Goal: Task Accomplishment & Management: Manage account settings

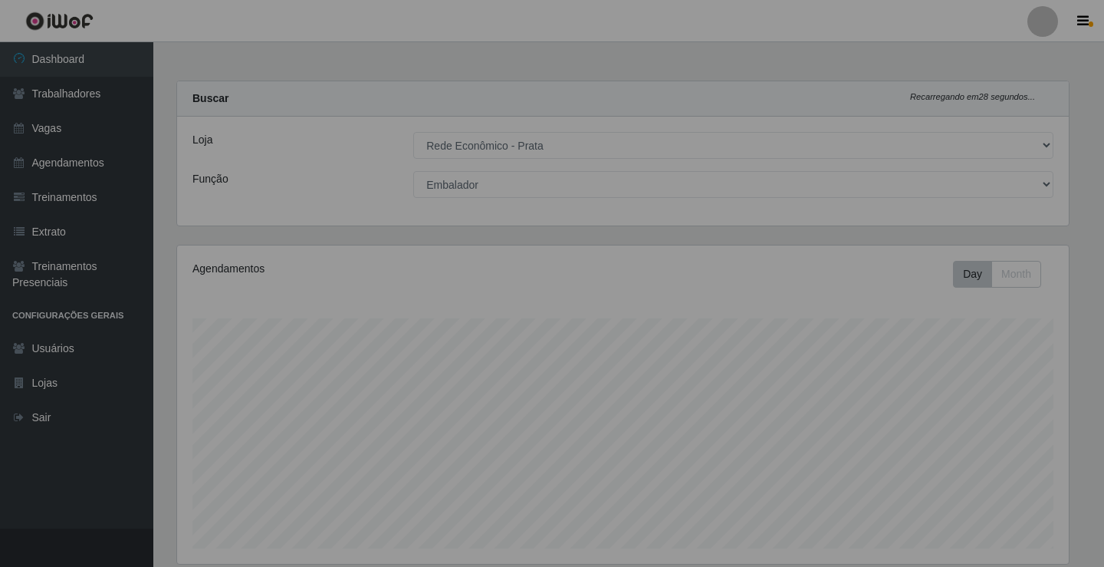
select select "192"
select select "1"
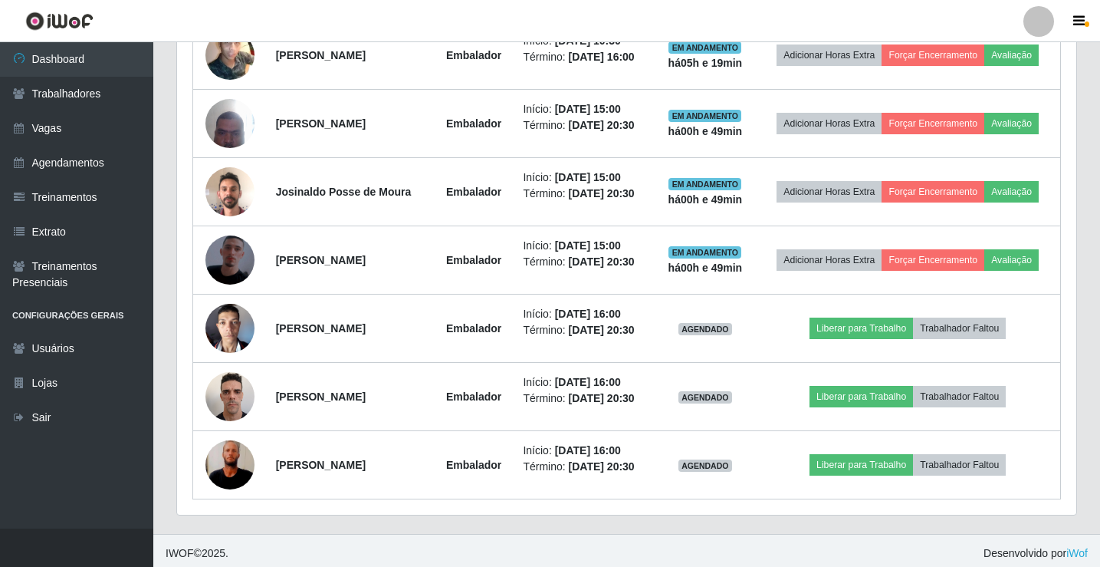
scroll to position [793, 0]
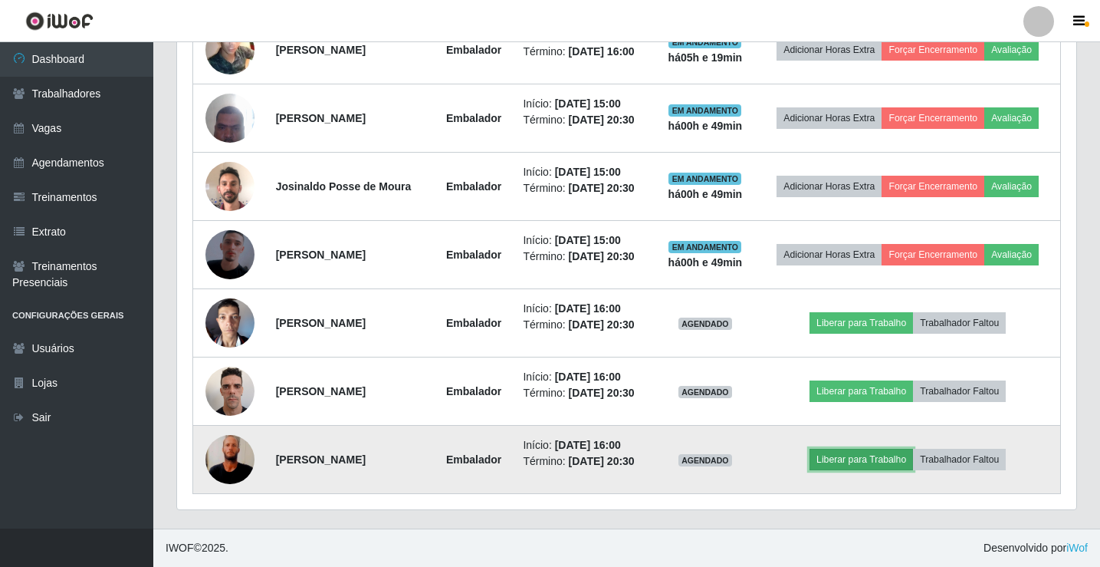
click at [856, 452] on button "Liberar para Trabalho" at bounding box center [862, 459] width 104 height 21
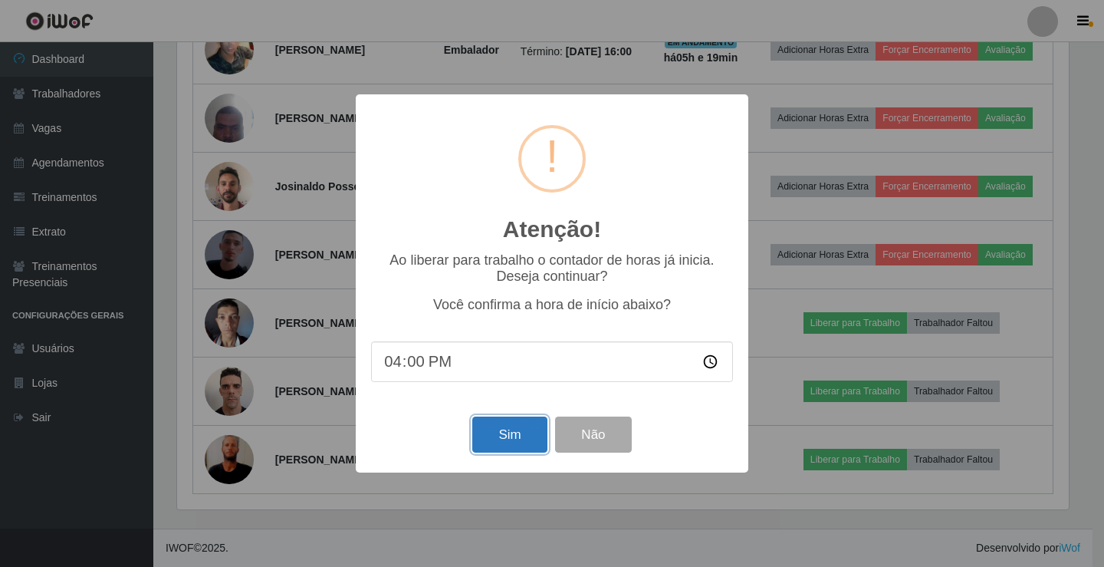
click at [527, 442] on button "Sim" at bounding box center [509, 434] width 74 height 36
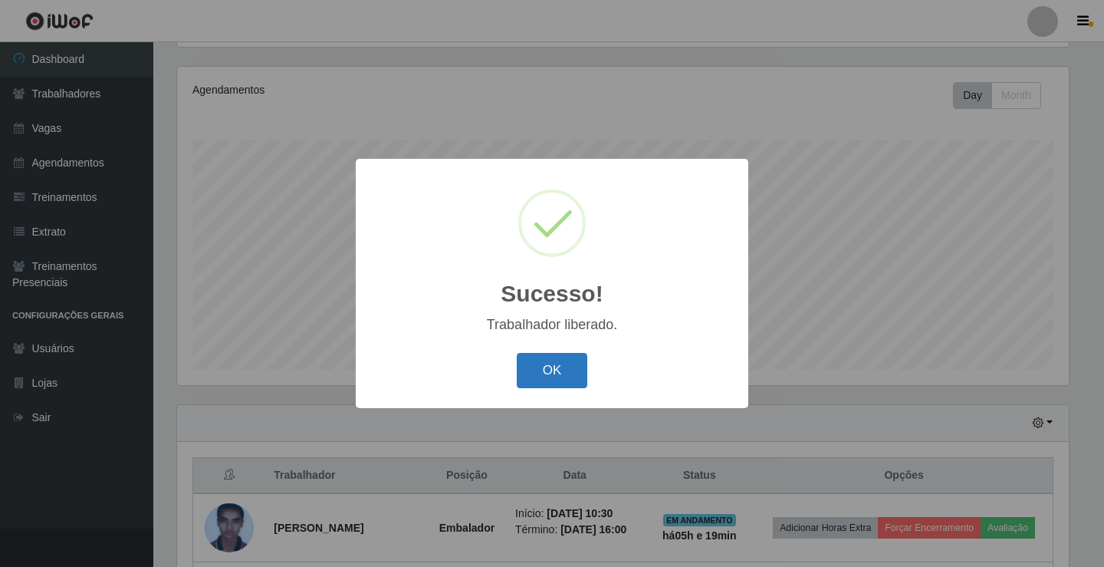
click at [554, 378] on button "OK" at bounding box center [552, 371] width 71 height 36
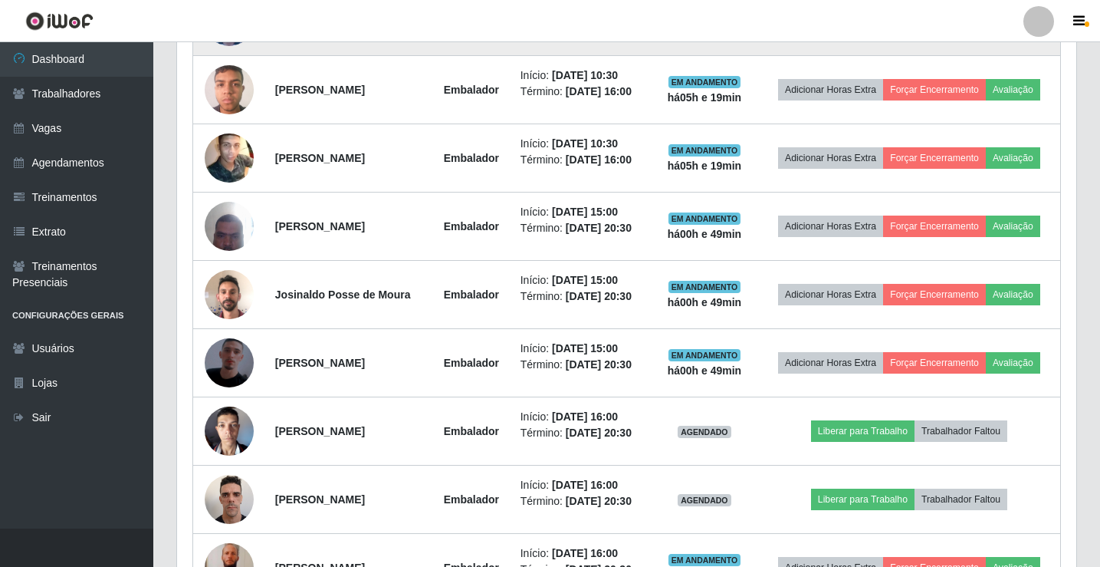
scroll to position [793, 0]
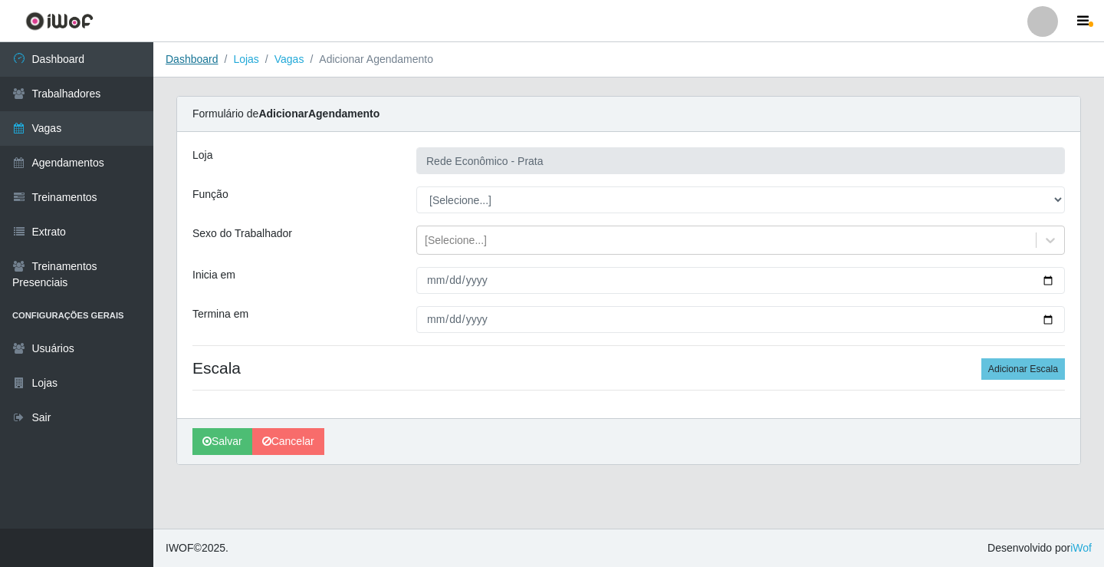
click at [192, 61] on link "Dashboard" at bounding box center [192, 59] width 53 height 12
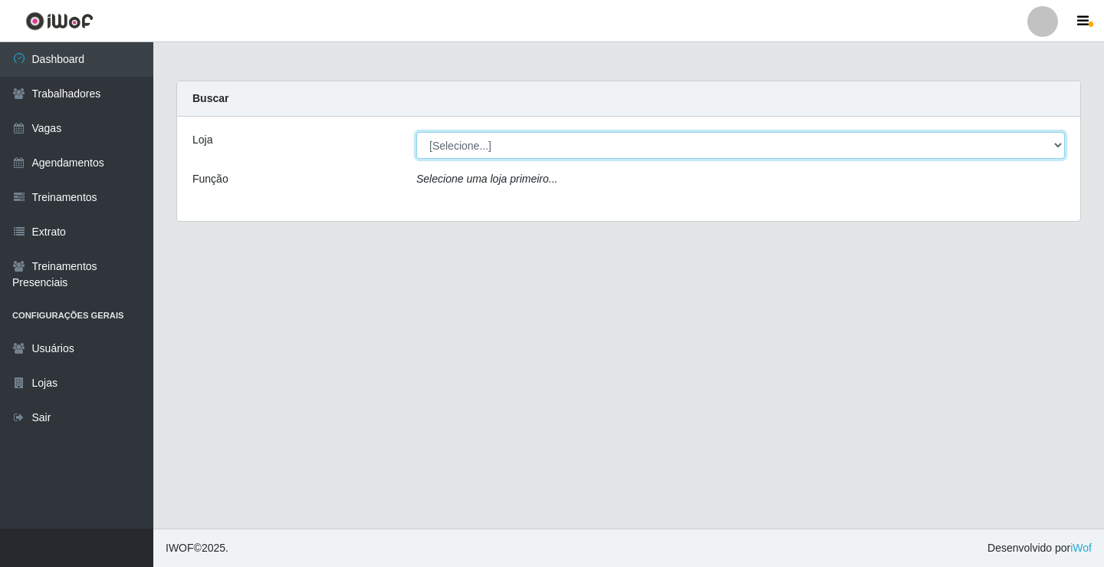
click at [465, 146] on select "[Selecione...] Rede Econômico - Prata" at bounding box center [740, 145] width 649 height 27
select select "192"
click at [416, 132] on select "[Selecione...] Rede Econômico - Prata" at bounding box center [740, 145] width 649 height 27
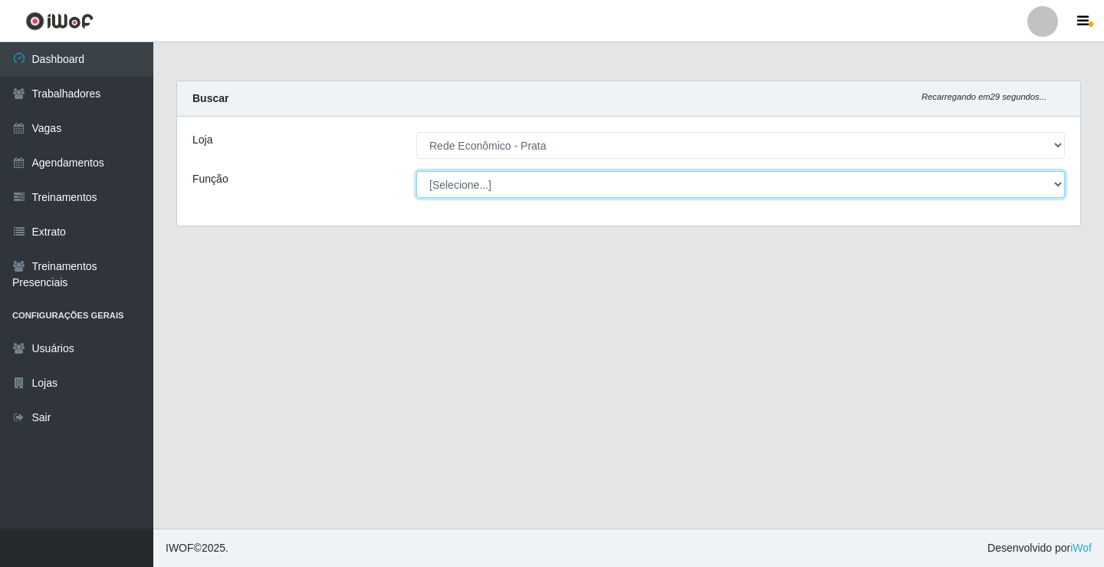
click at [465, 182] on select "[Selecione...] ASG ASG + ASG ++ Embalador Embalador + Embalador ++ Operador de …" at bounding box center [740, 184] width 649 height 27
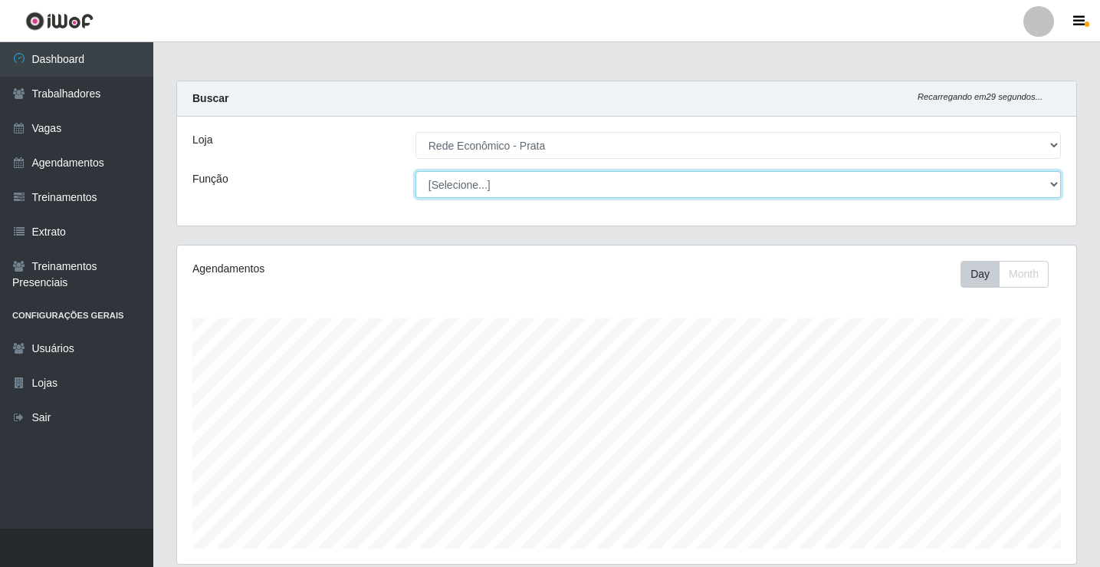
scroll to position [318, 899]
select select "1"
click at [416, 171] on select "[Selecione...] ASG ASG + ASG ++ Embalador Embalador + Embalador ++ Operador de …" at bounding box center [739, 184] width 646 height 27
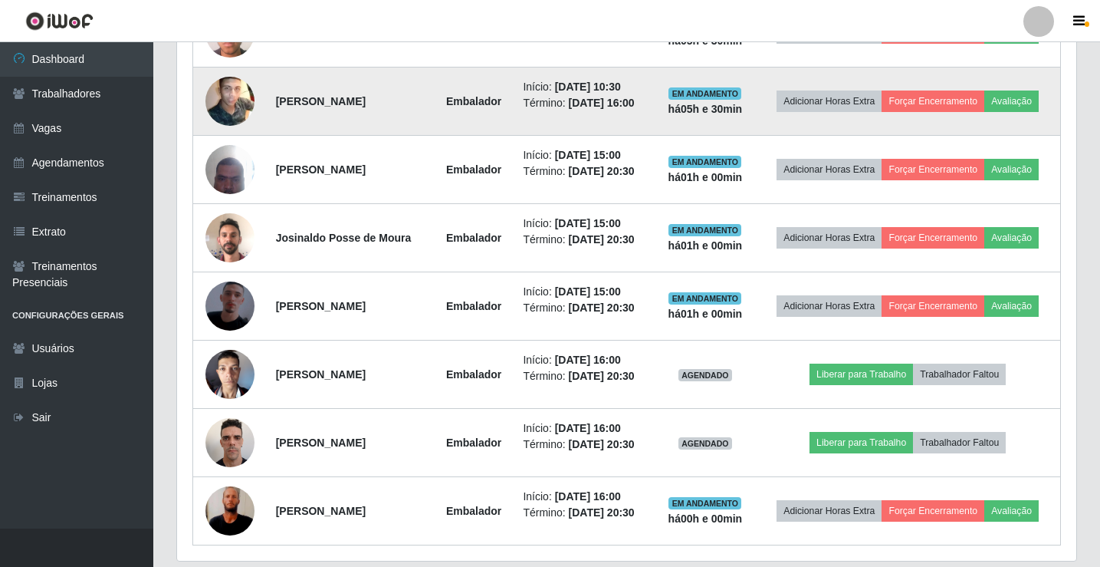
scroll to position [767, 0]
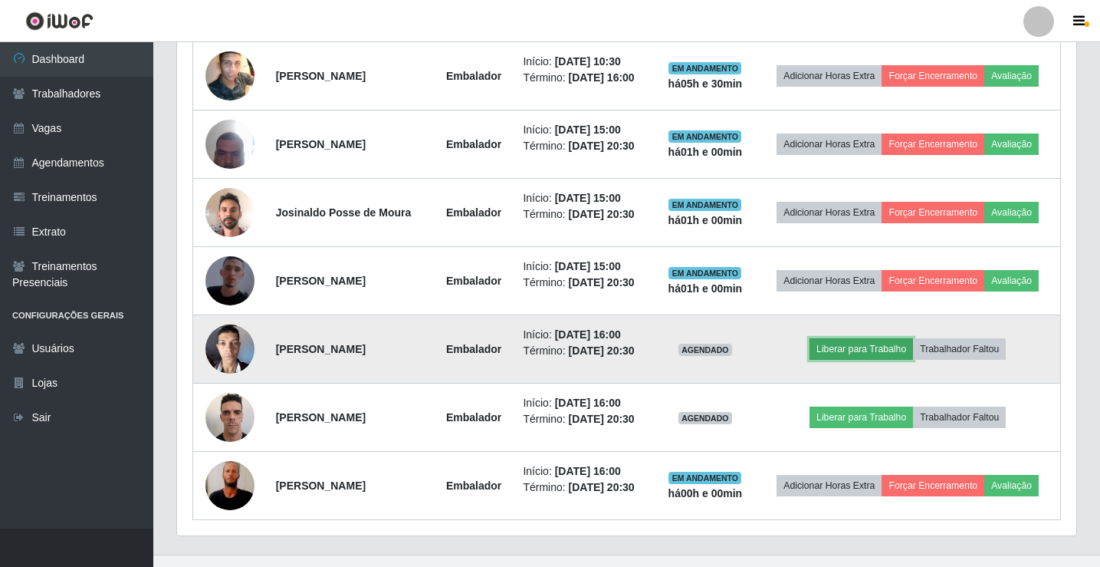
click at [895, 345] on button "Liberar para Trabalho" at bounding box center [862, 348] width 104 height 21
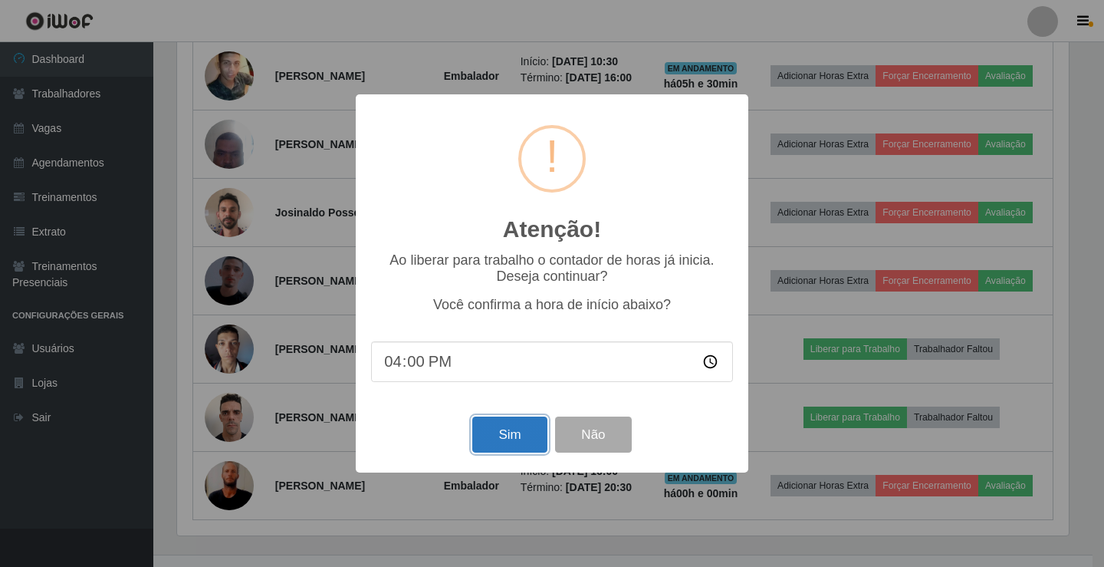
click at [477, 436] on button "Sim" at bounding box center [509, 434] width 74 height 36
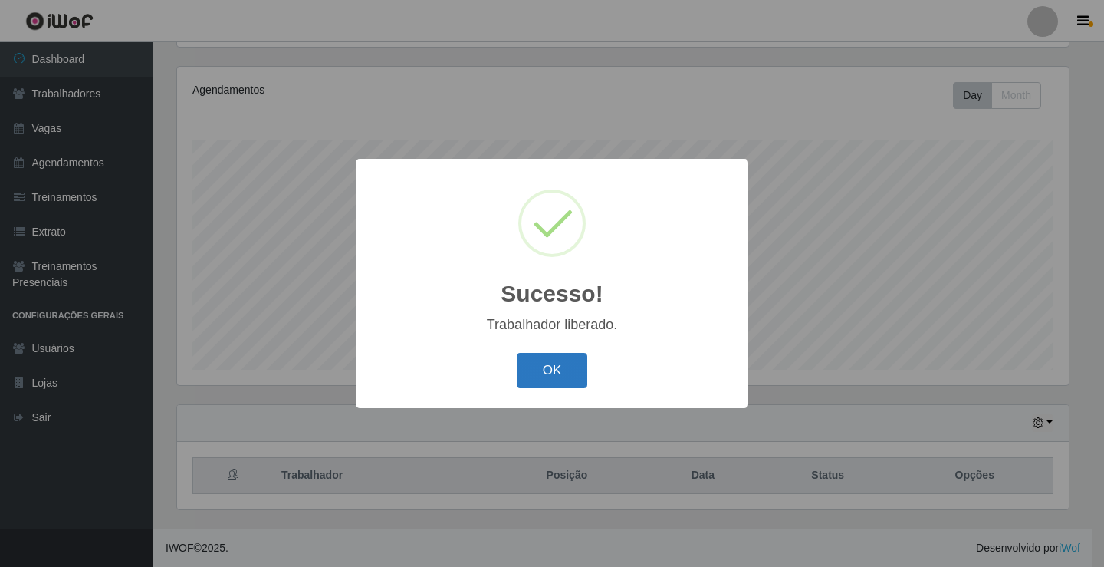
click at [552, 383] on button "OK" at bounding box center [552, 371] width 71 height 36
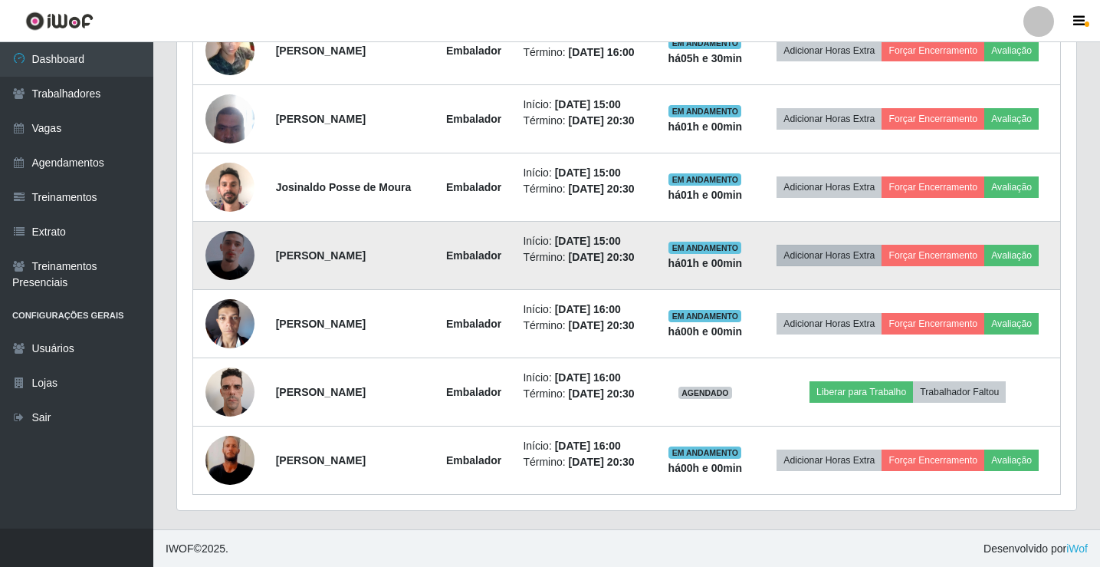
scroll to position [793, 0]
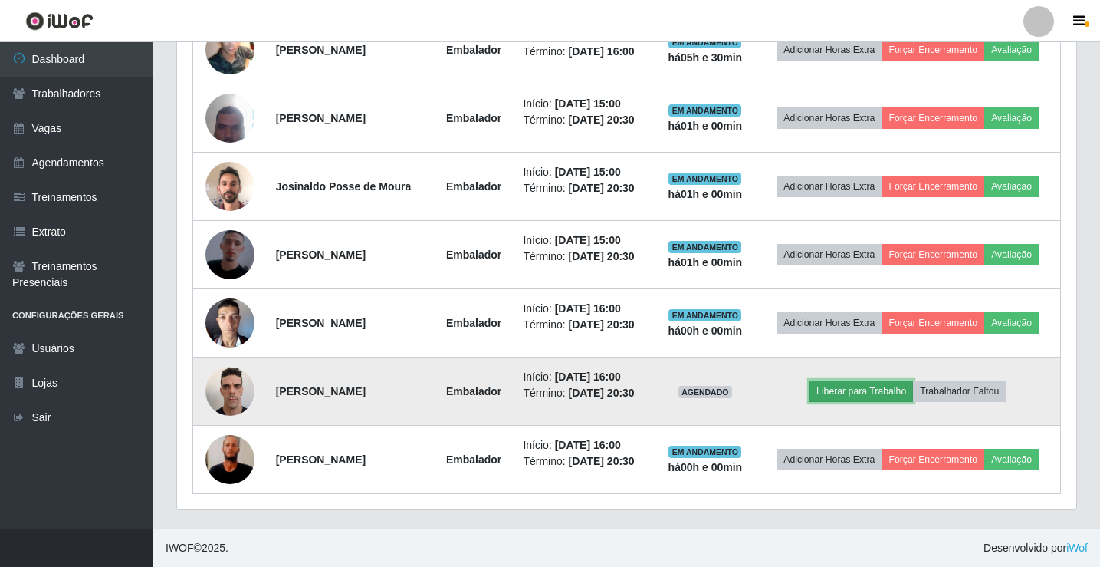
click at [865, 390] on button "Liberar para Trabalho" at bounding box center [862, 390] width 104 height 21
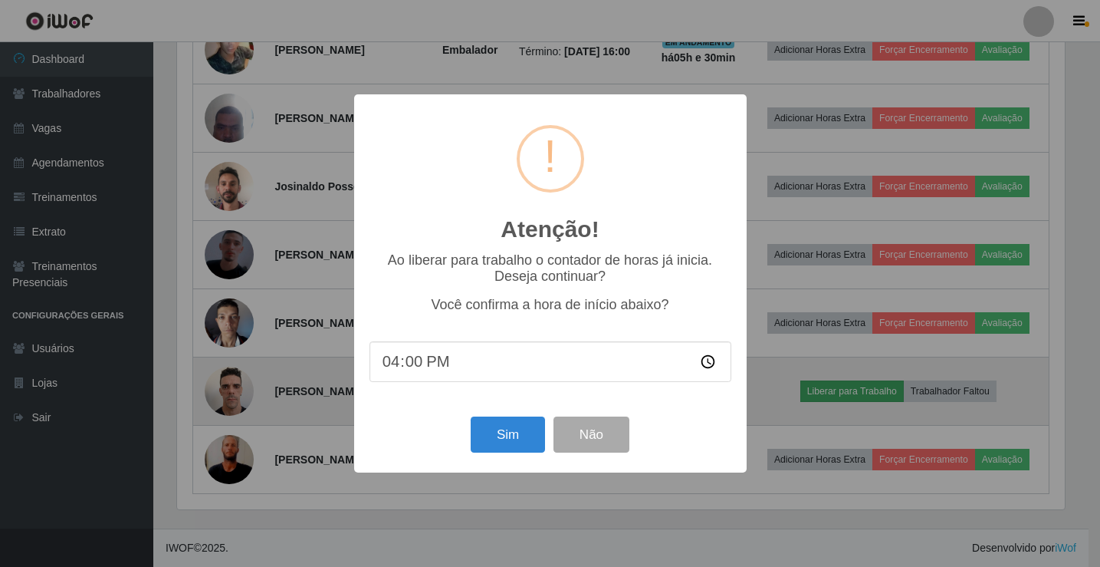
scroll to position [318, 892]
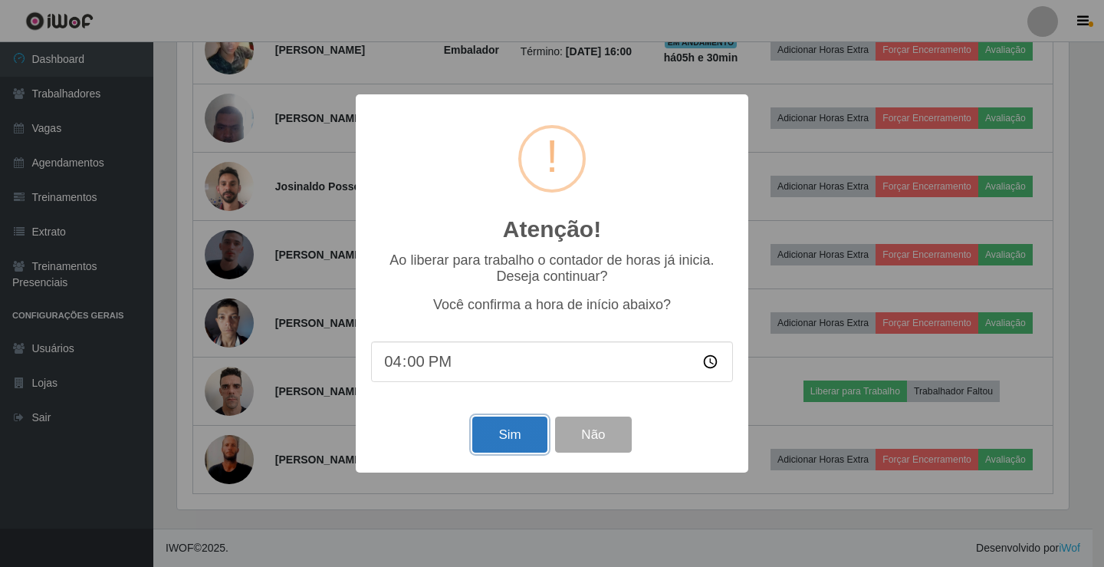
click at [501, 443] on button "Sim" at bounding box center [509, 434] width 74 height 36
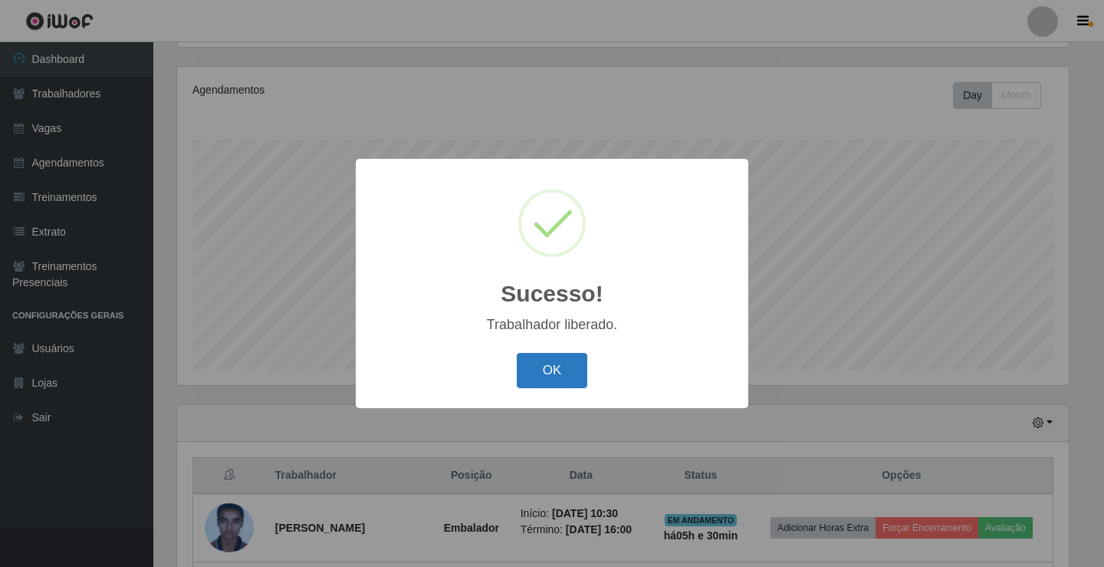
click at [554, 370] on button "OK" at bounding box center [552, 371] width 71 height 36
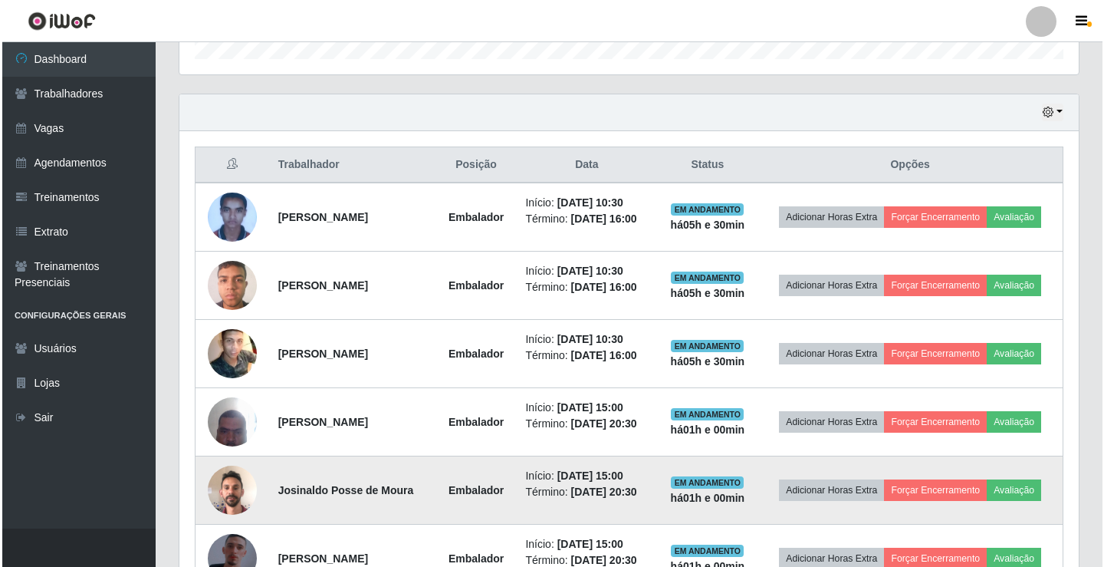
scroll to position [562, 0]
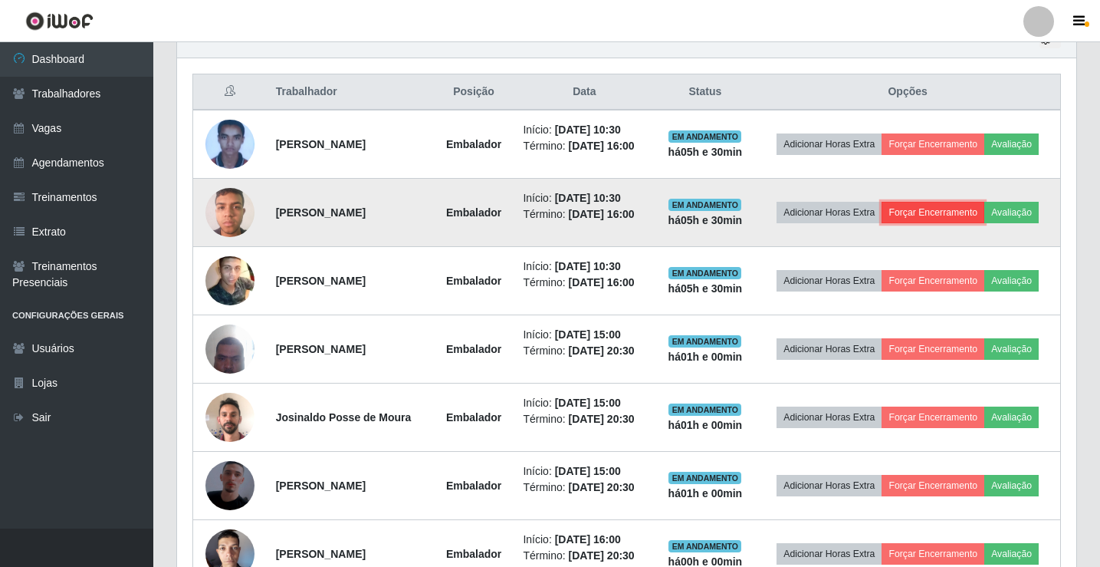
click at [934, 212] on button "Forçar Encerramento" at bounding box center [933, 212] width 103 height 21
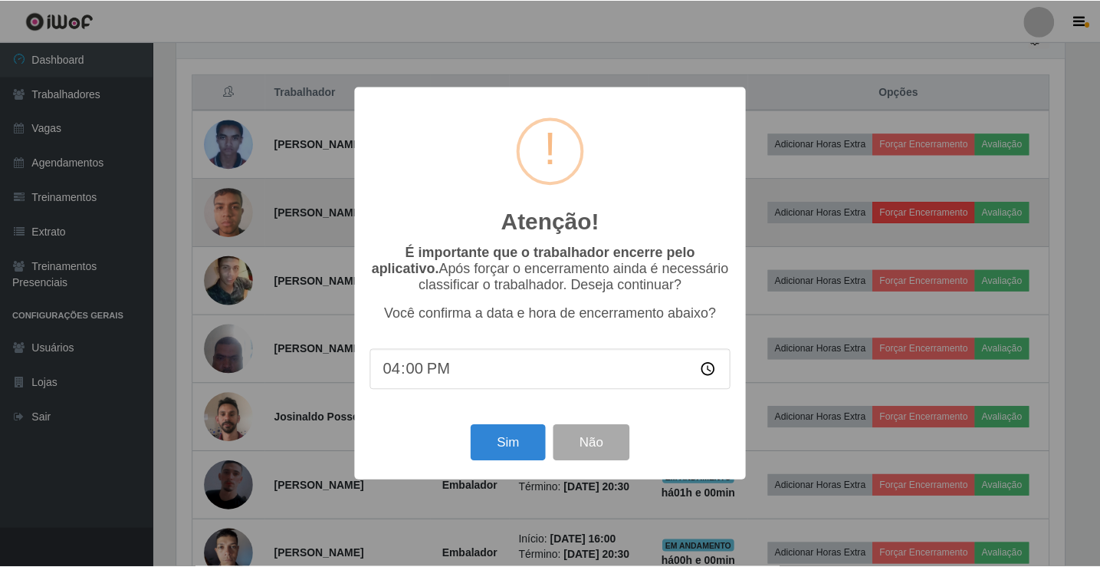
scroll to position [318, 892]
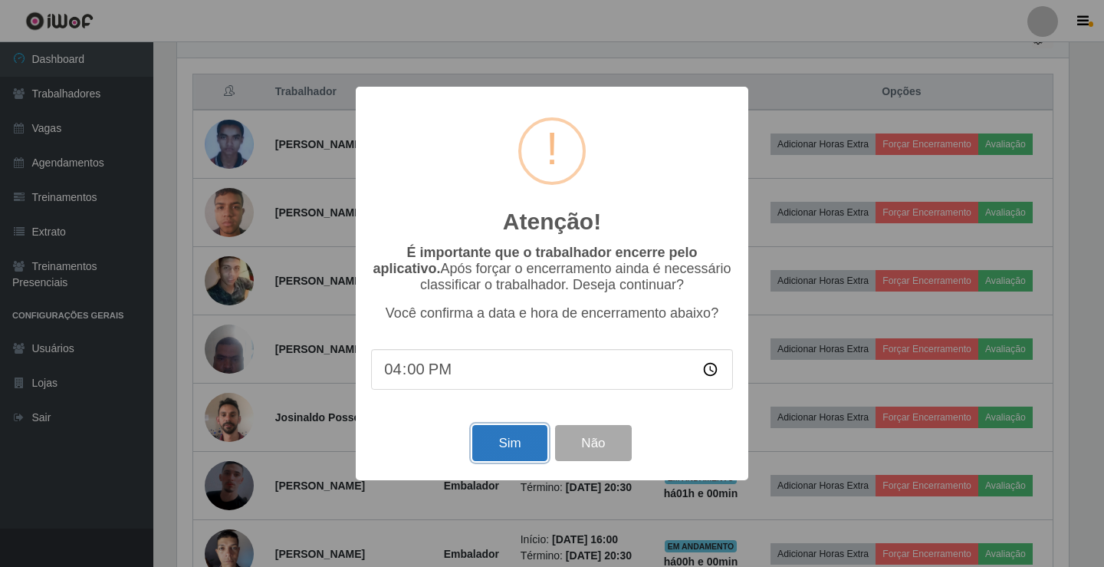
click at [496, 455] on button "Sim" at bounding box center [509, 443] width 74 height 36
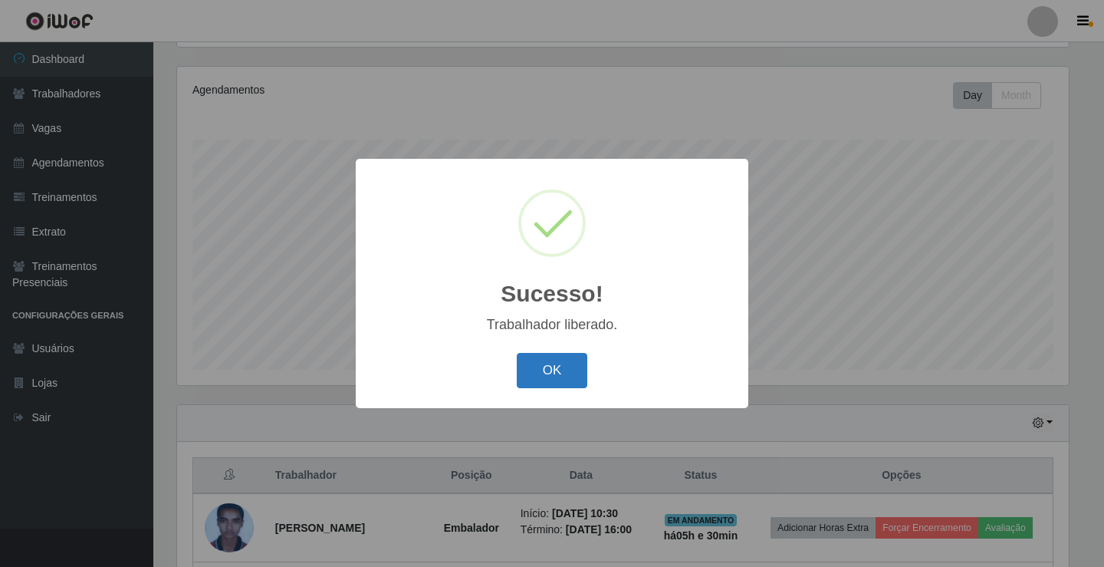
click at [557, 370] on button "OK" at bounding box center [552, 371] width 71 height 36
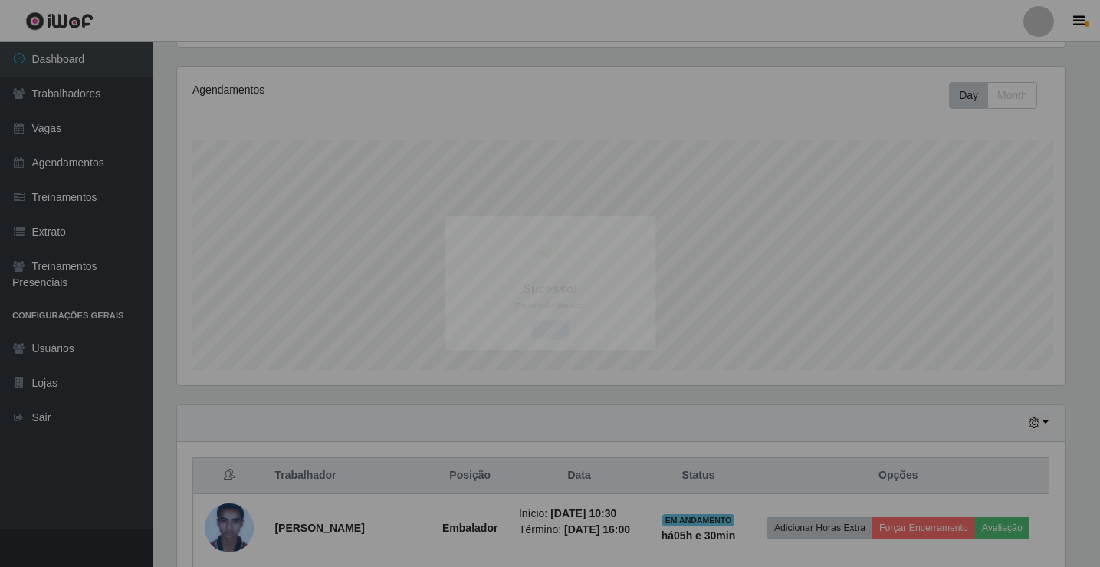
scroll to position [0, 0]
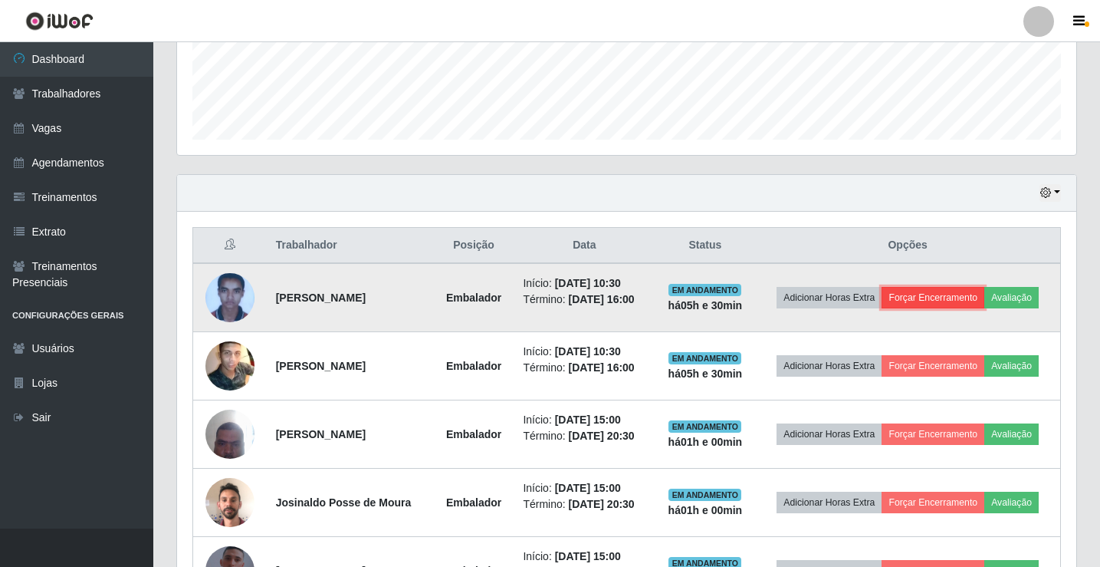
click at [954, 290] on button "Forçar Encerramento" at bounding box center [933, 297] width 103 height 21
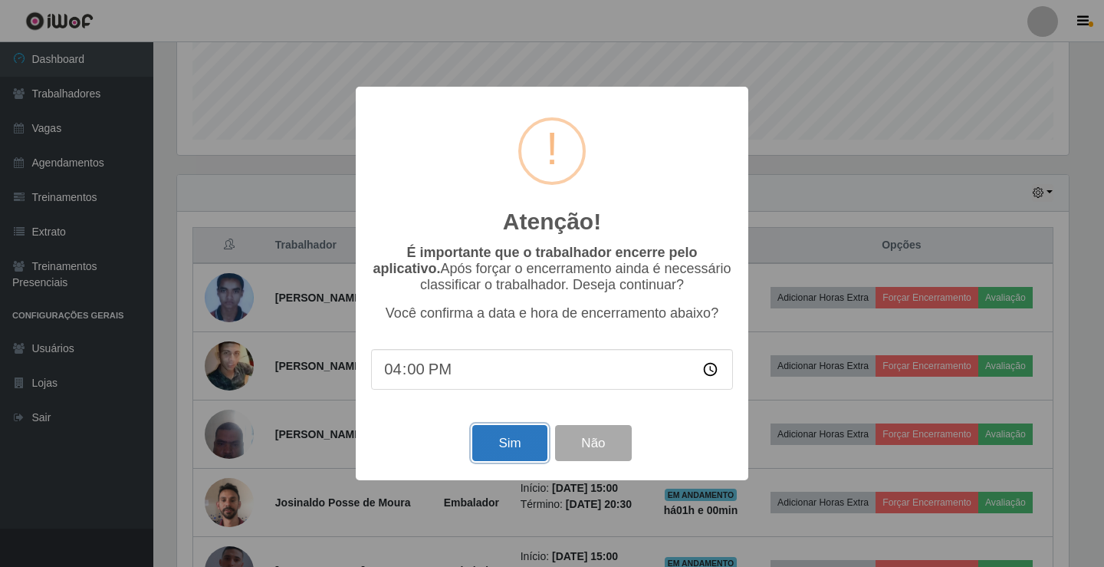
click at [512, 458] on button "Sim" at bounding box center [509, 443] width 74 height 36
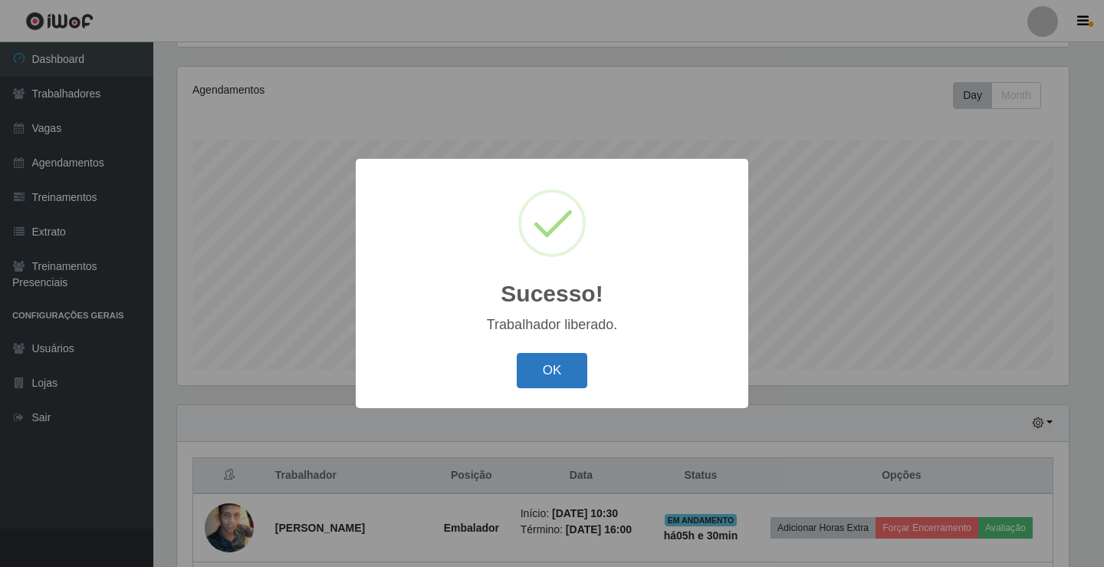
click at [550, 380] on button "OK" at bounding box center [552, 371] width 71 height 36
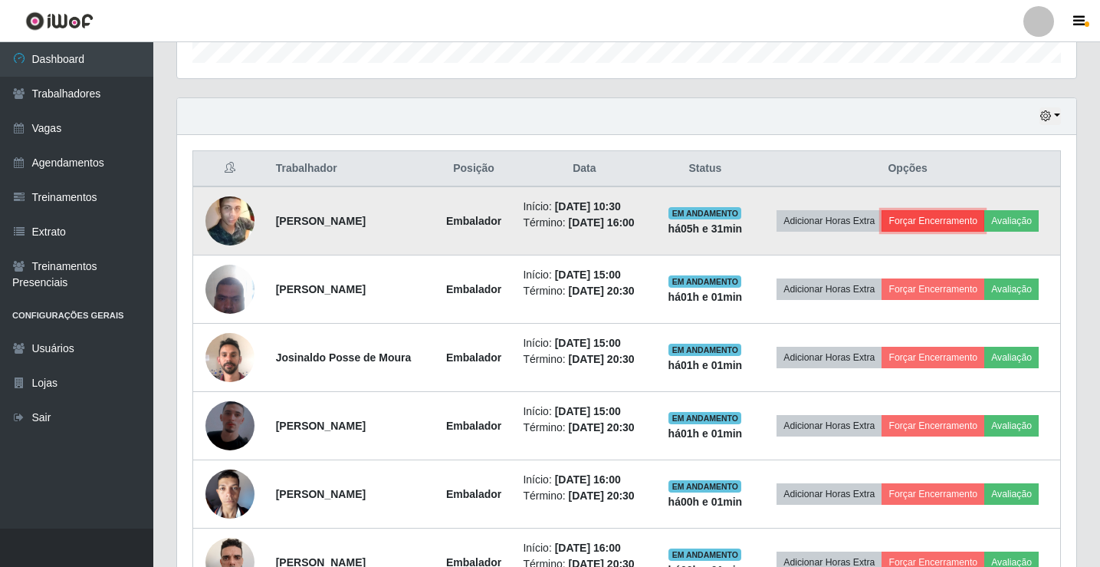
click at [959, 219] on button "Forçar Encerramento" at bounding box center [933, 220] width 103 height 21
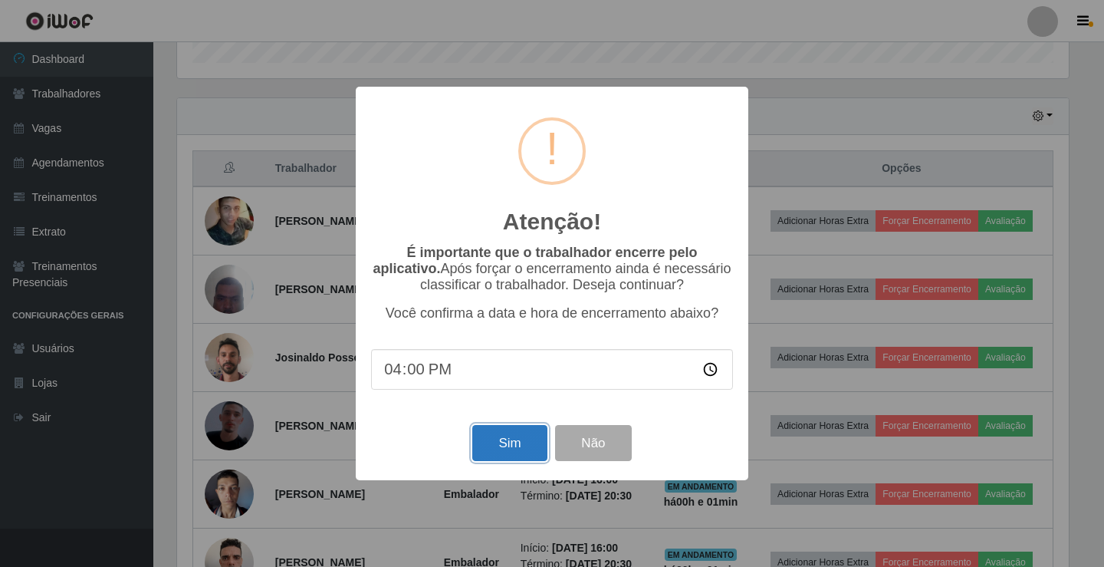
click at [508, 447] on button "Sim" at bounding box center [509, 443] width 74 height 36
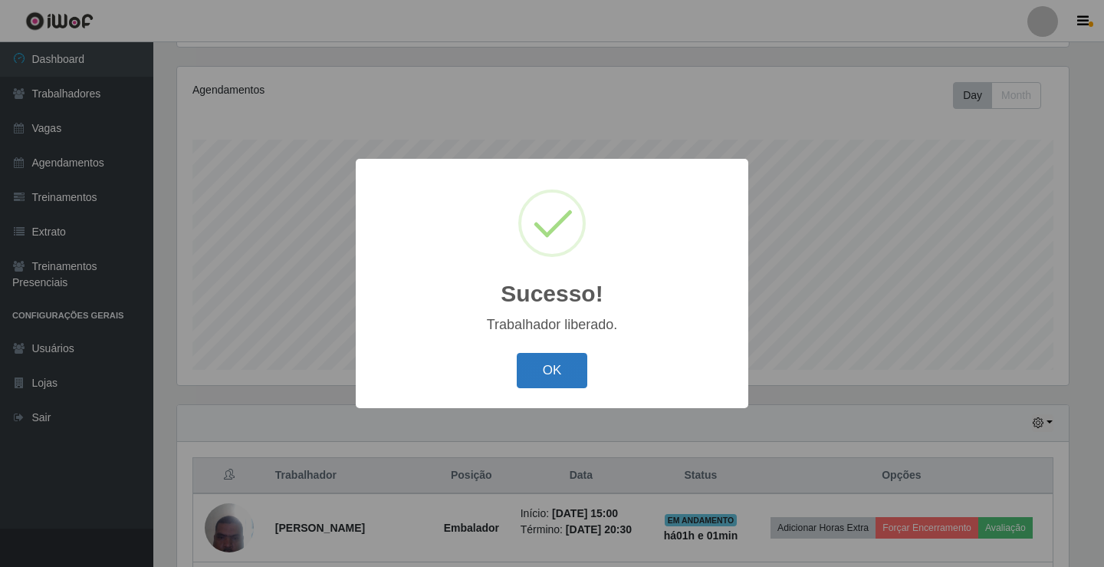
click at [562, 373] on button "OK" at bounding box center [552, 371] width 71 height 36
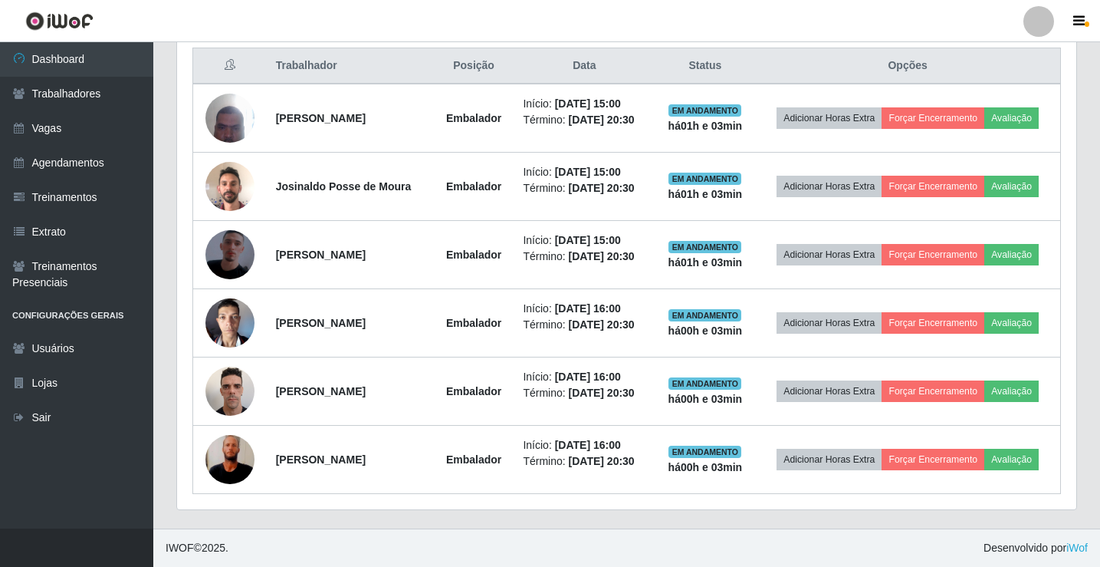
scroll to position [205, 0]
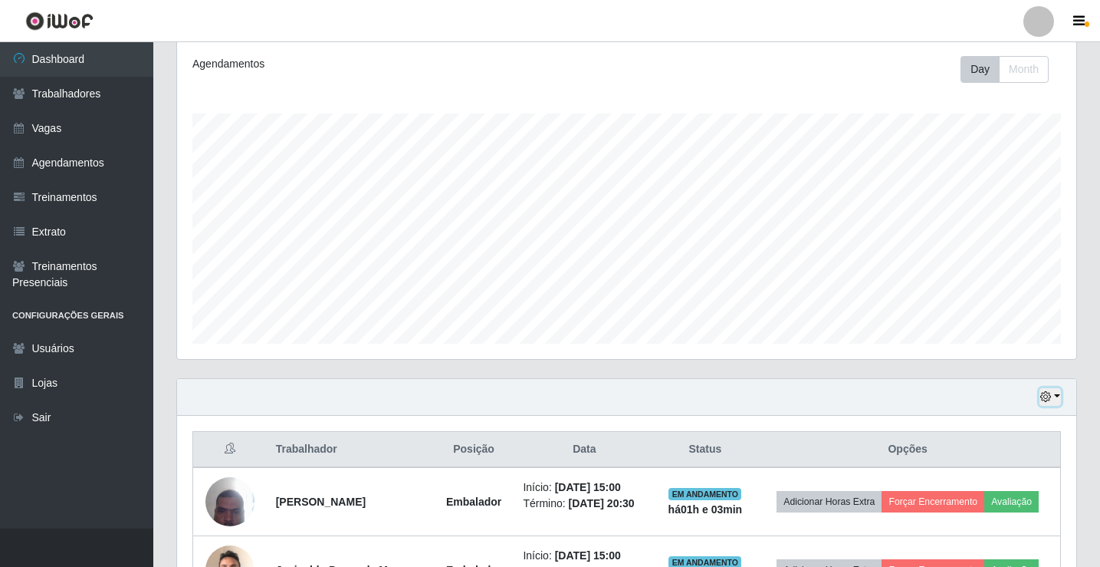
click at [1056, 391] on button "button" at bounding box center [1050, 397] width 21 height 18
click at [1016, 283] on button "1 dia" at bounding box center [999, 275] width 121 height 32
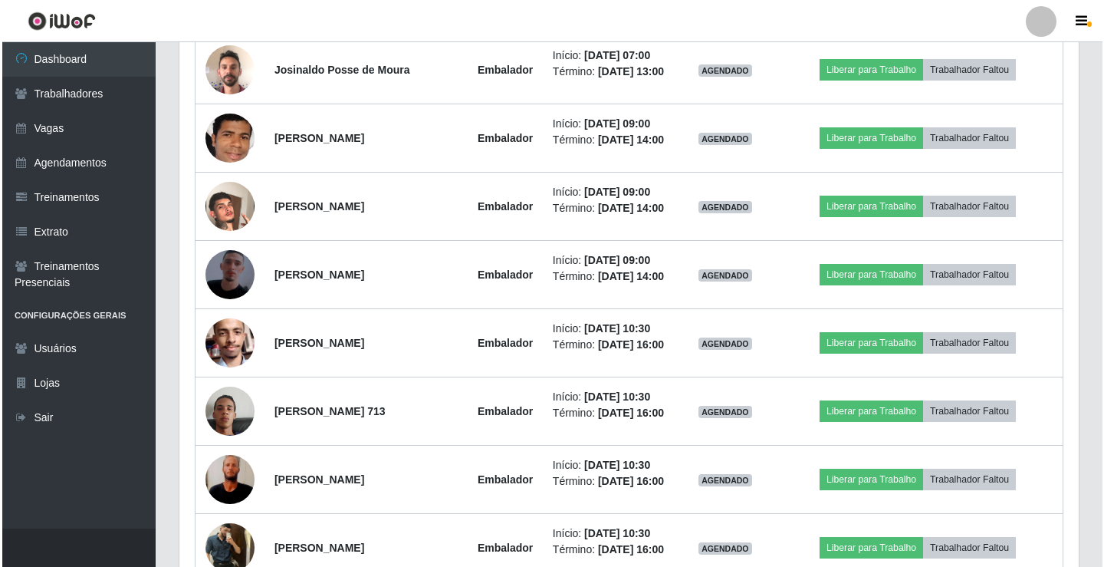
scroll to position [1278, 0]
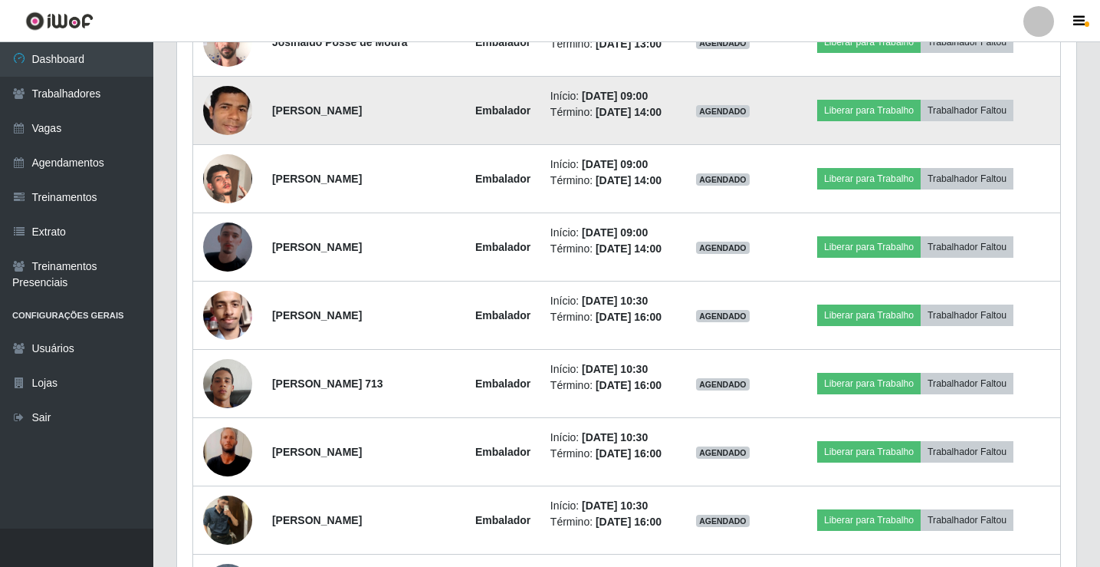
click at [226, 146] on img at bounding box center [227, 111] width 49 height 70
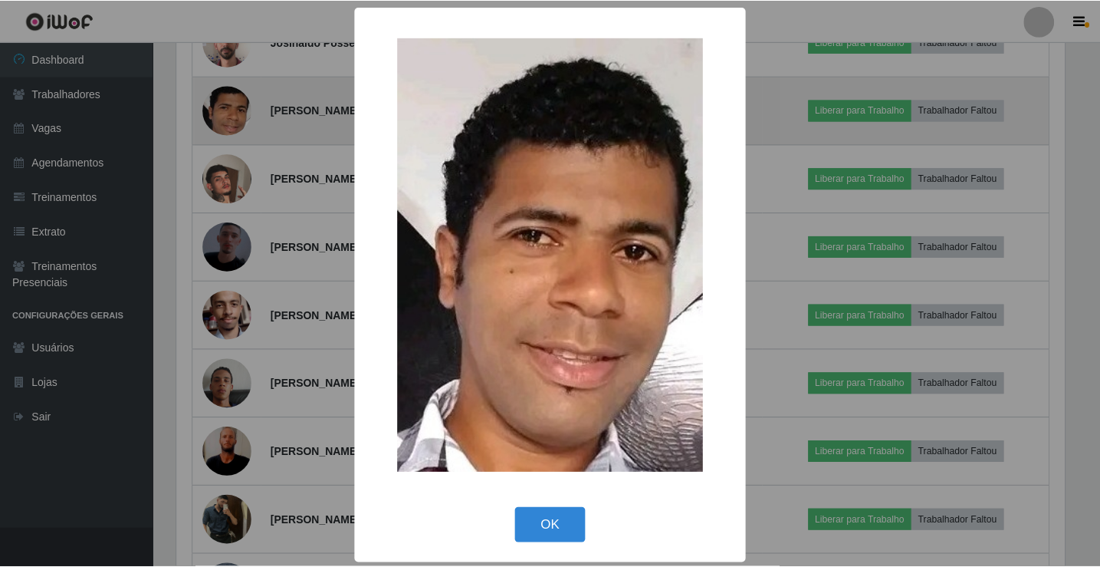
scroll to position [318, 892]
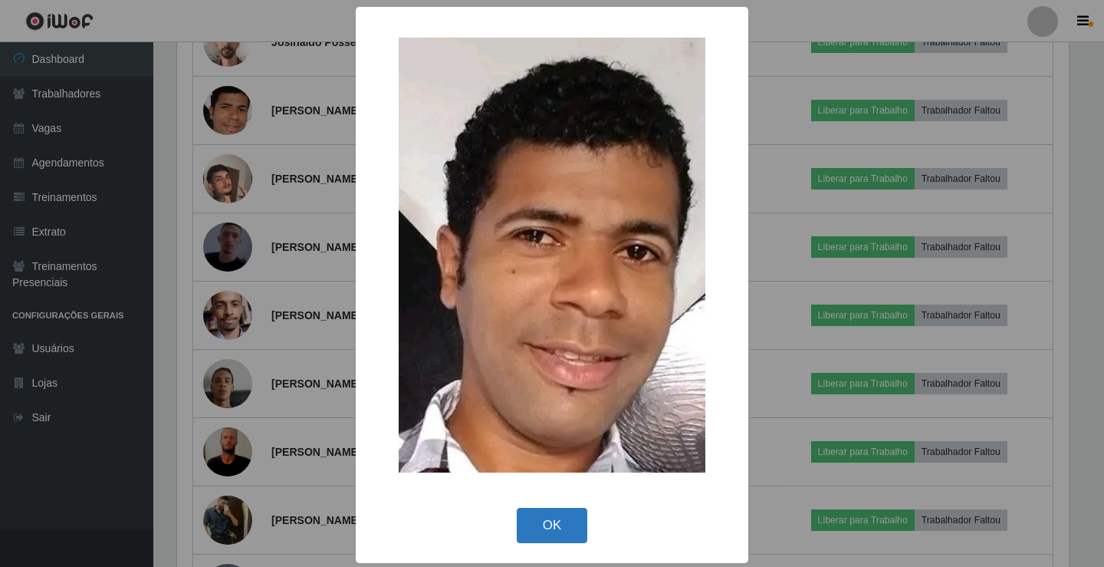
click at [546, 530] on button "OK" at bounding box center [552, 526] width 71 height 36
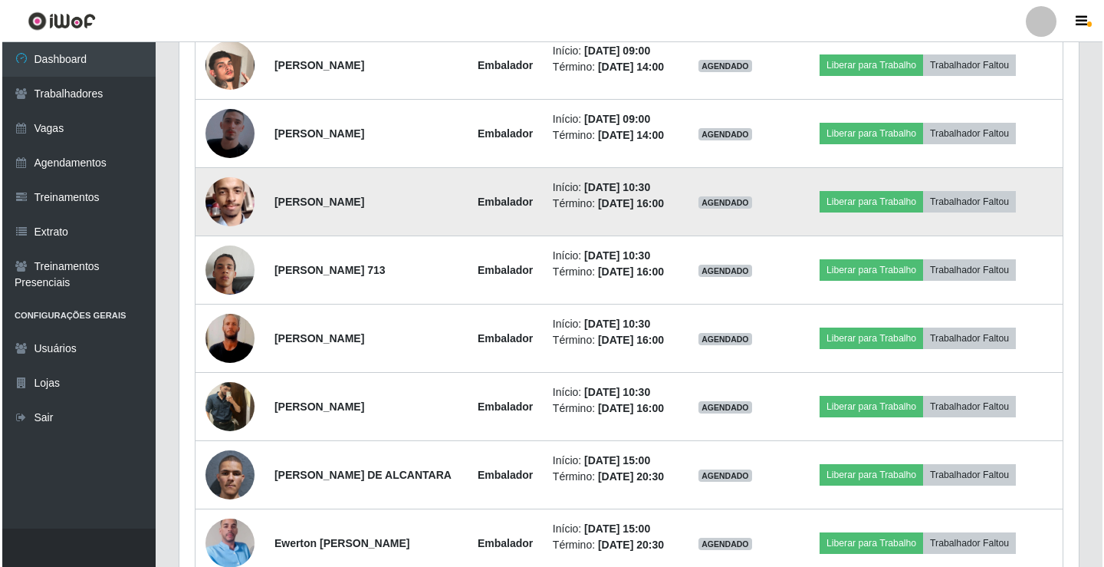
scroll to position [1431, 0]
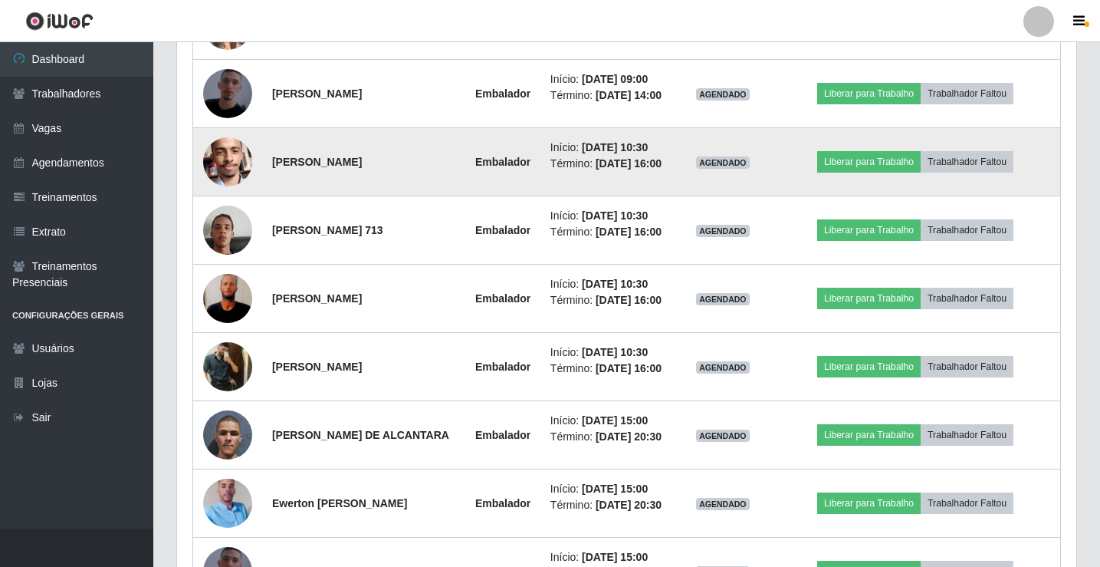
click at [222, 194] on img at bounding box center [227, 161] width 49 height 65
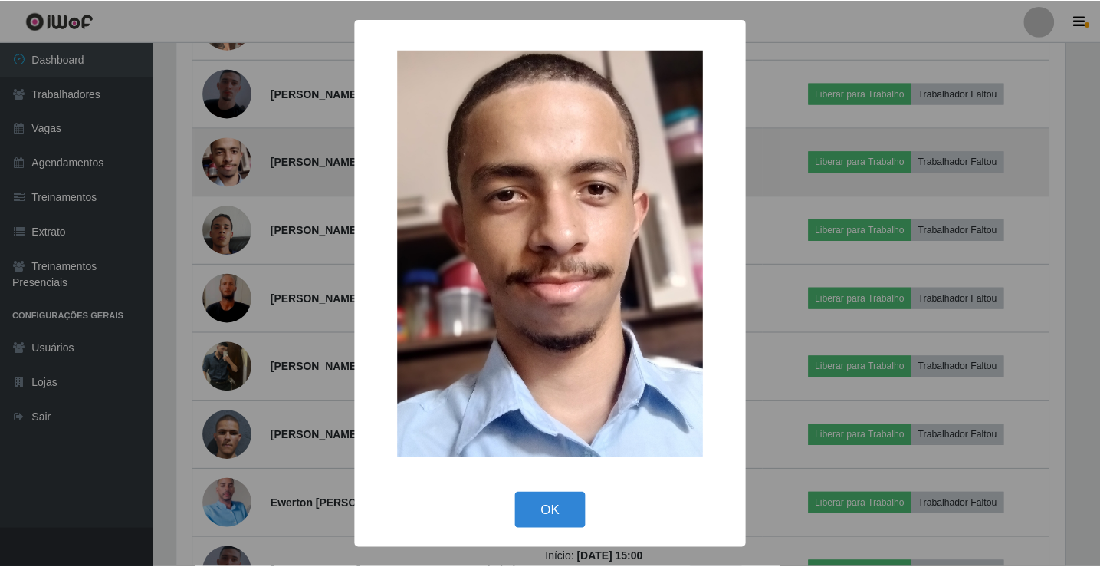
scroll to position [318, 892]
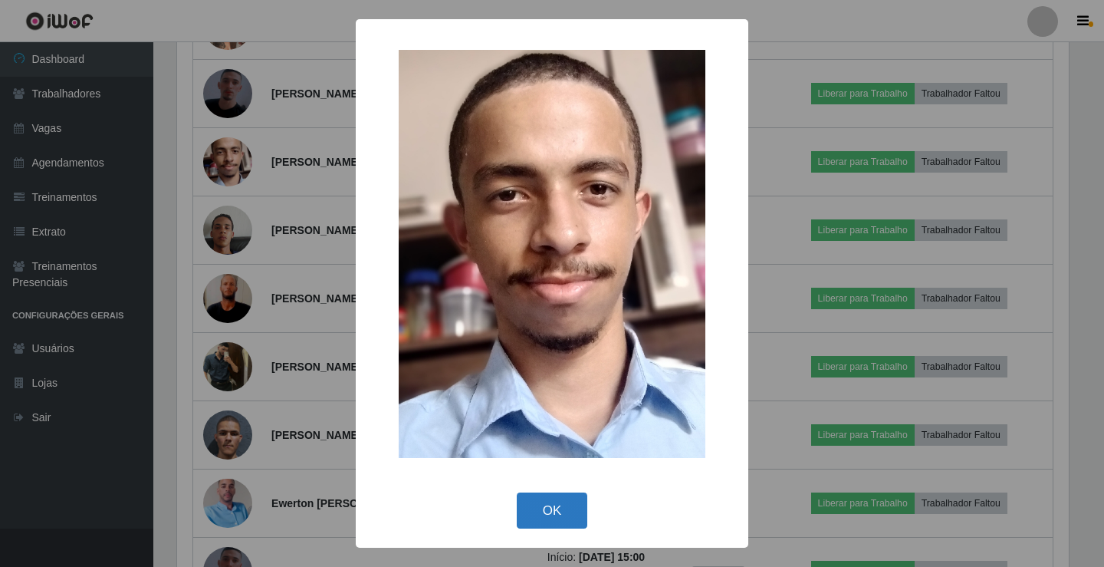
click at [550, 511] on button "OK" at bounding box center [552, 510] width 71 height 36
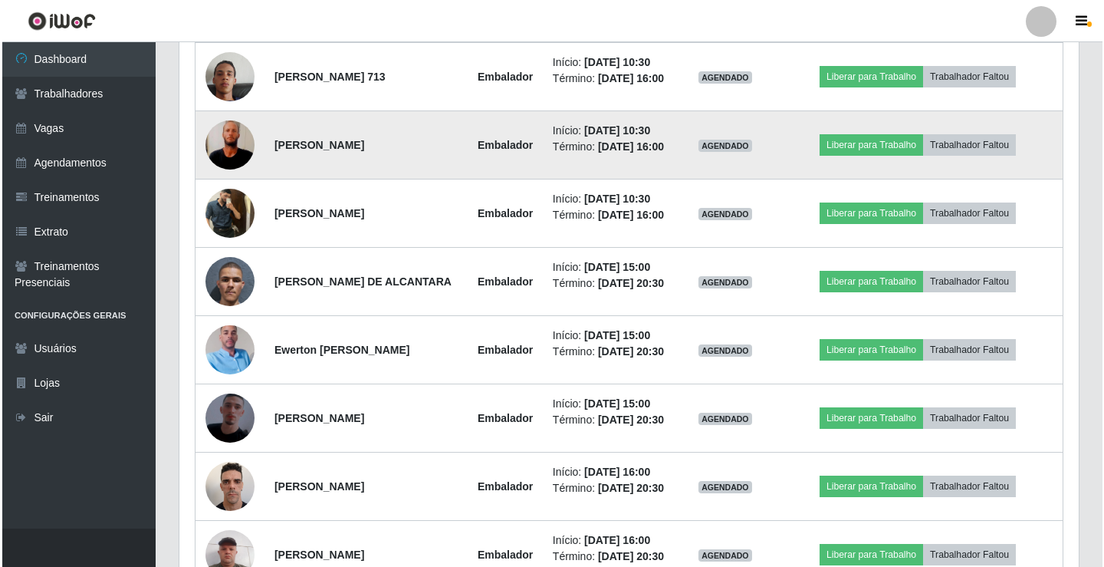
scroll to position [1661, 0]
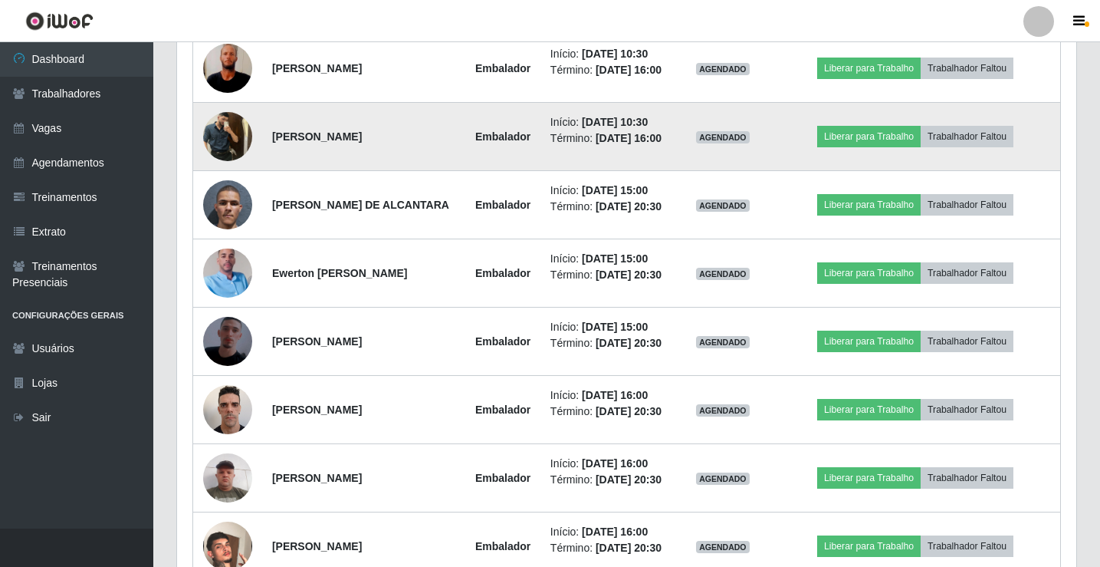
click at [224, 169] on img at bounding box center [227, 136] width 49 height 65
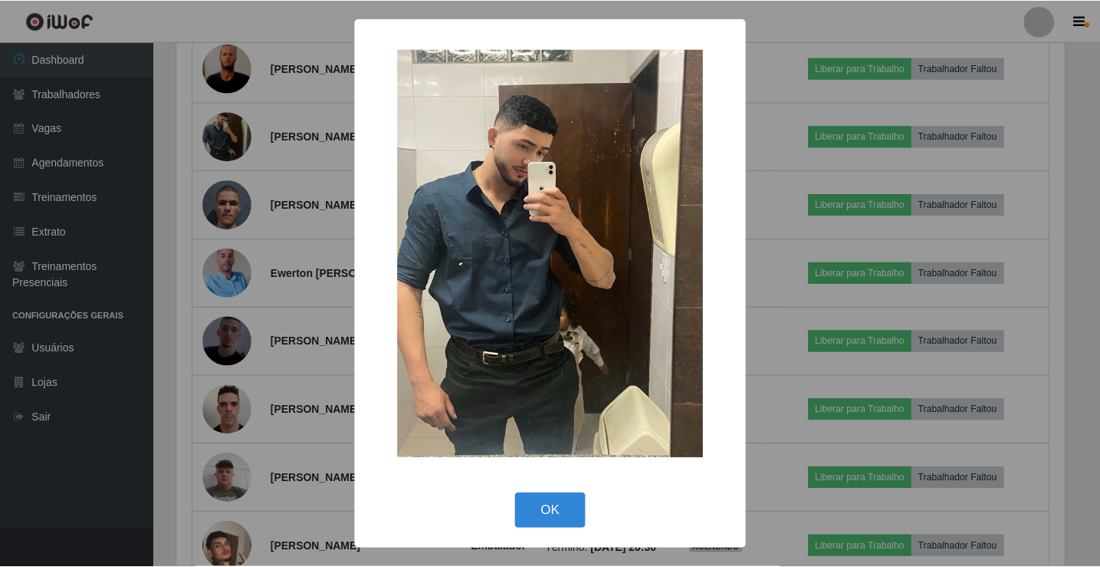
scroll to position [318, 892]
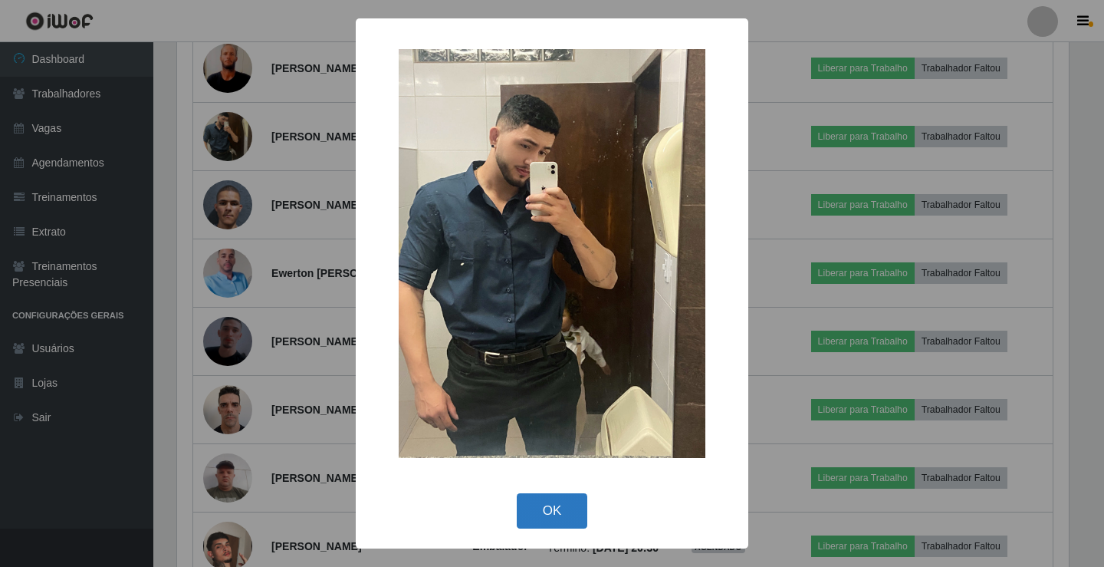
click at [553, 505] on button "OK" at bounding box center [552, 511] width 71 height 36
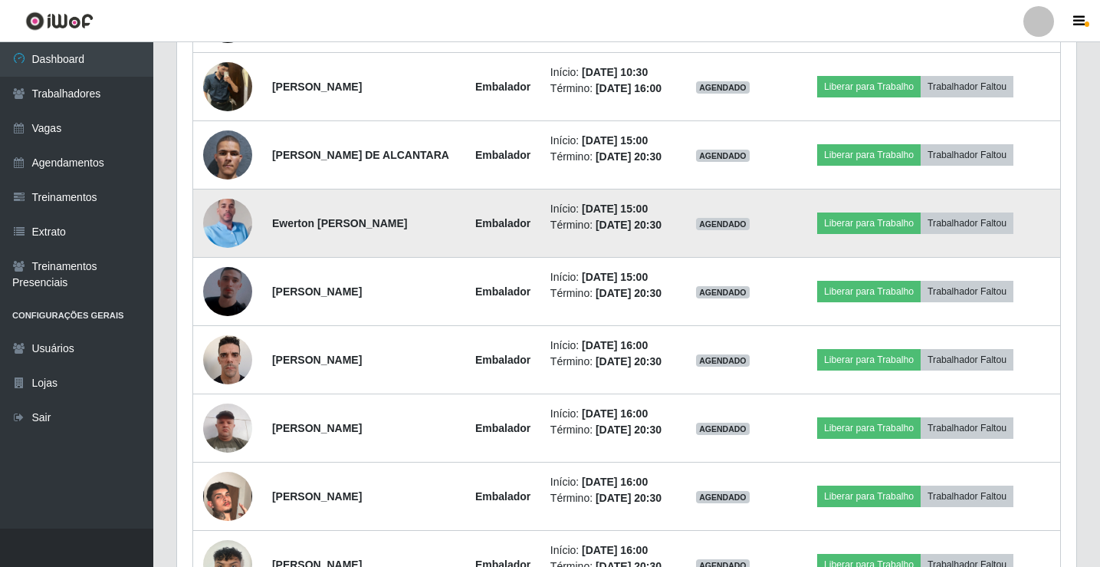
scroll to position [1738, 0]
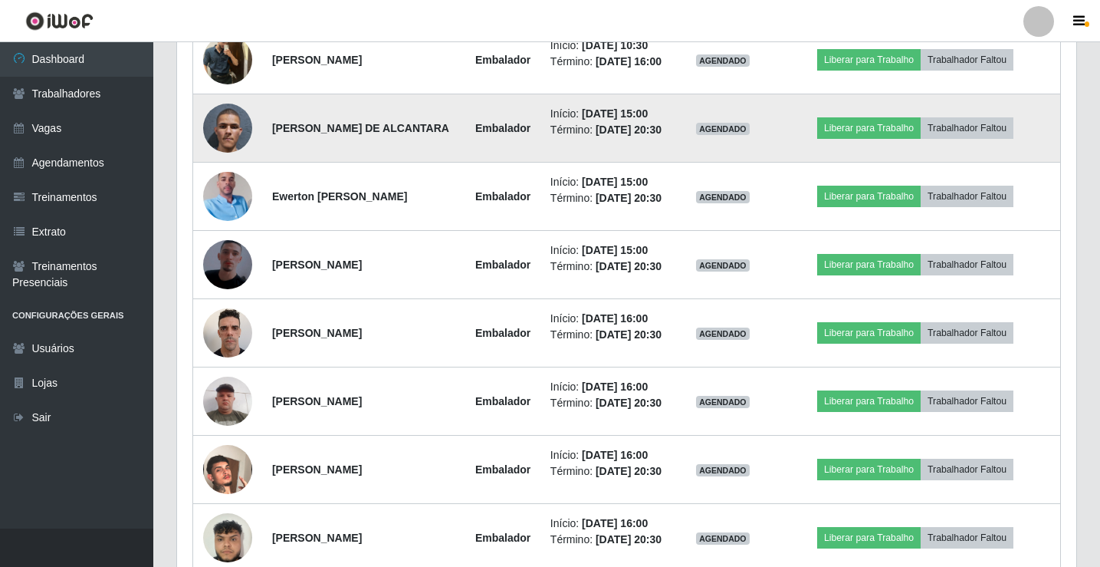
click at [236, 172] on img at bounding box center [227, 127] width 49 height 87
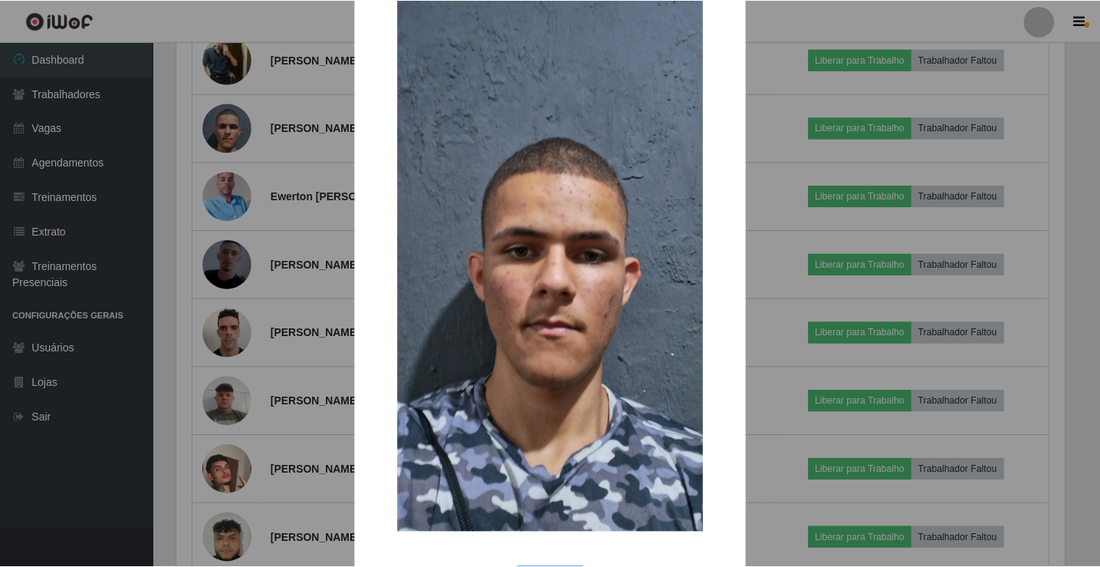
scroll to position [113, 0]
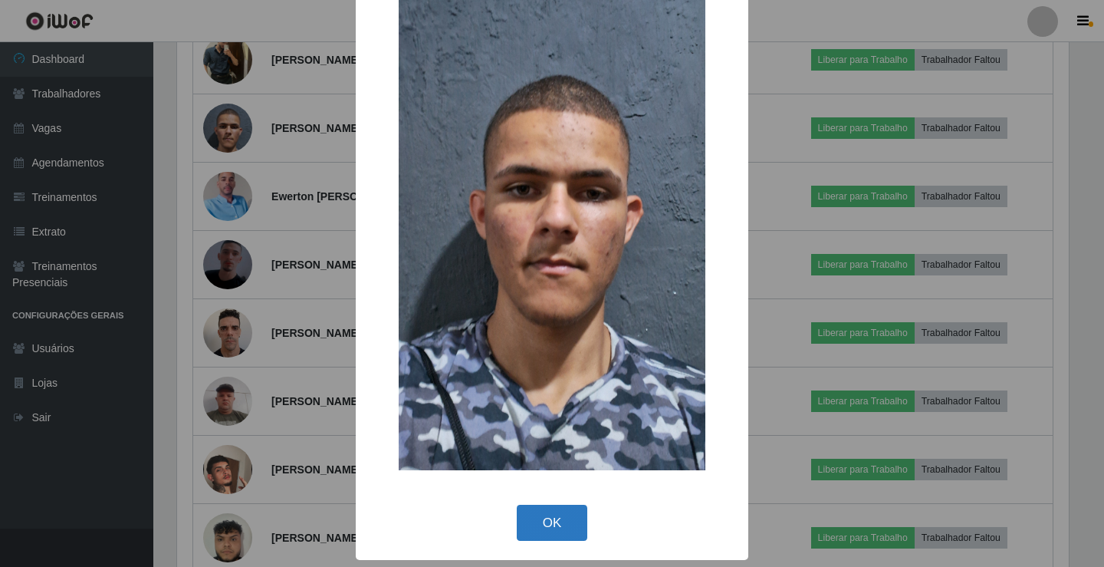
click at [539, 524] on button "OK" at bounding box center [552, 522] width 71 height 36
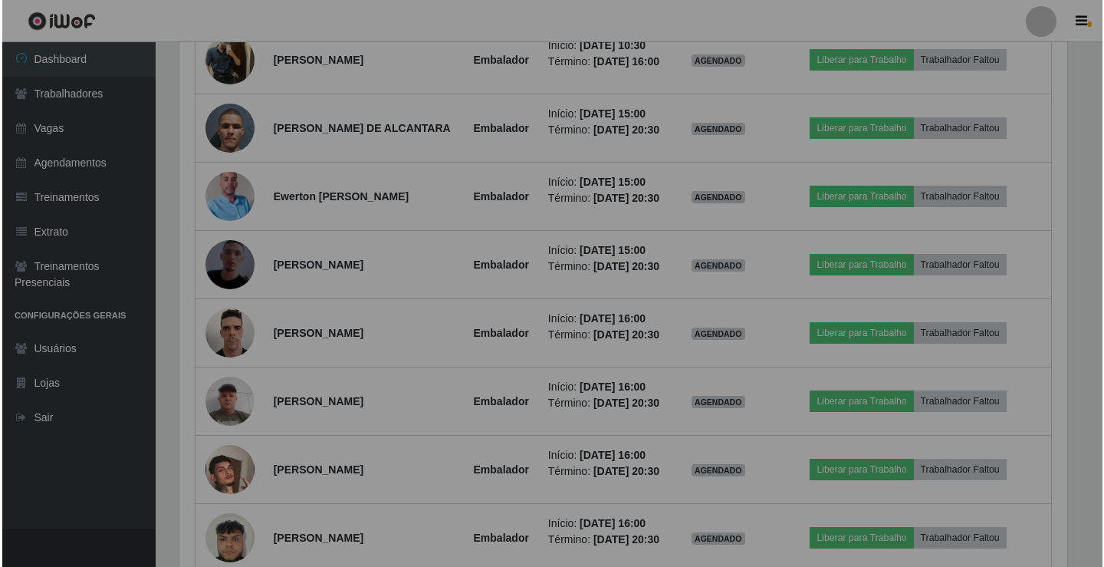
scroll to position [318, 899]
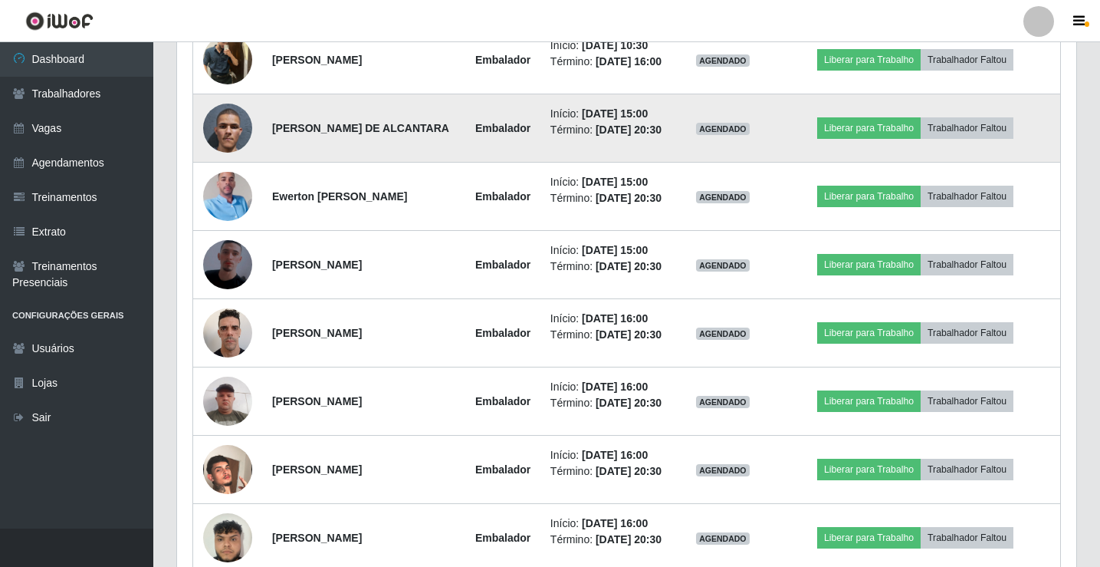
click at [228, 172] on img at bounding box center [227, 127] width 49 height 87
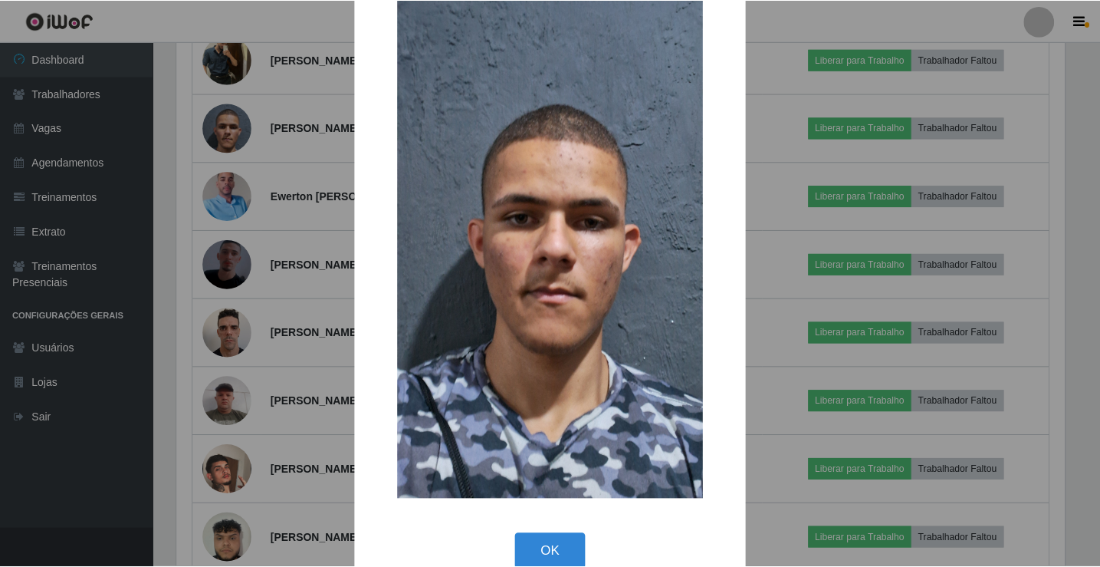
scroll to position [113, 0]
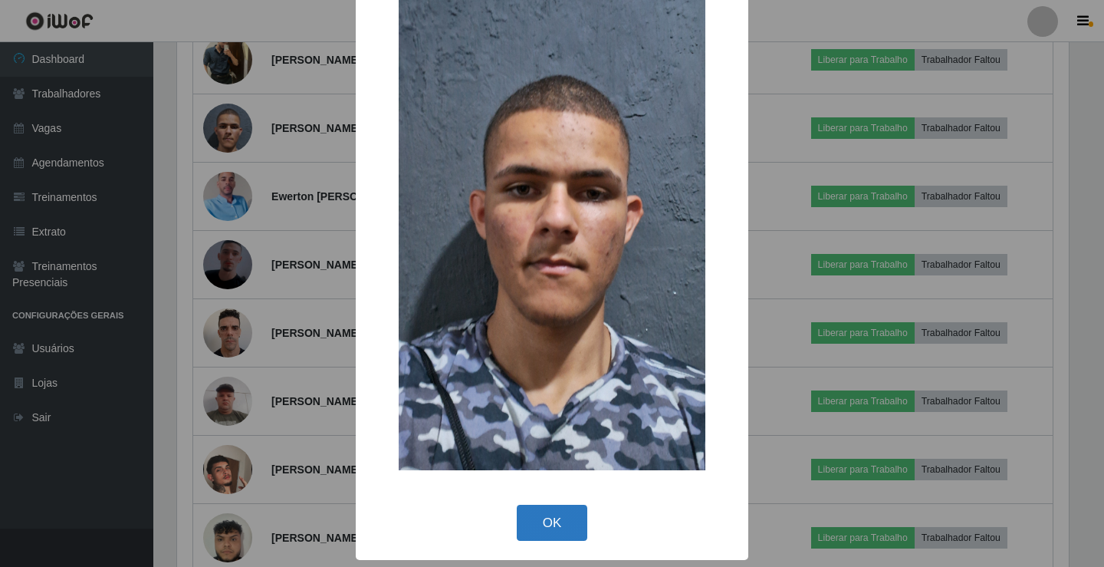
click at [550, 511] on button "OK" at bounding box center [552, 522] width 71 height 36
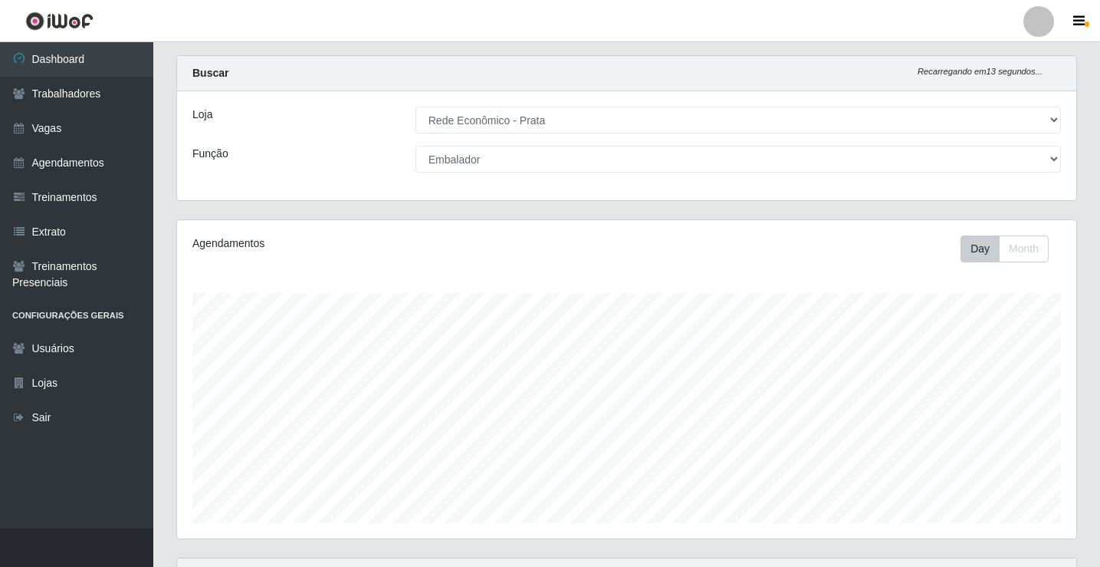
scroll to position [0, 0]
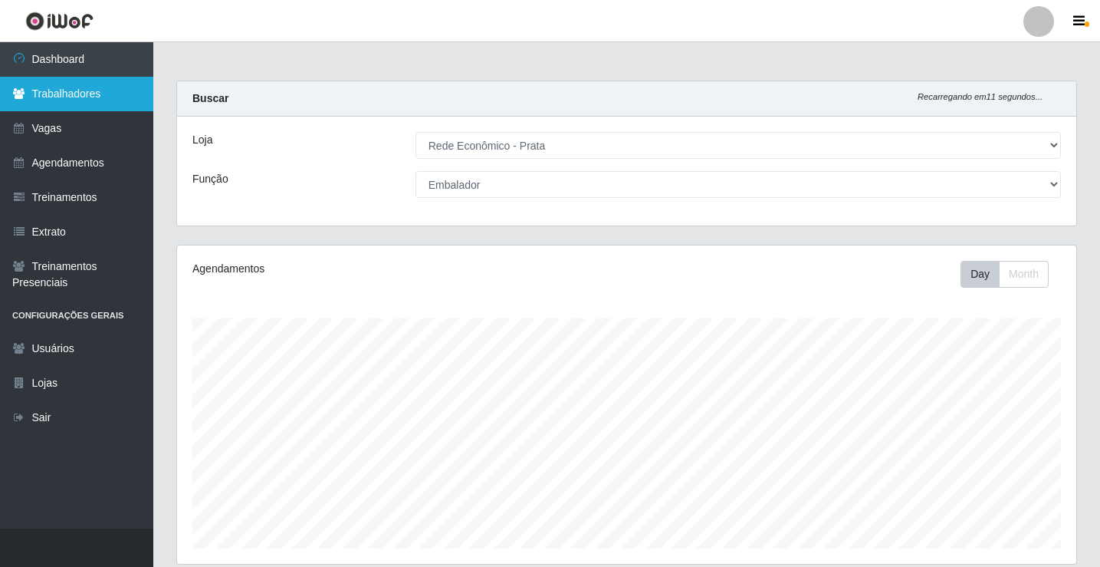
click at [84, 91] on link "Trabalhadores" at bounding box center [76, 94] width 153 height 35
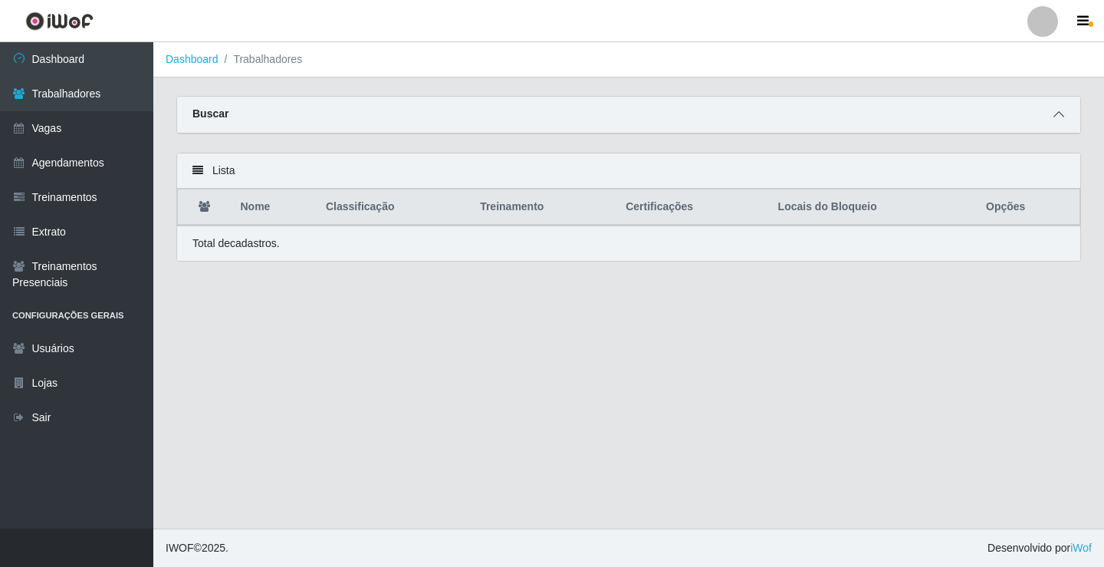
click at [1053, 116] on icon at bounding box center [1058, 114] width 11 height 11
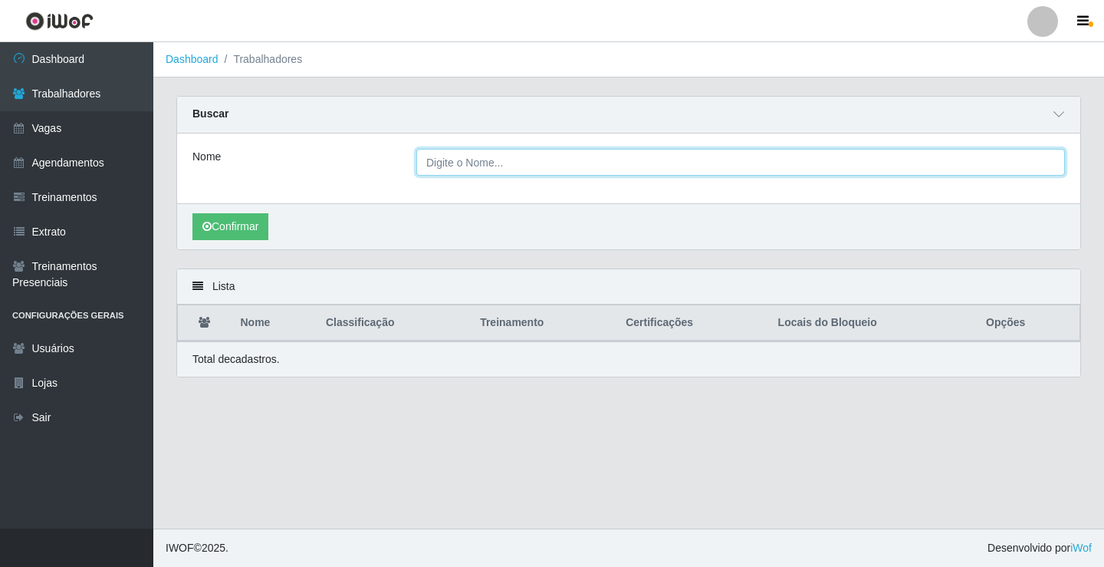
click at [477, 164] on input "Nome" at bounding box center [740, 162] width 649 height 27
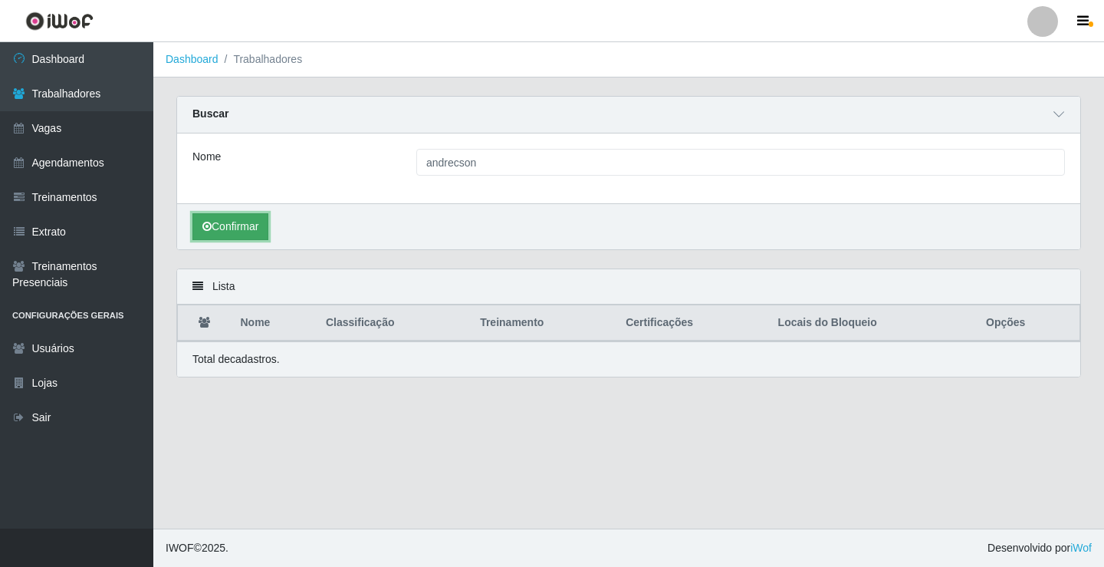
click at [240, 228] on button "Confirmar" at bounding box center [230, 226] width 76 height 27
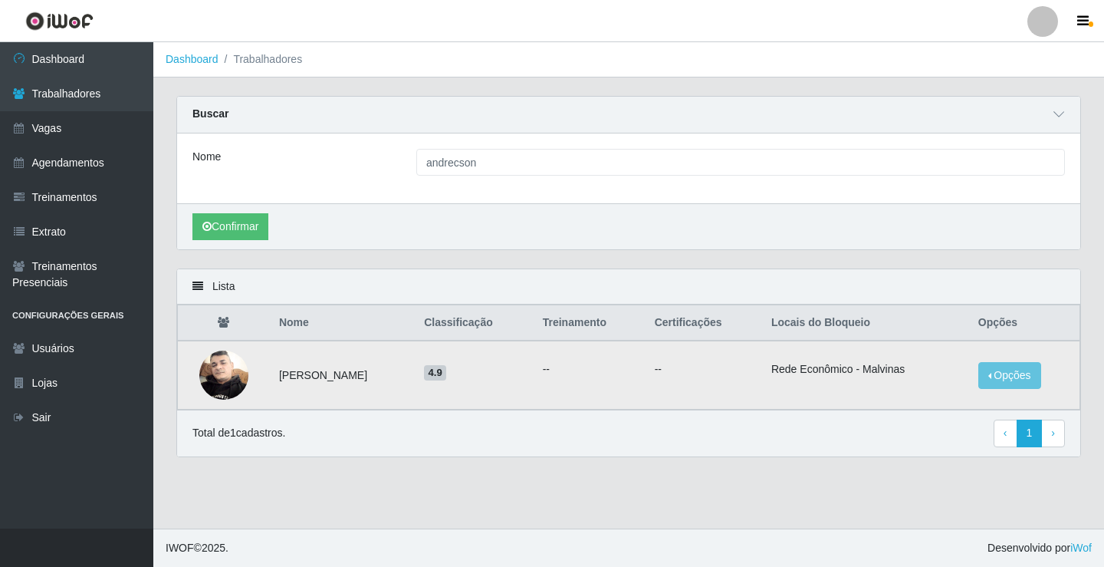
click at [222, 390] on img at bounding box center [223, 374] width 49 height 65
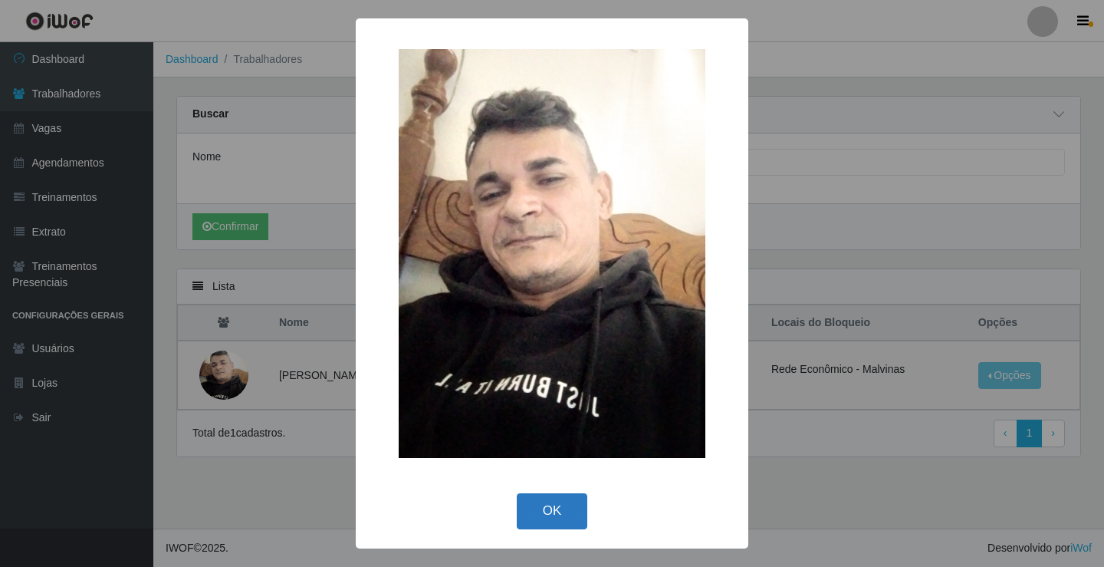
click at [538, 520] on button "OK" at bounding box center [552, 511] width 71 height 36
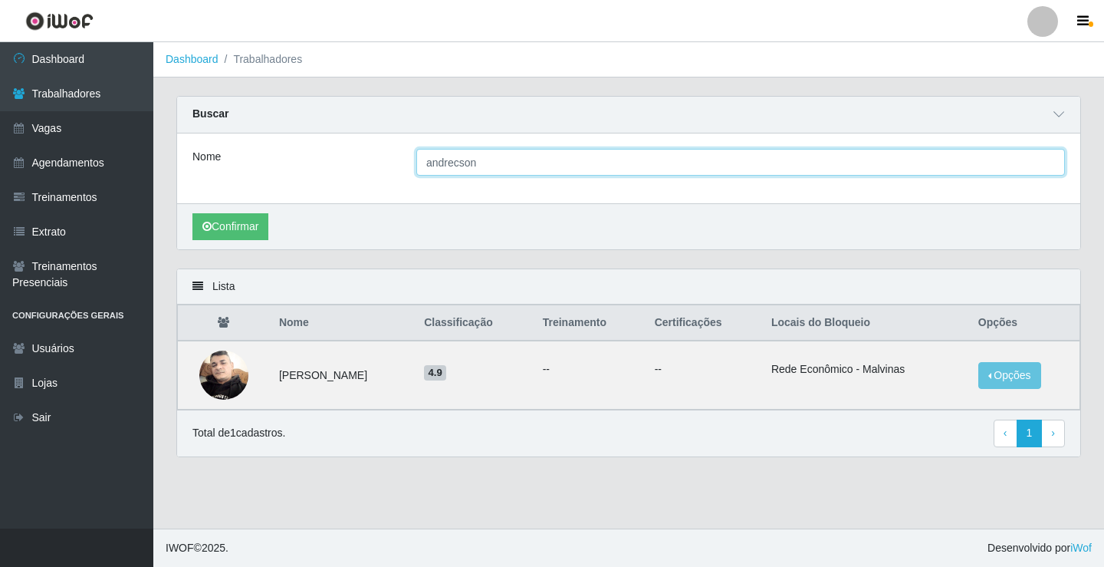
click at [476, 166] on input "andrecson" at bounding box center [740, 162] width 649 height 27
type input "a"
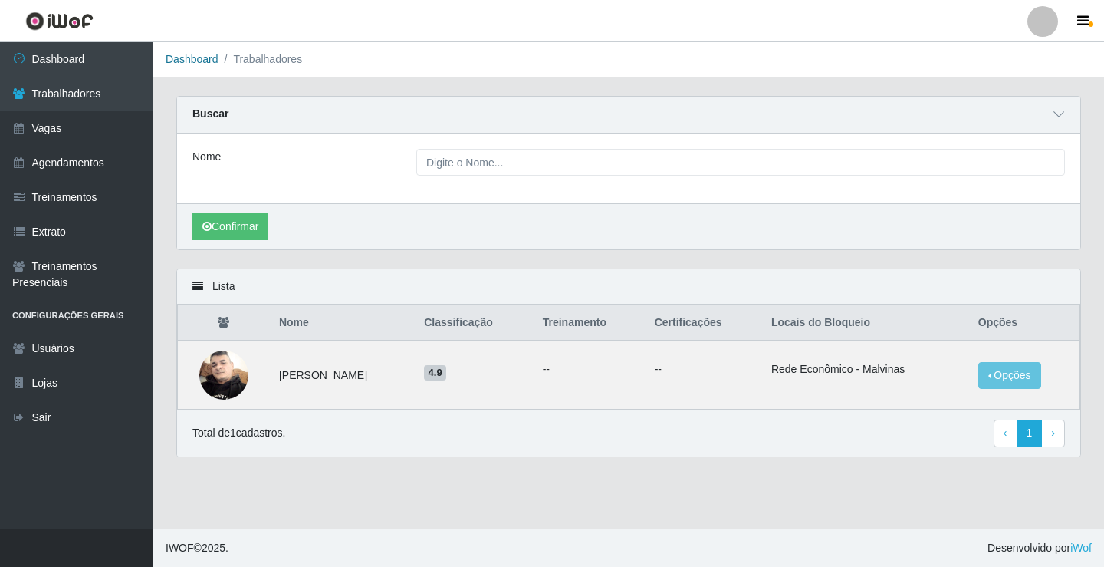
click at [182, 55] on link "Dashboard" at bounding box center [192, 59] width 53 height 12
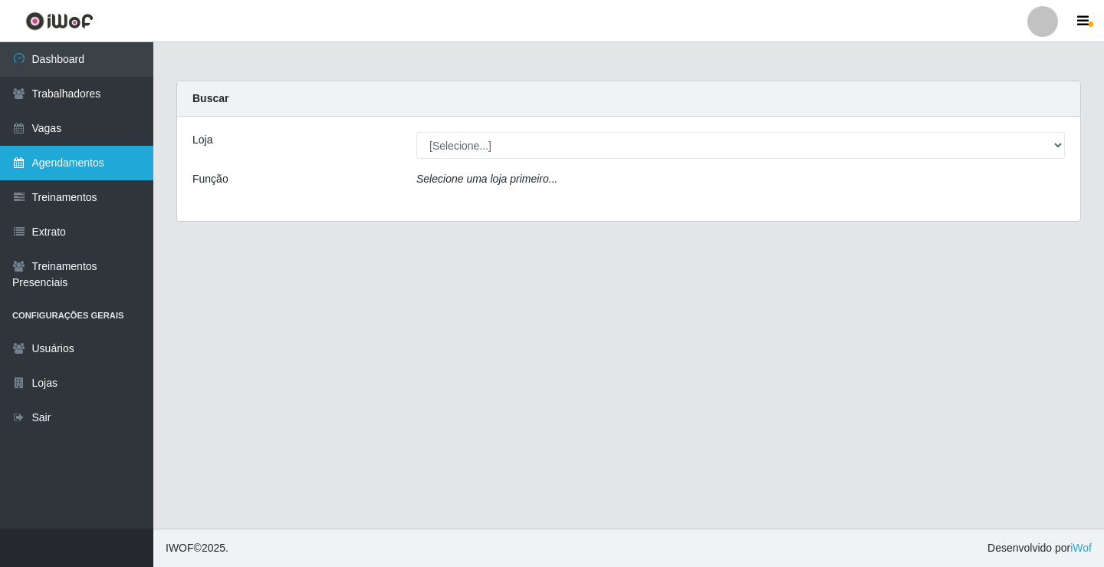
click at [76, 159] on link "Agendamentos" at bounding box center [76, 163] width 153 height 35
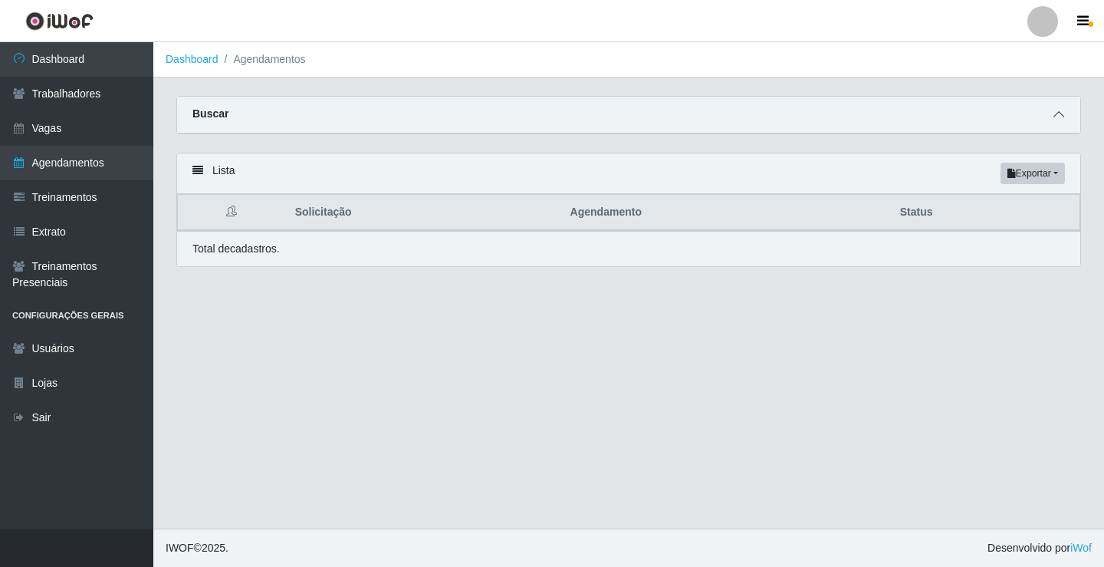
click at [1061, 115] on icon at bounding box center [1058, 114] width 11 height 11
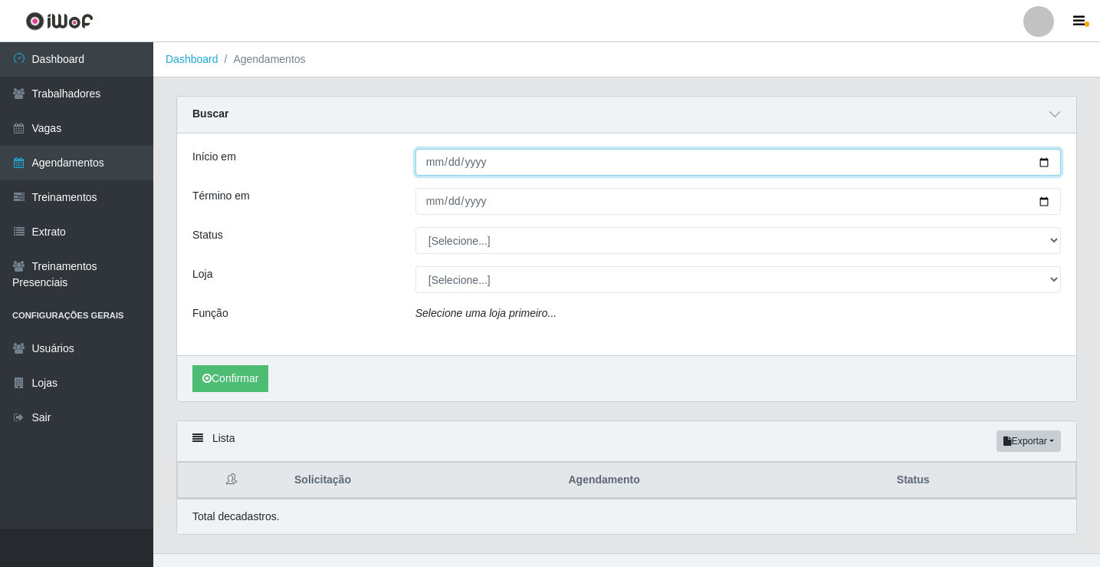
click at [428, 166] on input "Início em" at bounding box center [739, 162] width 646 height 27
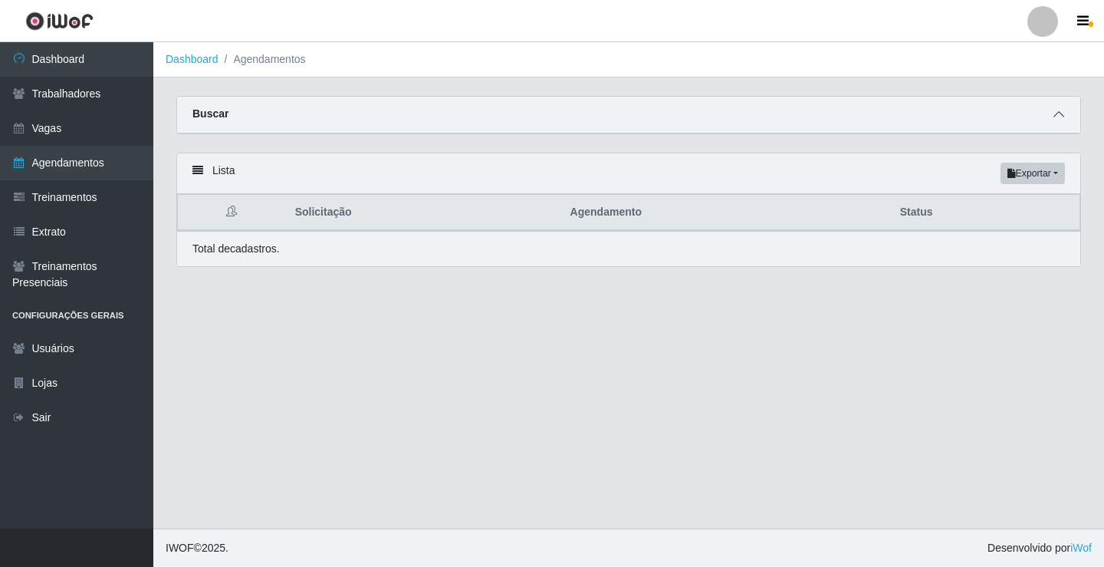
click at [1065, 118] on span at bounding box center [1059, 115] width 18 height 18
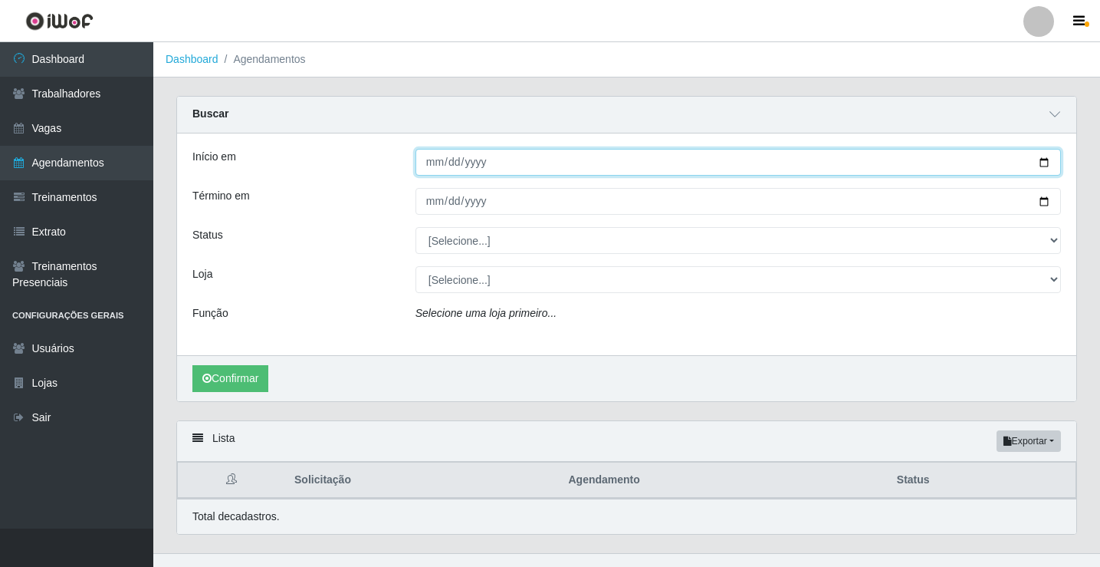
click at [423, 166] on input "Início em" at bounding box center [739, 162] width 646 height 27
type input "0009-08-11"
click at [452, 167] on input "Início em" at bounding box center [739, 162] width 646 height 27
type input "[DATE]"
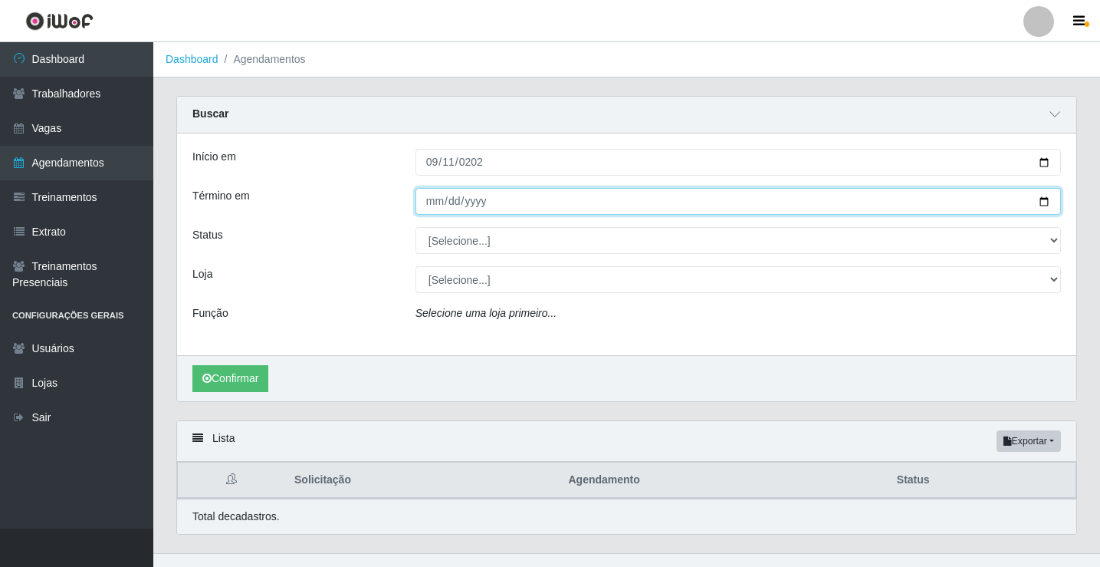
click at [435, 205] on input "Término em" at bounding box center [739, 201] width 646 height 27
type input "[DATE]"
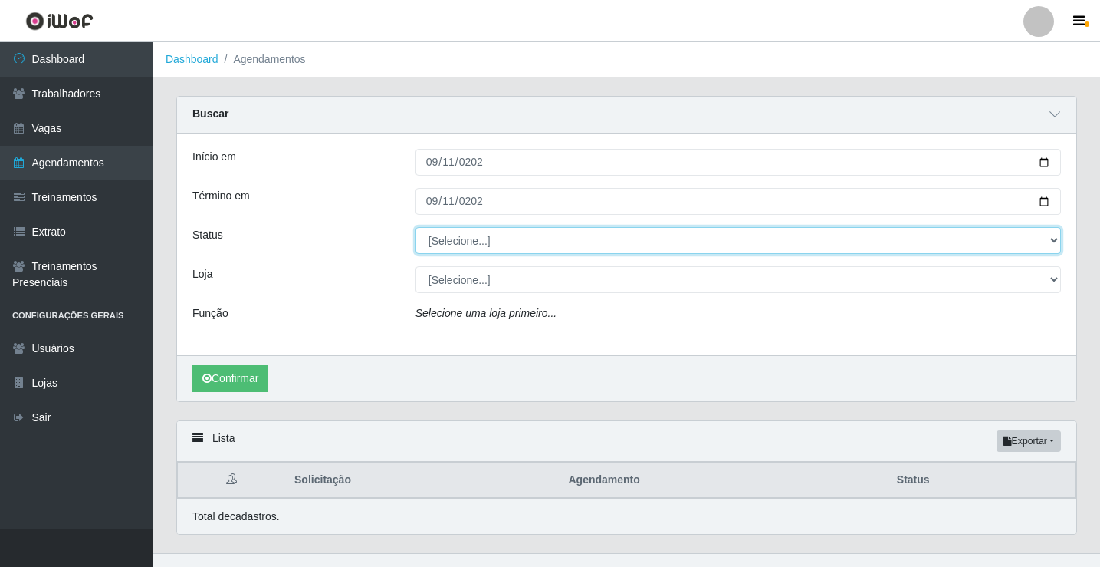
click at [461, 245] on select "[Selecione...] AGENDADO AGUARDANDO LIBERAR EM ANDAMENTO EM REVISÃO FINALIZADO C…" at bounding box center [739, 240] width 646 height 27
select select "EM ANDAMENTO"
click at [416, 228] on select "[Selecione...] AGENDADO AGUARDANDO LIBERAR EM ANDAMENTO EM REVISÃO FINALIZADO C…" at bounding box center [739, 240] width 646 height 27
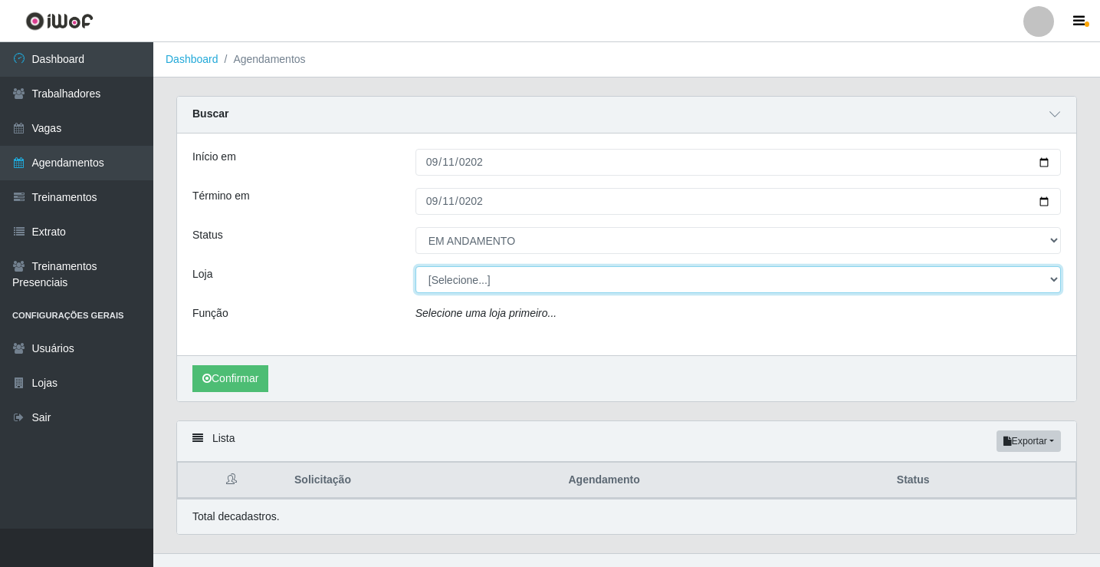
click at [443, 282] on select "[Selecione...] Rede Econômico - Prata" at bounding box center [739, 279] width 646 height 27
select select "192"
click at [416, 267] on select "[Selecione...] Rede Econômico - Prata" at bounding box center [739, 279] width 646 height 27
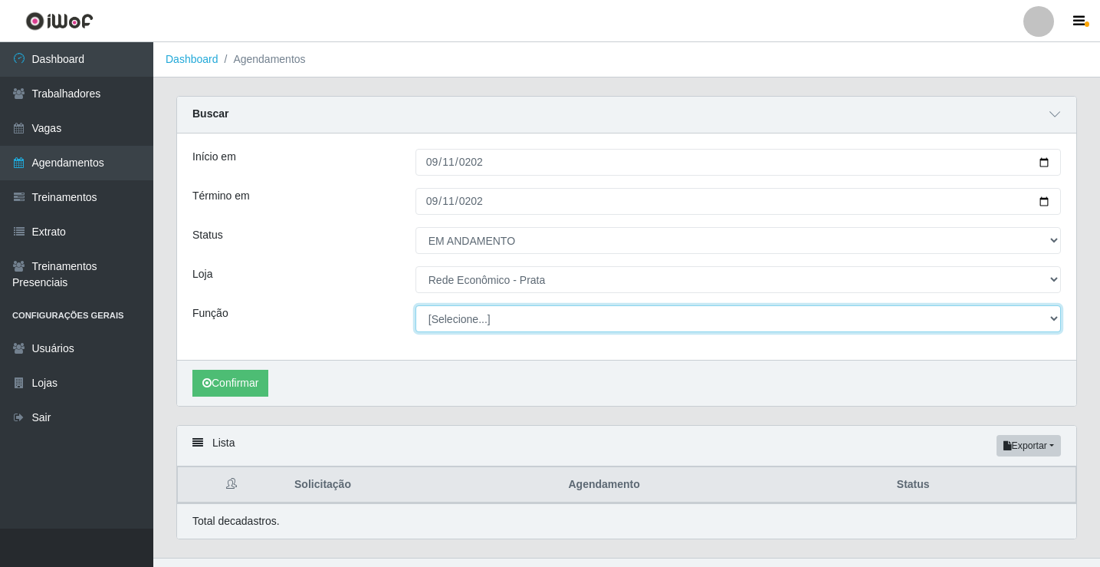
click at [452, 321] on select "[Selecione...] ASG ASG + ASG ++ Embalador Embalador + Embalador ++ Operador de …" at bounding box center [739, 318] width 646 height 27
select select "1"
click at [416, 306] on select "[Selecione...] ASG ASG + ASG ++ Embalador Embalador + Embalador ++ Operador de …" at bounding box center [739, 318] width 646 height 27
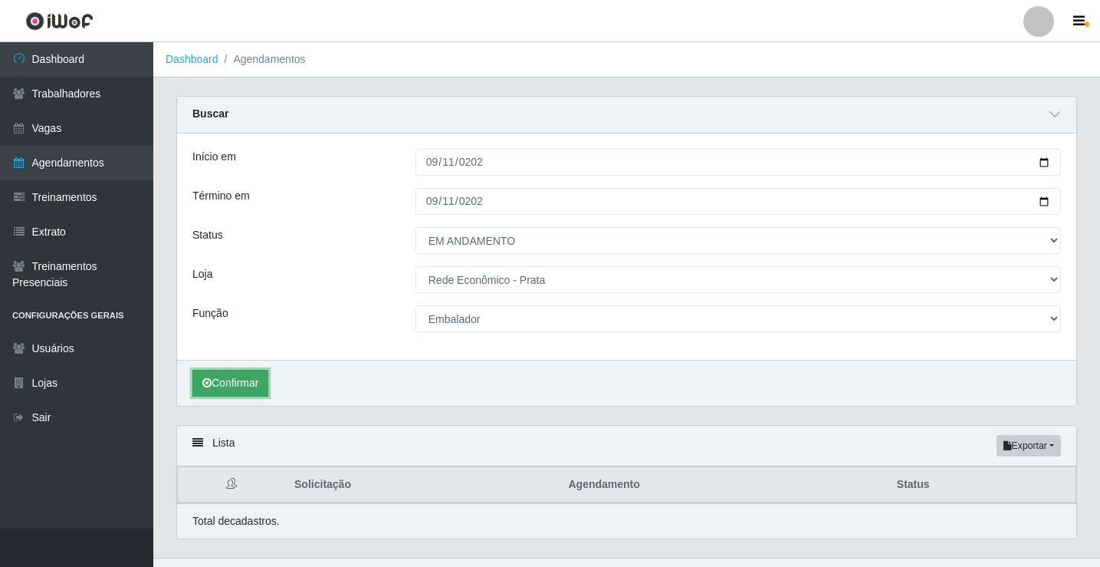
drag, startPoint x: 238, startPoint y: 386, endPoint x: 230, endPoint y: 386, distance: 8.4
click at [237, 386] on button "Confirmar" at bounding box center [230, 383] width 76 height 27
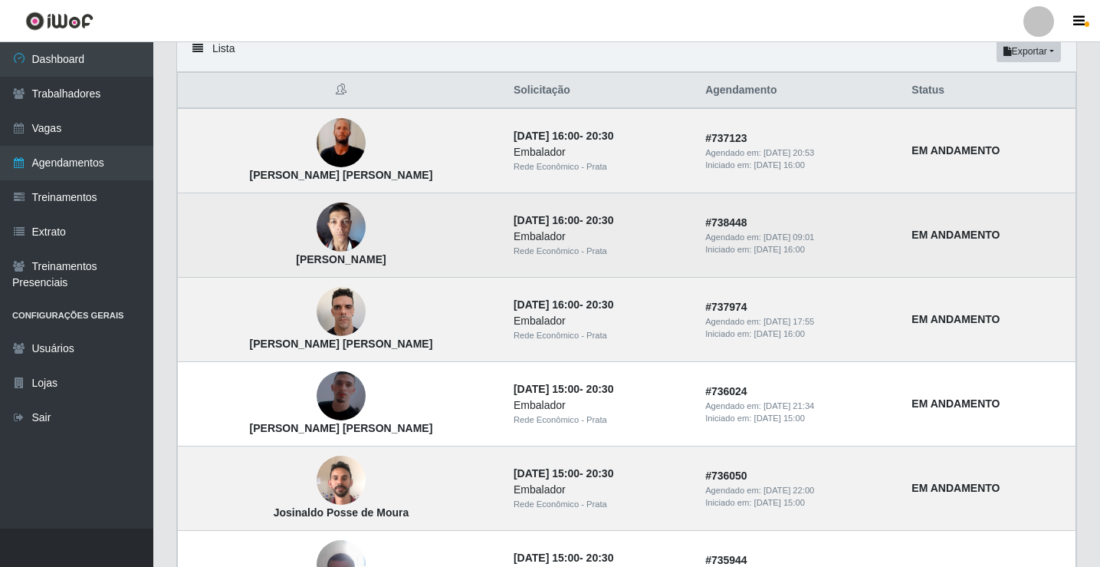
scroll to position [11, 0]
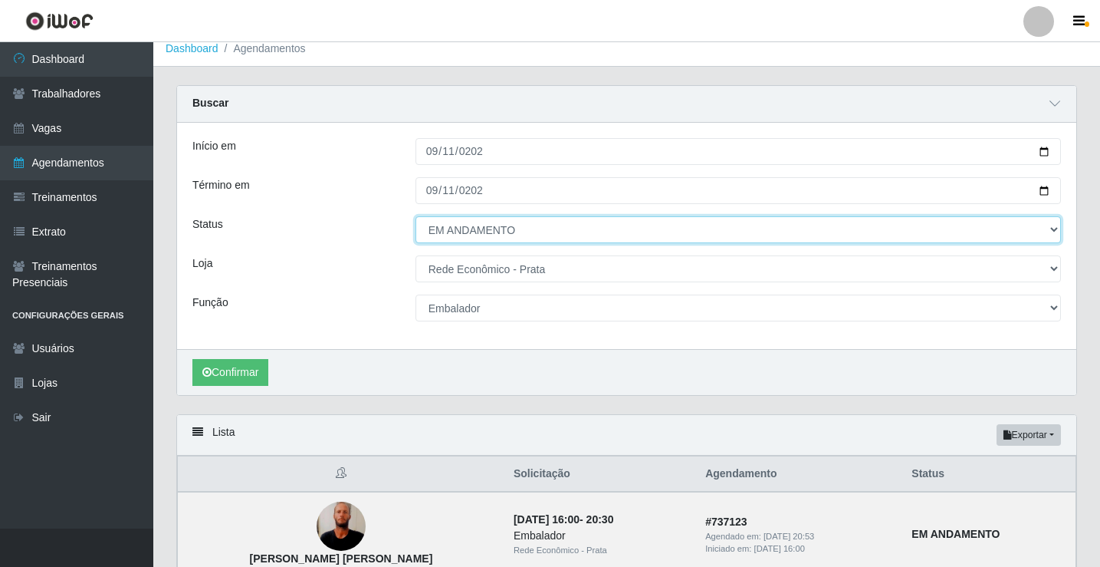
click at [512, 229] on select "[Selecione...] AGENDADO AGUARDANDO LIBERAR EM ANDAMENTO EM REVISÃO FINALIZADO C…" at bounding box center [739, 229] width 646 height 27
select select "FINALIZADO"
click at [416, 217] on select "[Selecione...] AGENDADO AGUARDANDO LIBERAR EM ANDAMENTO EM REVISÃO FINALIZADO C…" at bounding box center [739, 229] width 646 height 27
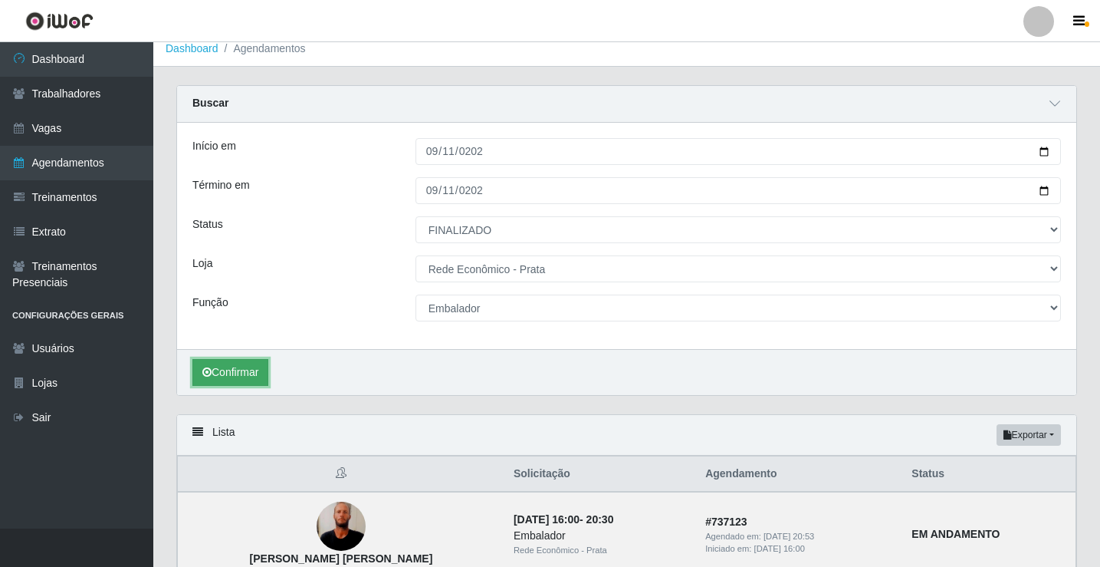
click at [252, 367] on button "Confirmar" at bounding box center [230, 372] width 76 height 27
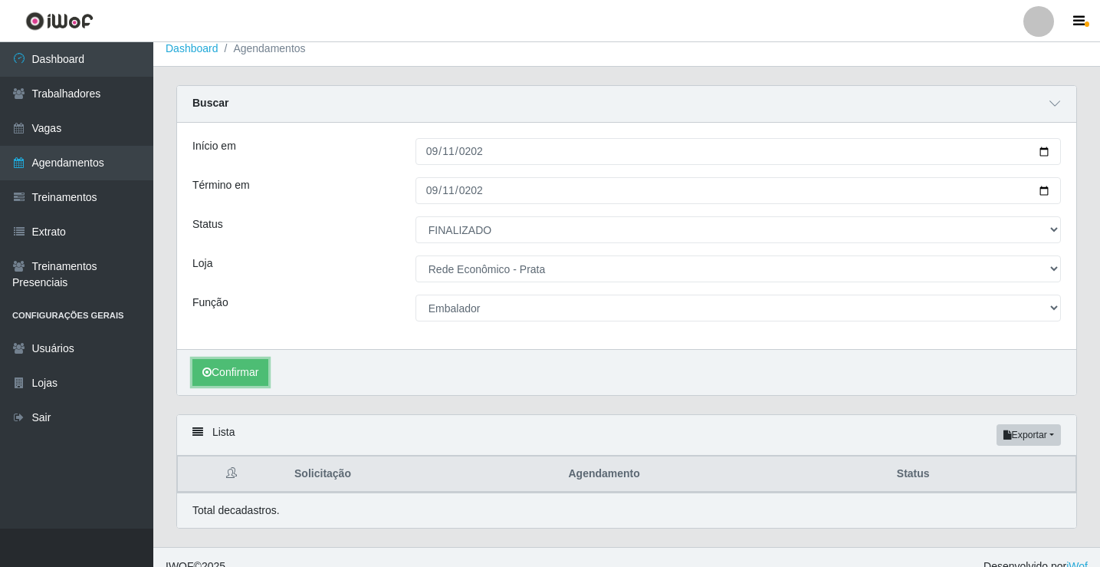
scroll to position [30, 0]
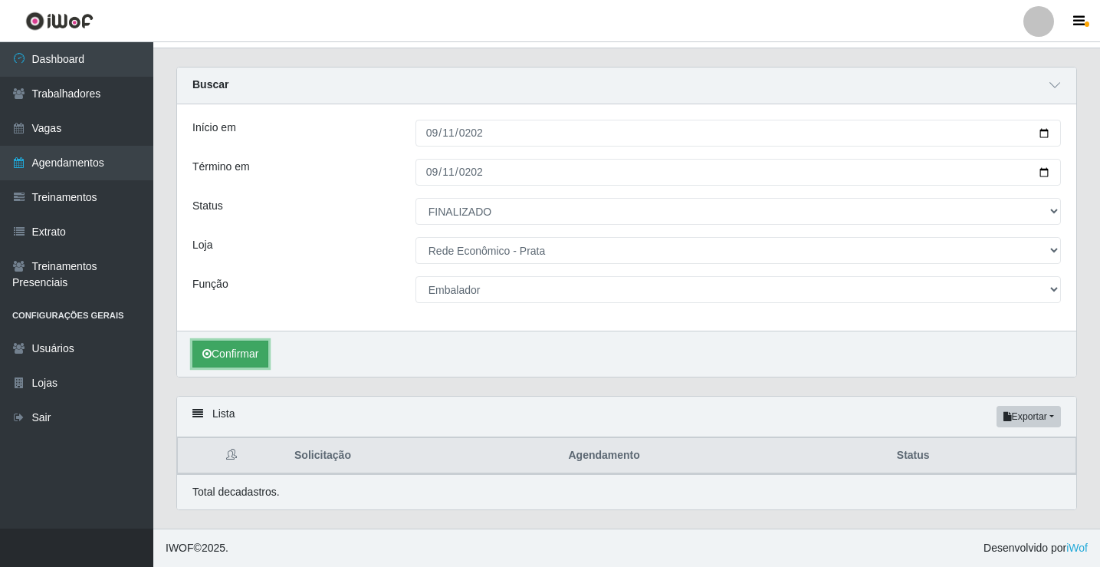
click at [248, 347] on button "Confirmar" at bounding box center [230, 353] width 76 height 27
click at [235, 355] on button "Confirmar" at bounding box center [230, 353] width 76 height 27
click at [246, 351] on button "Confirmar" at bounding box center [230, 353] width 76 height 27
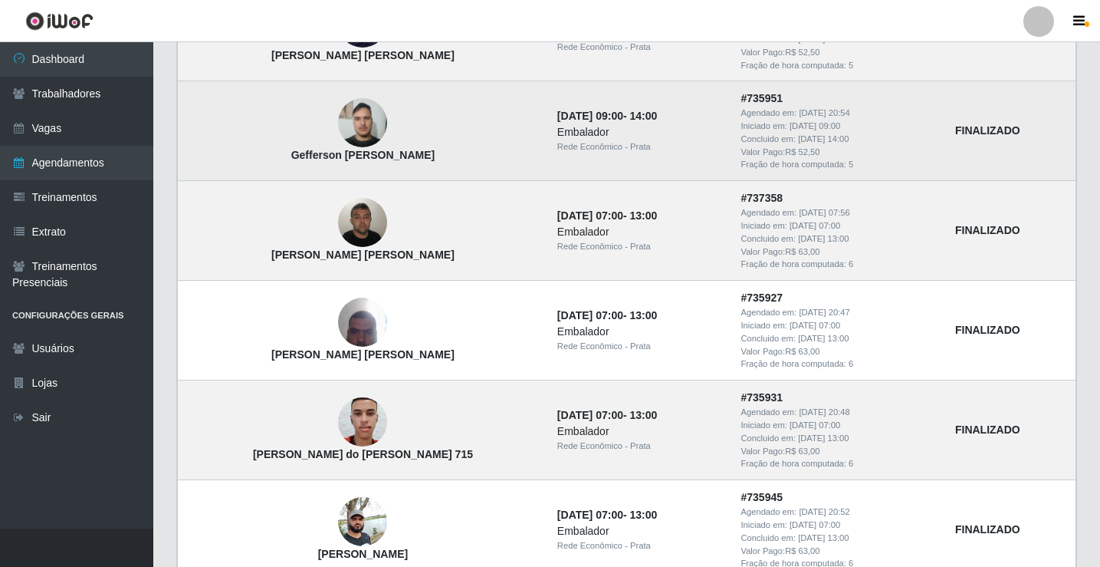
scroll to position [997, 0]
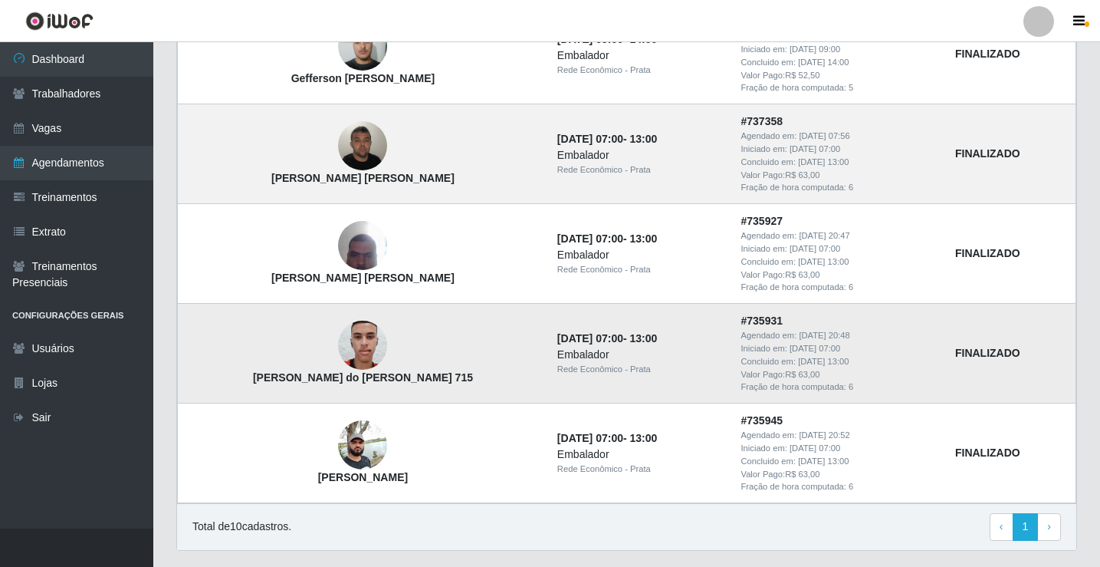
click at [288, 344] on td "Severino do Ramo Araújo Dias 715" at bounding box center [363, 354] width 370 height 100
click at [338, 359] on img at bounding box center [362, 345] width 49 height 65
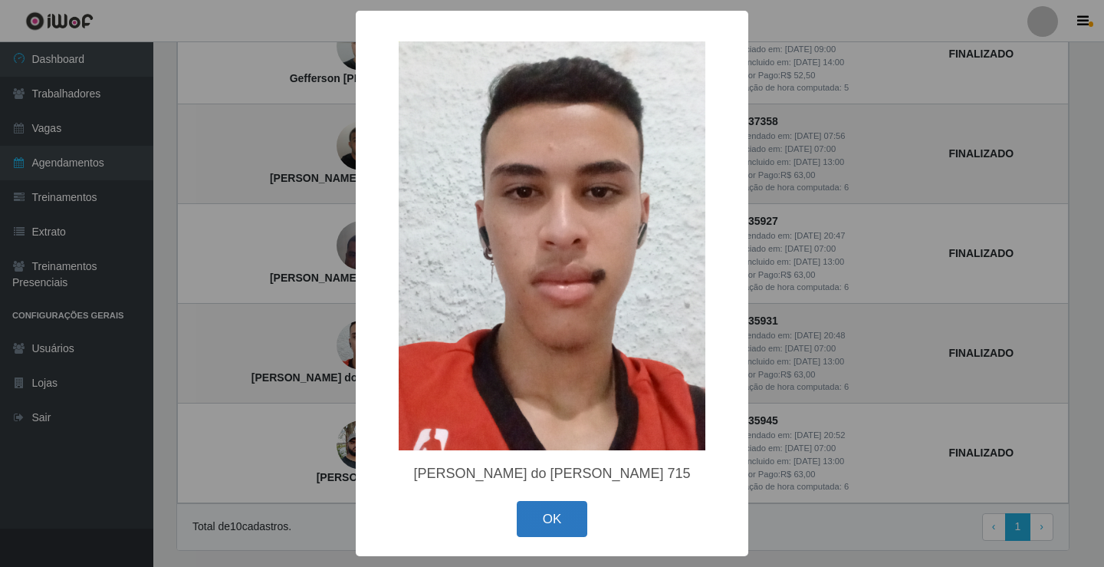
click at [560, 529] on button "OK" at bounding box center [552, 519] width 71 height 36
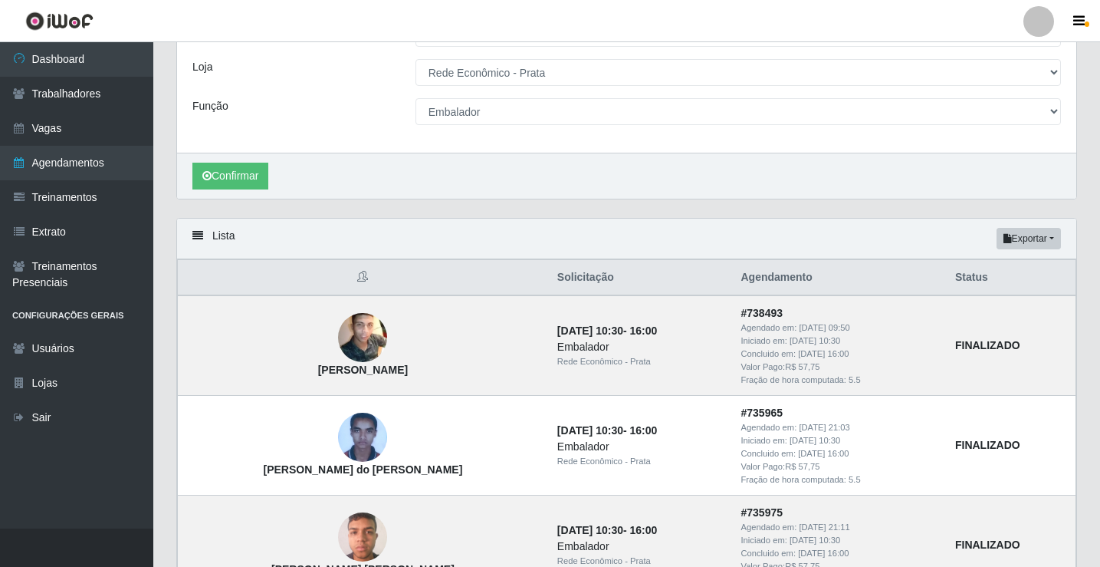
scroll to position [0, 0]
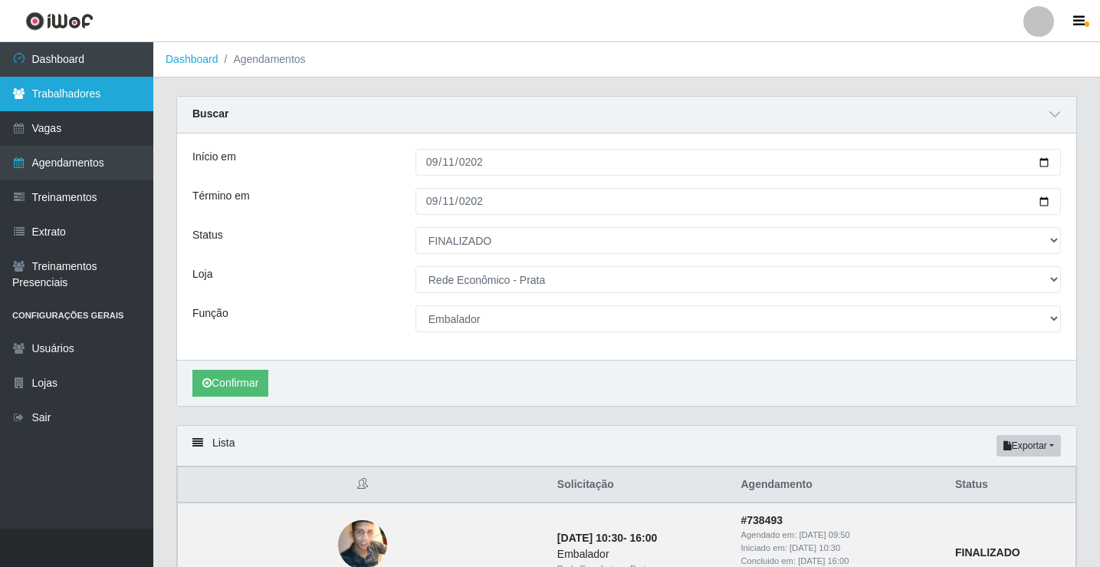
click at [62, 95] on link "Trabalhadores" at bounding box center [76, 94] width 153 height 35
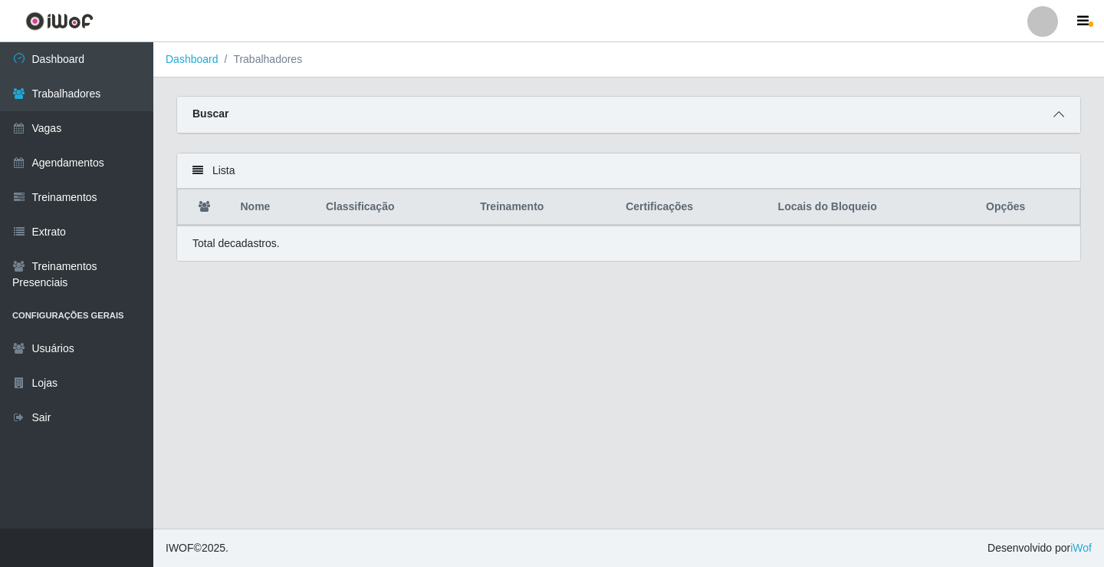
click at [1057, 116] on icon at bounding box center [1058, 114] width 11 height 11
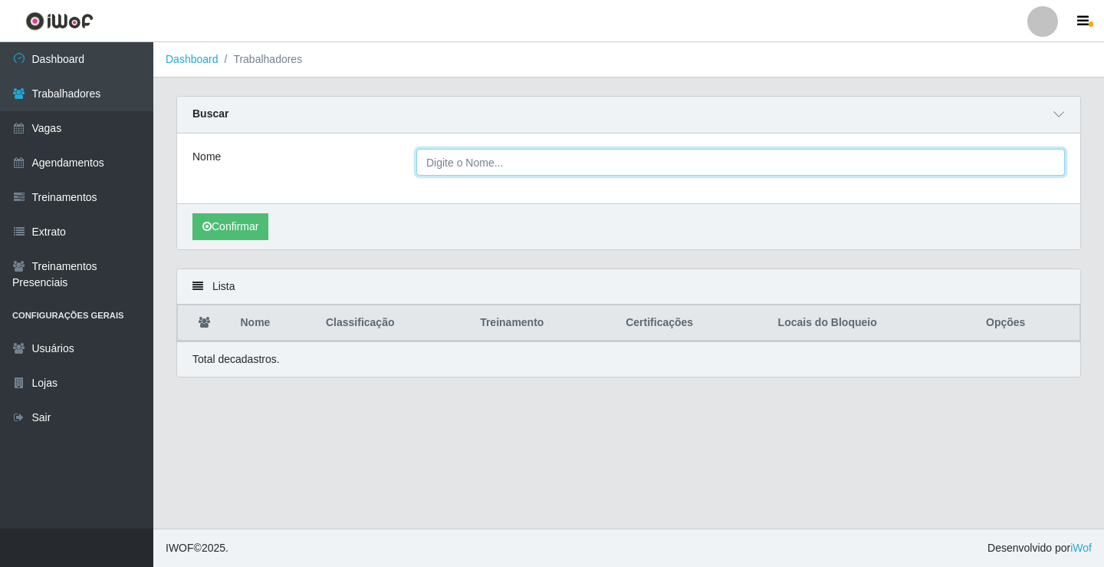
click at [458, 163] on input "Nome" at bounding box center [740, 162] width 649 height 27
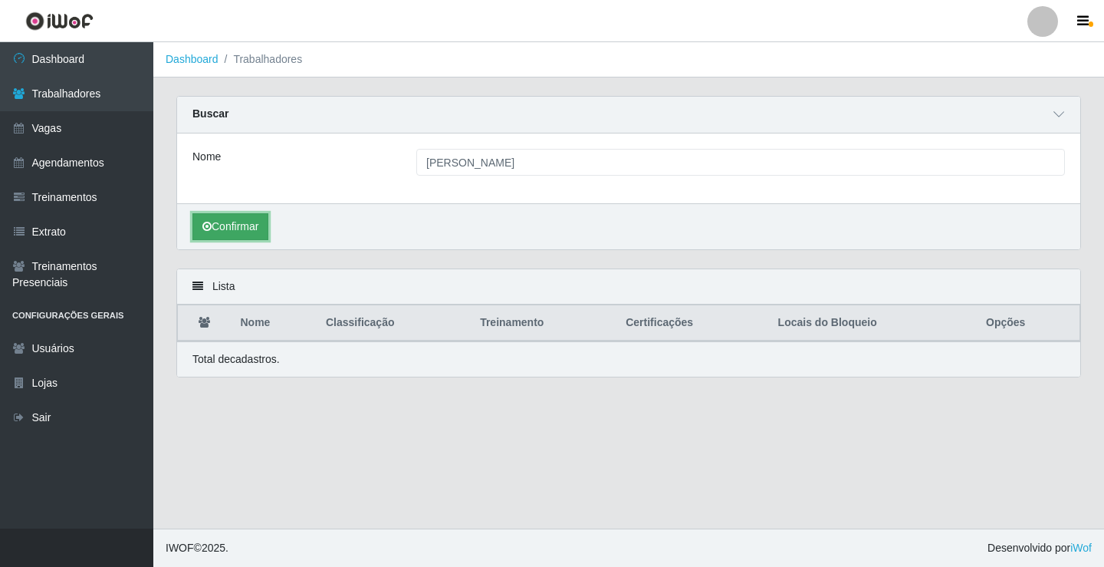
click at [247, 235] on button "Confirmar" at bounding box center [230, 226] width 76 height 27
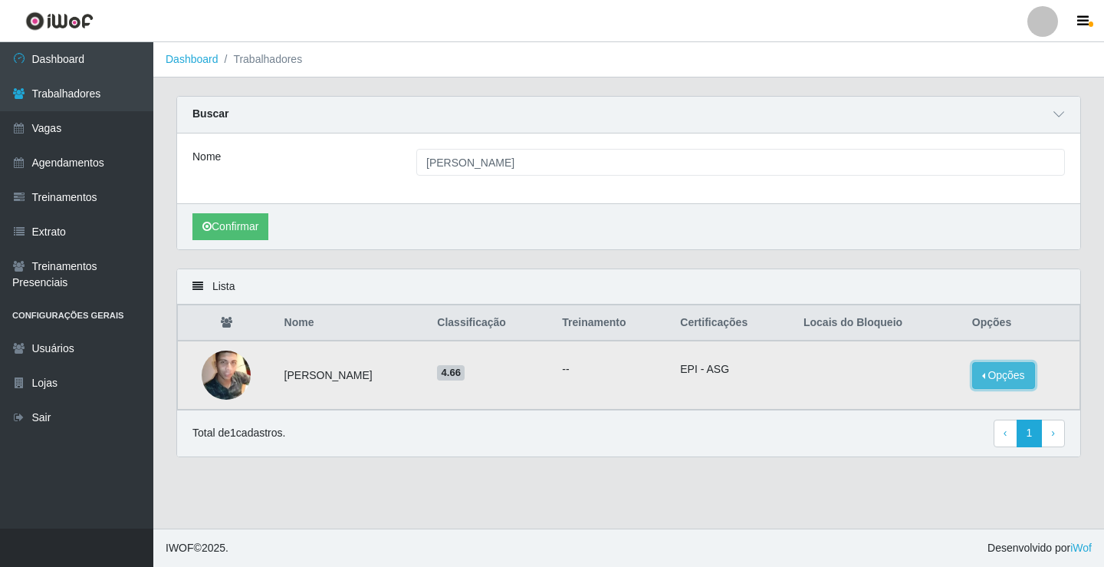
click at [1003, 379] on button "Opções" at bounding box center [1003, 375] width 63 height 27
click at [933, 363] on button "Bloquear - Empresa" at bounding box center [907, 358] width 123 height 32
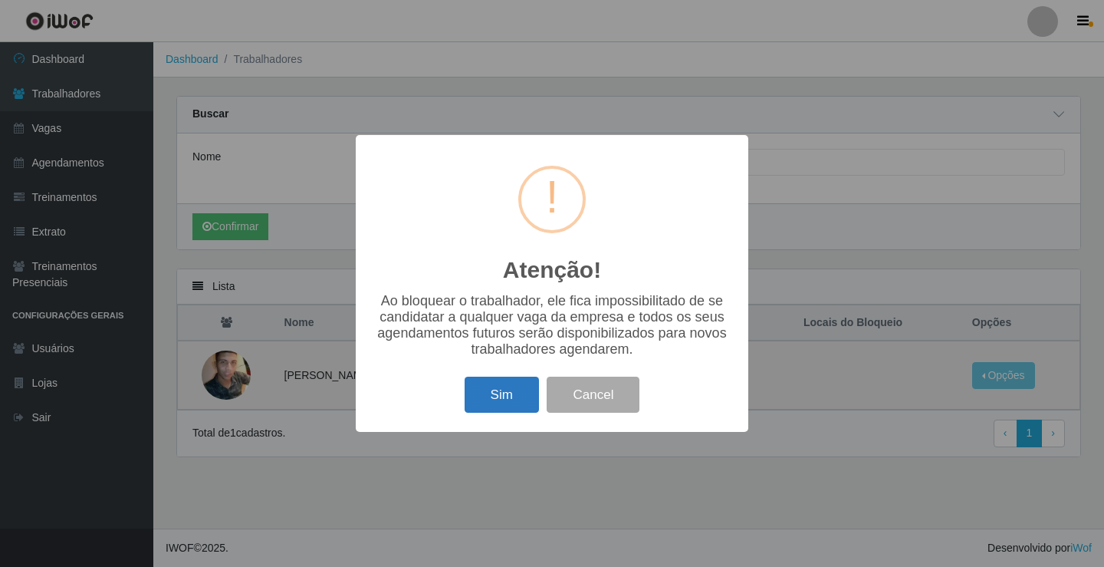
click at [498, 400] on button "Sim" at bounding box center [502, 394] width 74 height 36
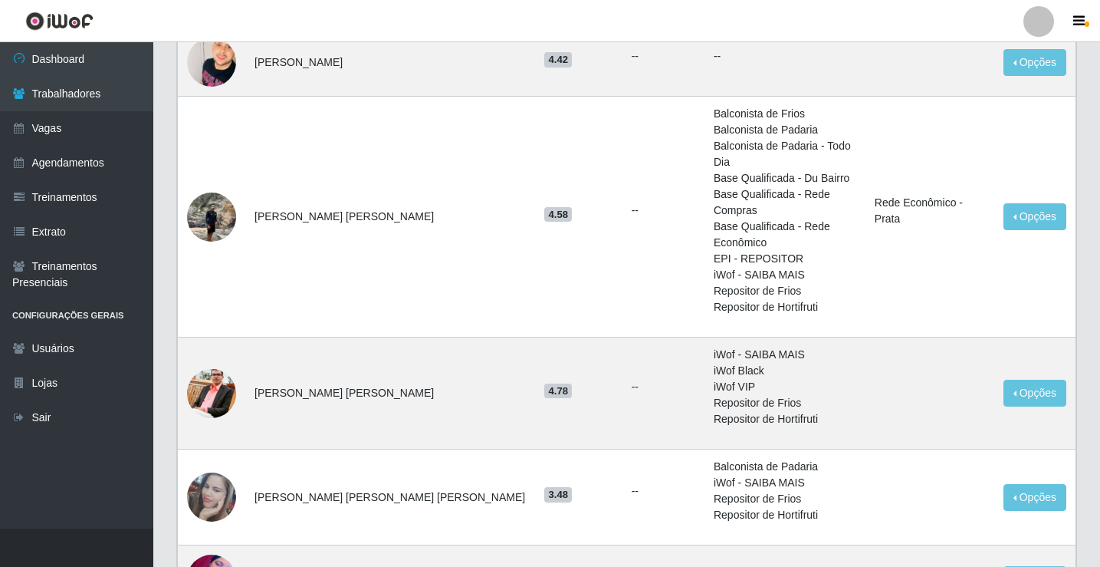
scroll to position [920, 0]
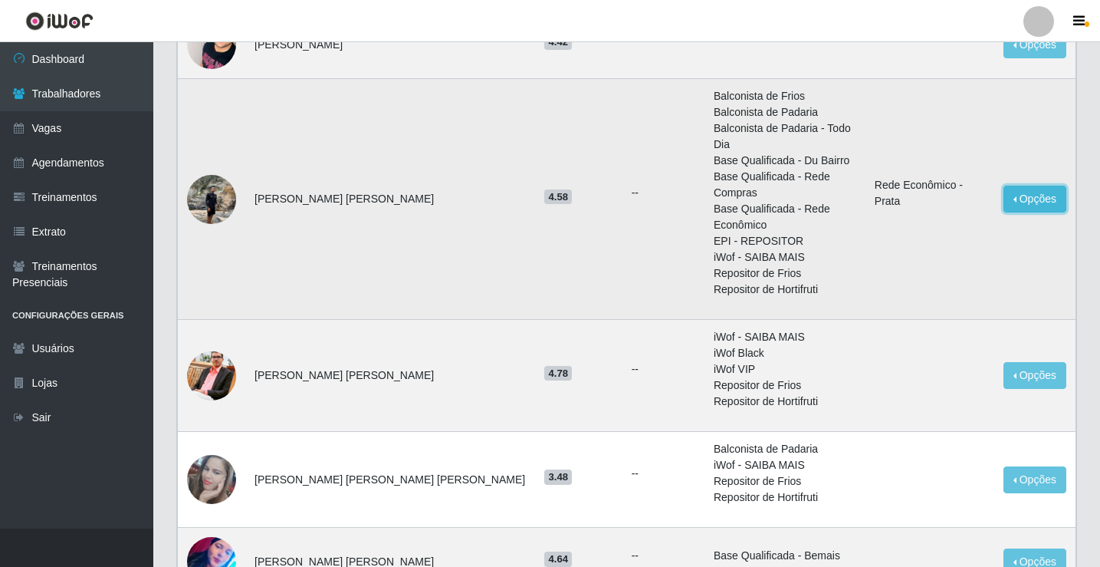
click at [1013, 189] on button "Opções" at bounding box center [1035, 199] width 63 height 27
click at [968, 197] on button "Bloquear - Empresa" at bounding box center [939, 202] width 123 height 32
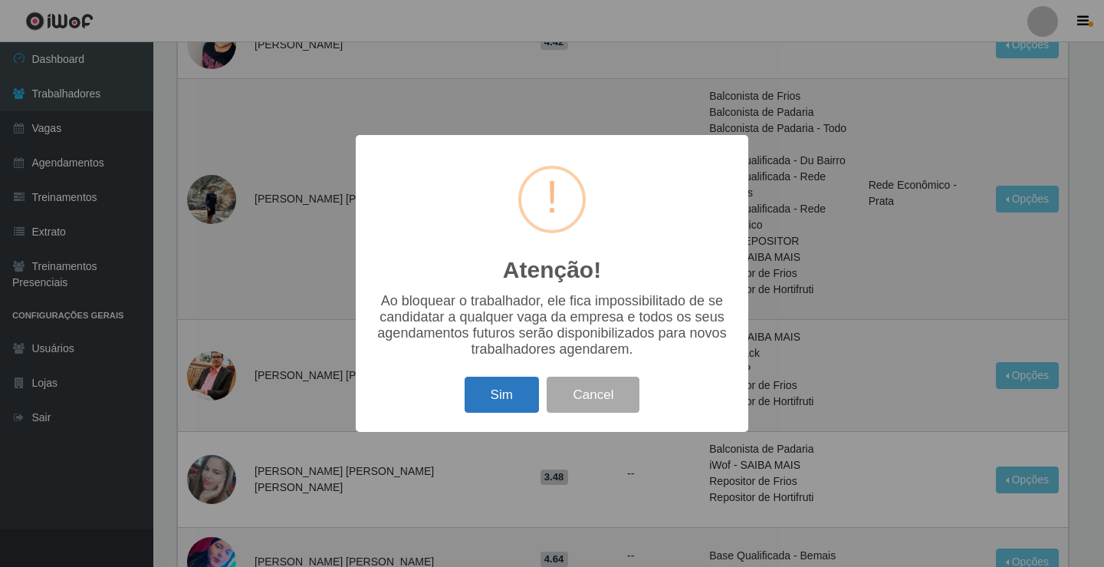
click at [501, 403] on button "Sim" at bounding box center [502, 394] width 74 height 36
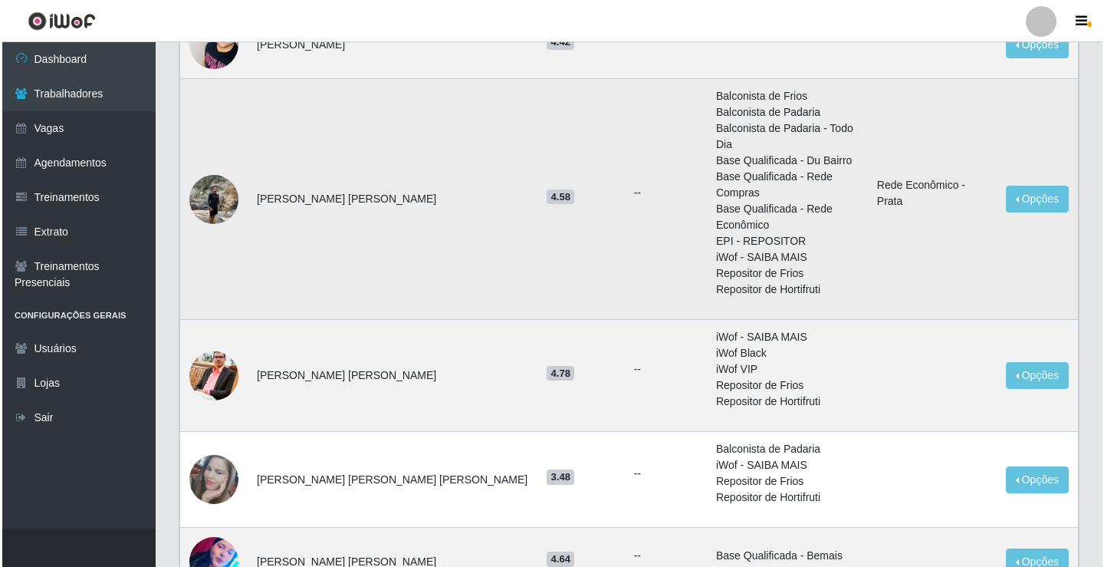
scroll to position [0, 0]
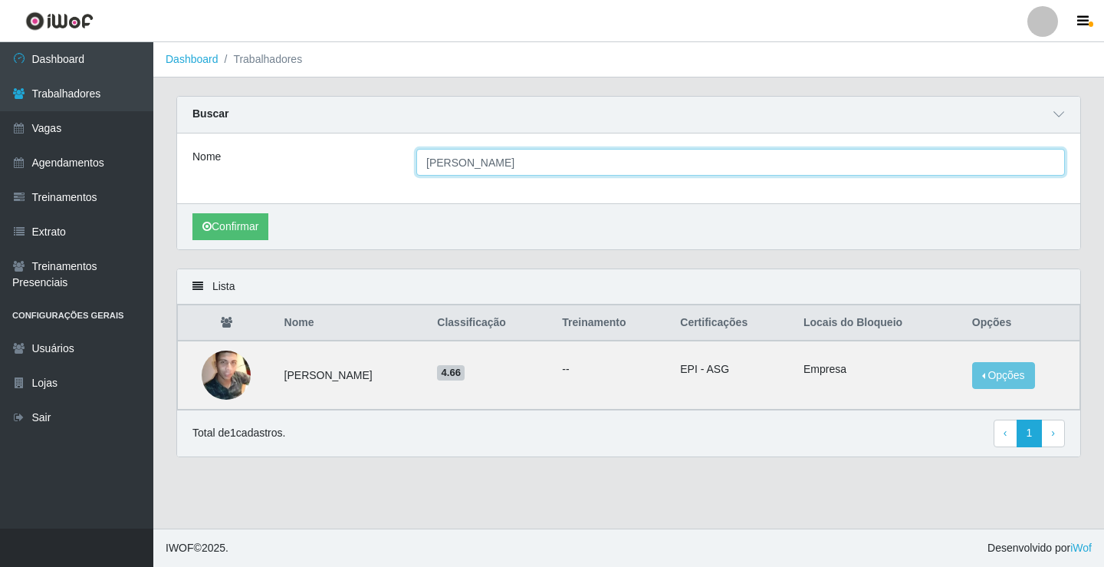
click at [523, 159] on input "gerlan silva marinho" at bounding box center [740, 162] width 649 height 27
type input "g"
type input "severino do ramos araujo dias715"
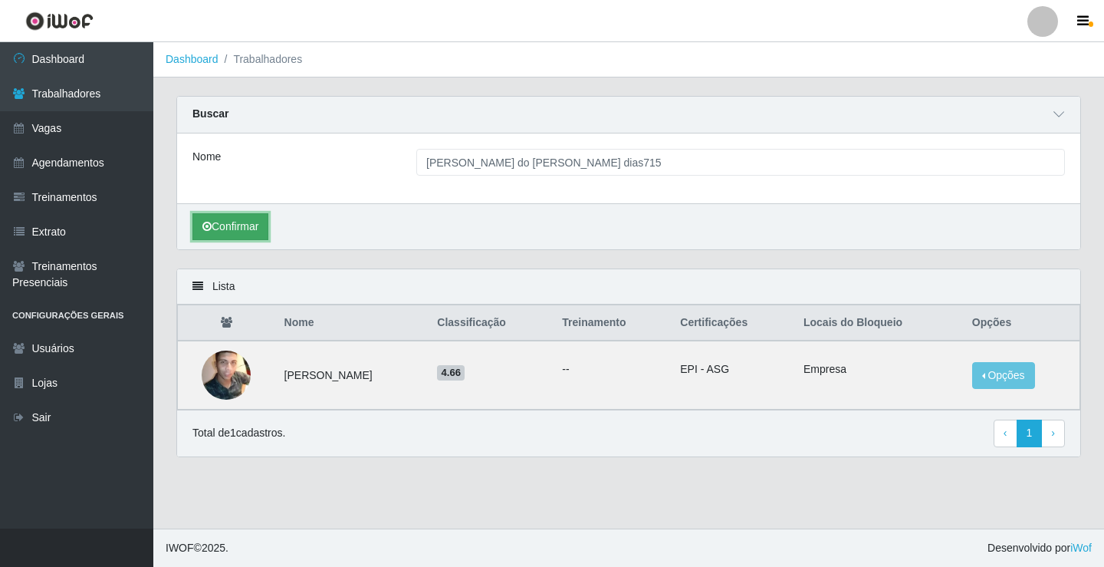
click at [245, 235] on button "Confirmar" at bounding box center [230, 226] width 76 height 27
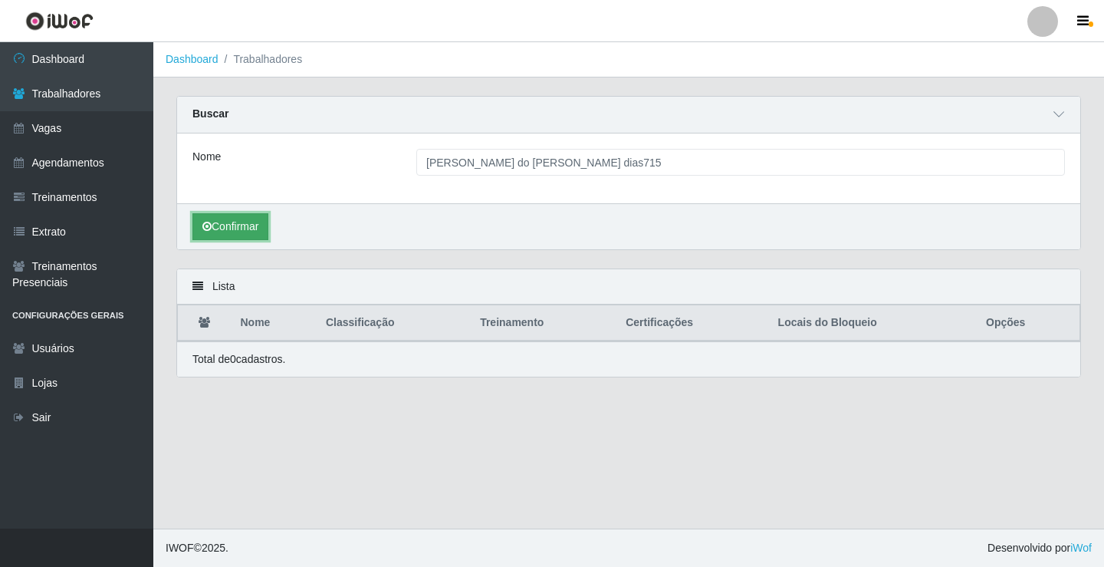
click at [248, 224] on button "Confirmar" at bounding box center [230, 226] width 76 height 27
click at [229, 227] on button "Confirmar" at bounding box center [230, 226] width 76 height 27
click at [230, 227] on button "Confirmar" at bounding box center [230, 226] width 76 height 27
click at [239, 228] on button "Confirmar" at bounding box center [230, 226] width 76 height 27
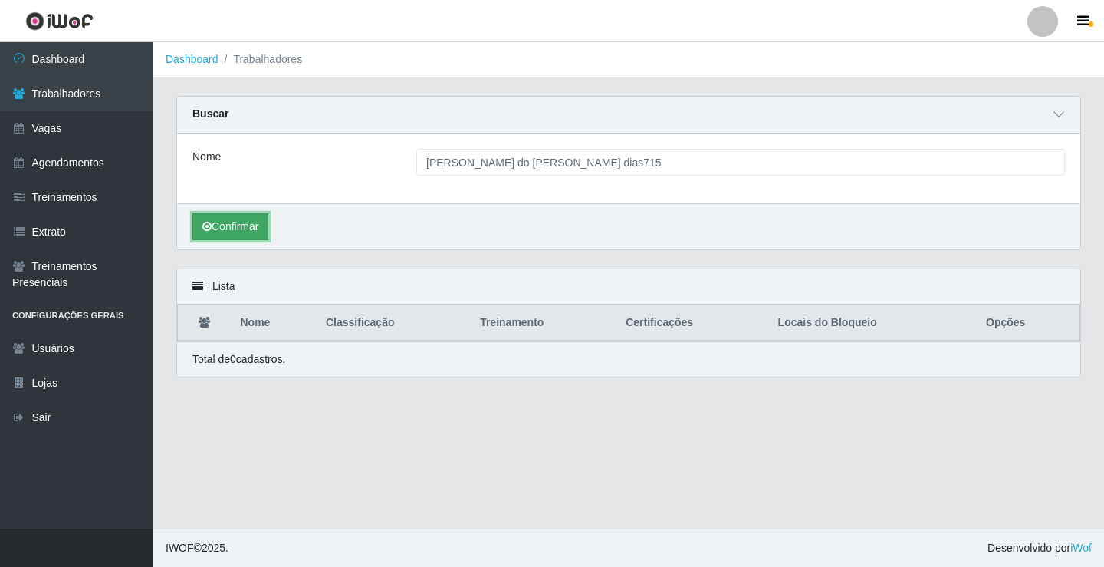
click at [238, 225] on button "Confirmar" at bounding box center [230, 226] width 76 height 27
click at [1060, 113] on icon at bounding box center [1058, 114] width 11 height 11
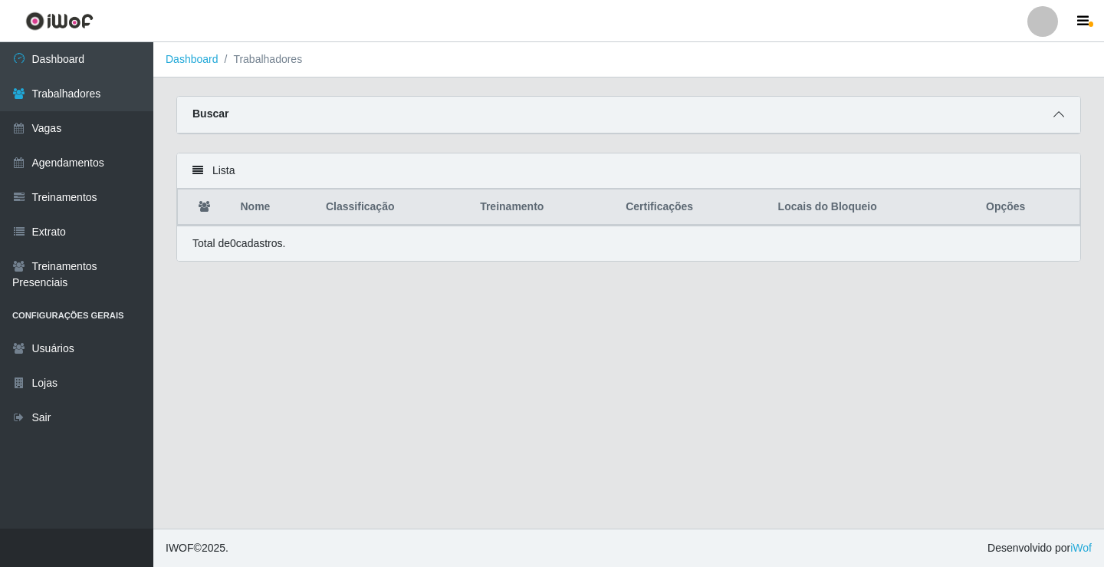
click at [1059, 113] on icon at bounding box center [1058, 114] width 11 height 11
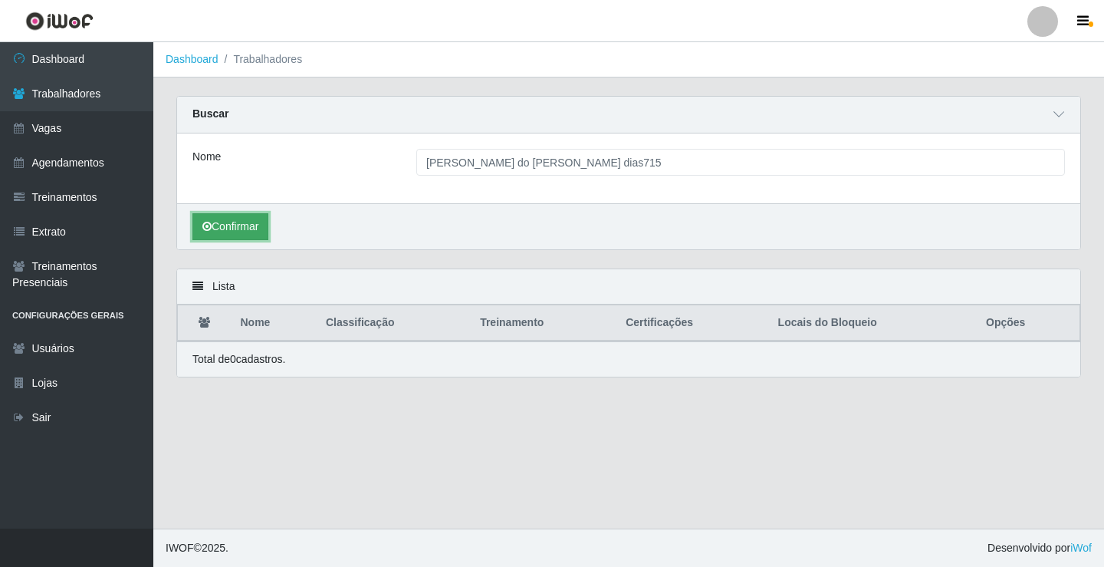
click at [236, 228] on button "Confirmar" at bounding box center [230, 226] width 76 height 27
click at [1061, 114] on icon at bounding box center [1058, 114] width 11 height 11
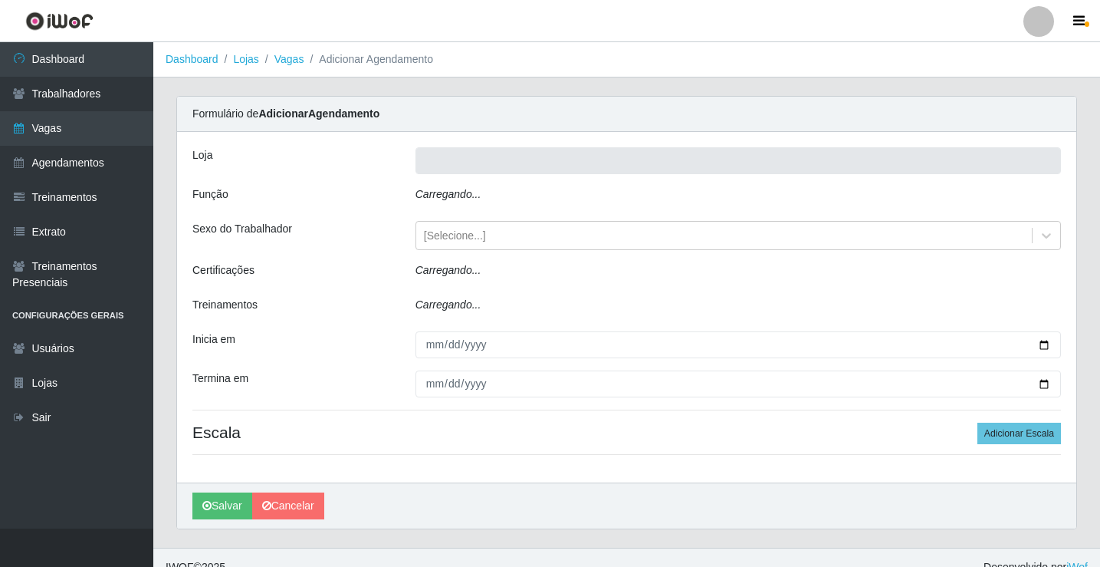
type input "Rede Econômico - Prata"
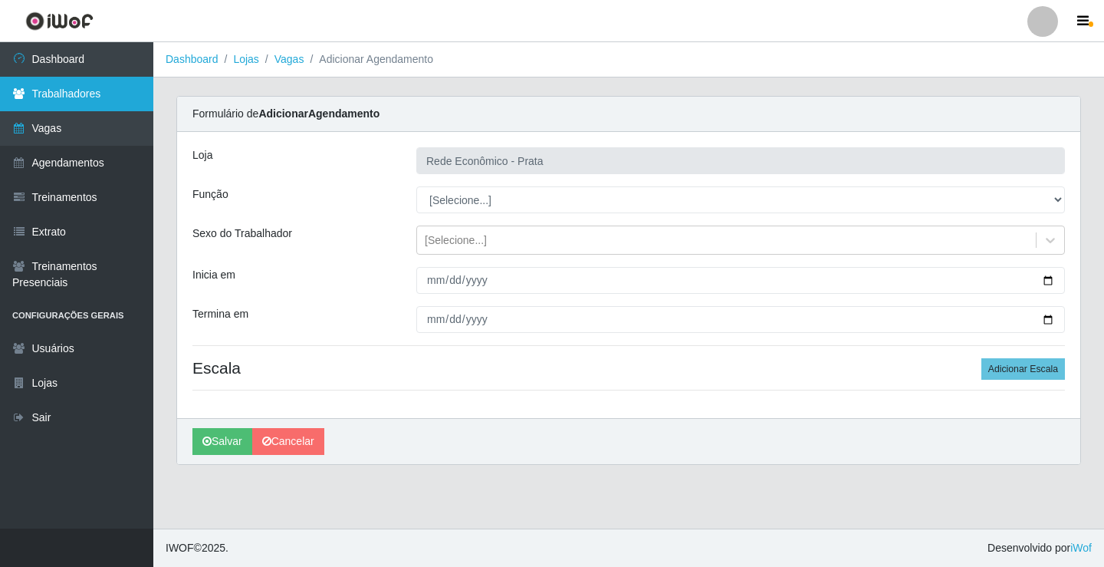
click at [89, 97] on link "Trabalhadores" at bounding box center [76, 94] width 153 height 35
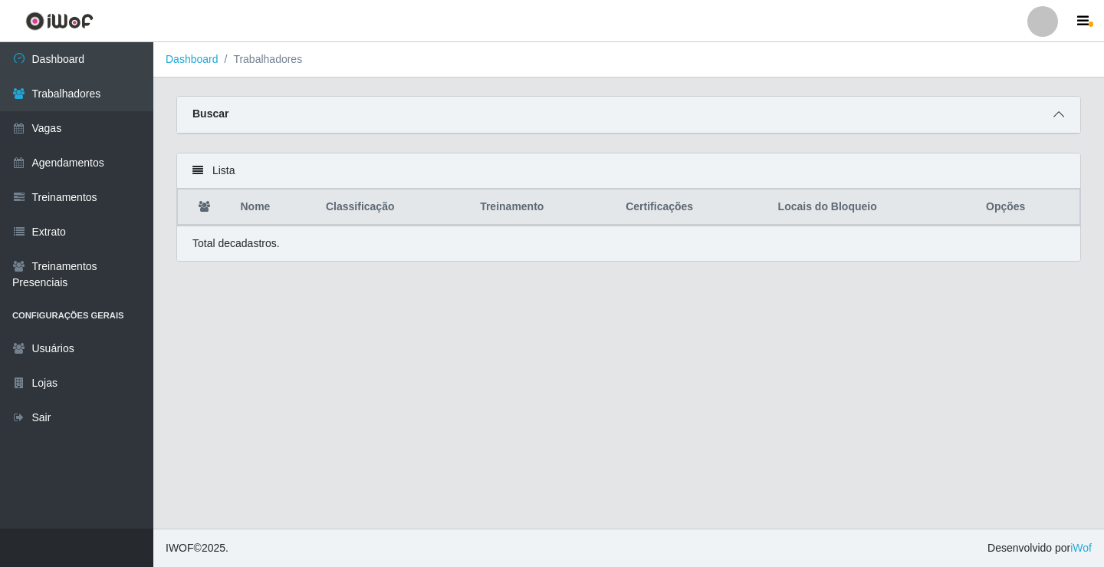
click at [1059, 118] on icon at bounding box center [1058, 114] width 11 height 11
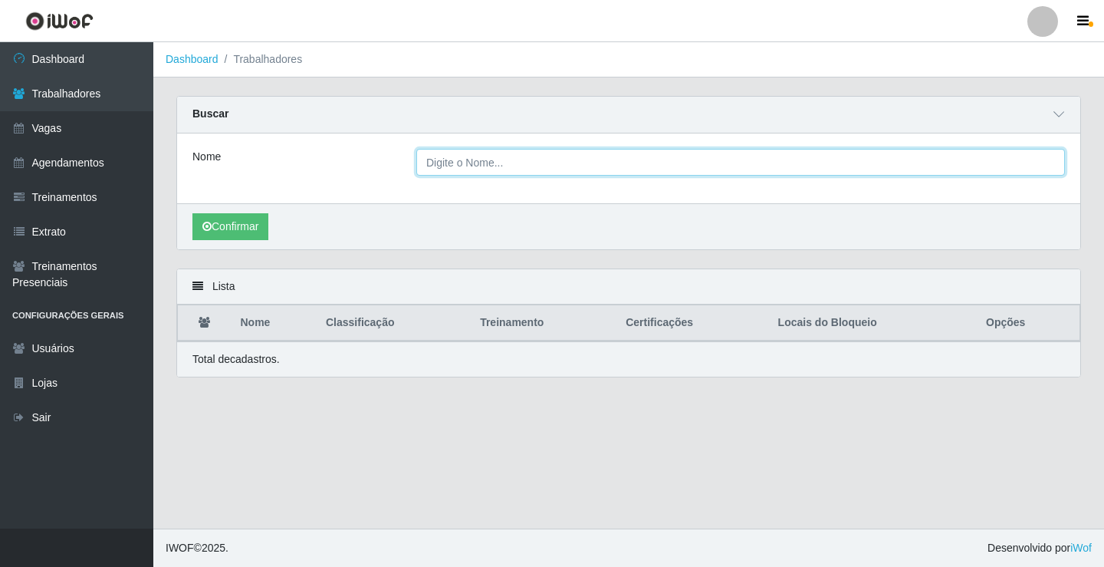
click at [442, 164] on input "Nome" at bounding box center [740, 162] width 649 height 27
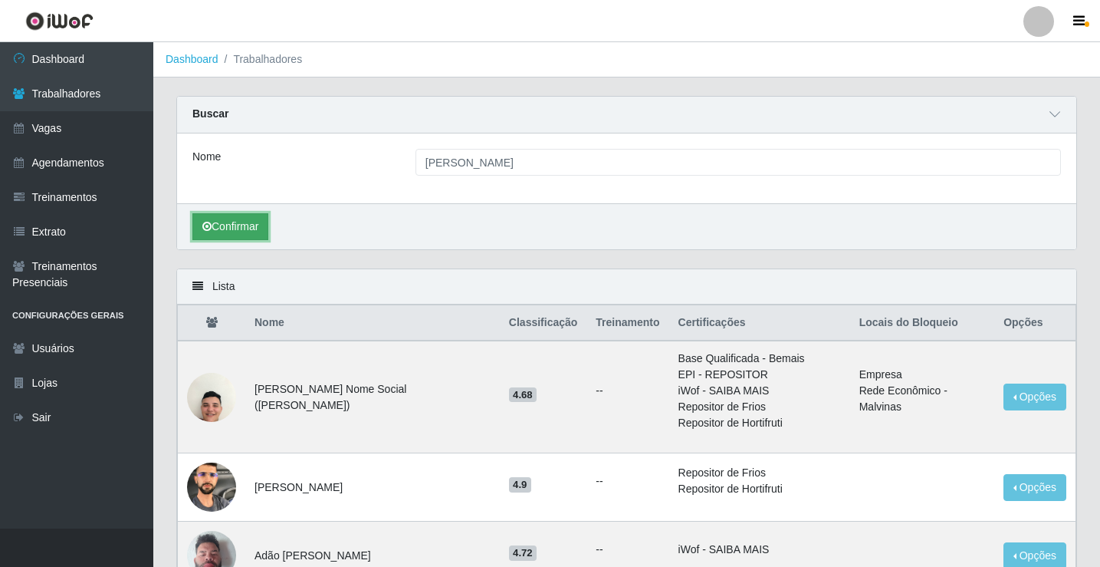
click at [235, 228] on button "Confirmar" at bounding box center [230, 226] width 76 height 27
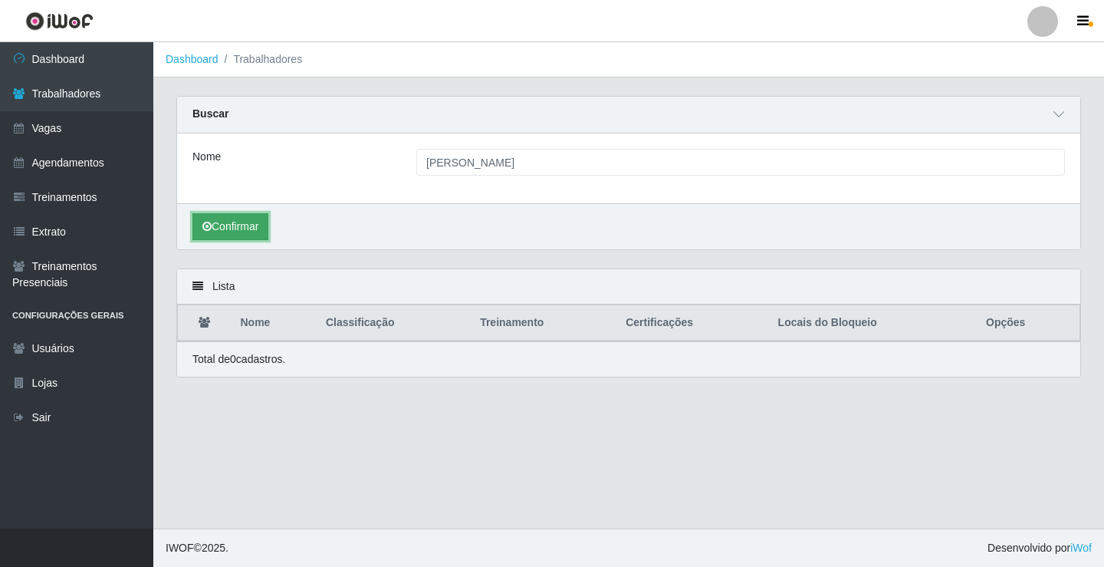
click at [235, 228] on button "Confirmar" at bounding box center [230, 226] width 76 height 27
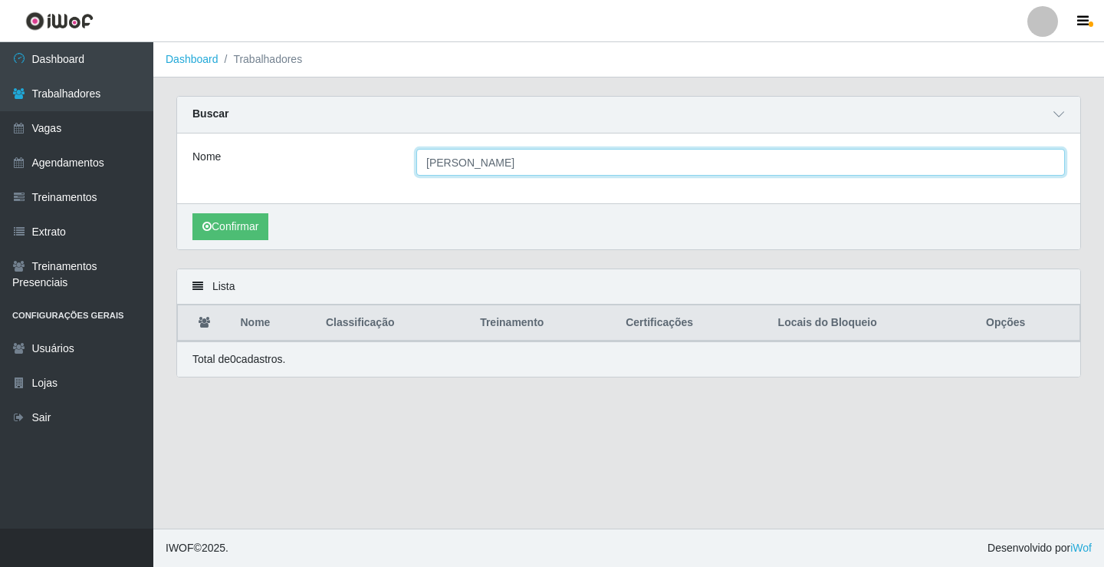
click at [526, 163] on input "[PERSON_NAME] do [PERSON_NAME]" at bounding box center [740, 162] width 649 height 27
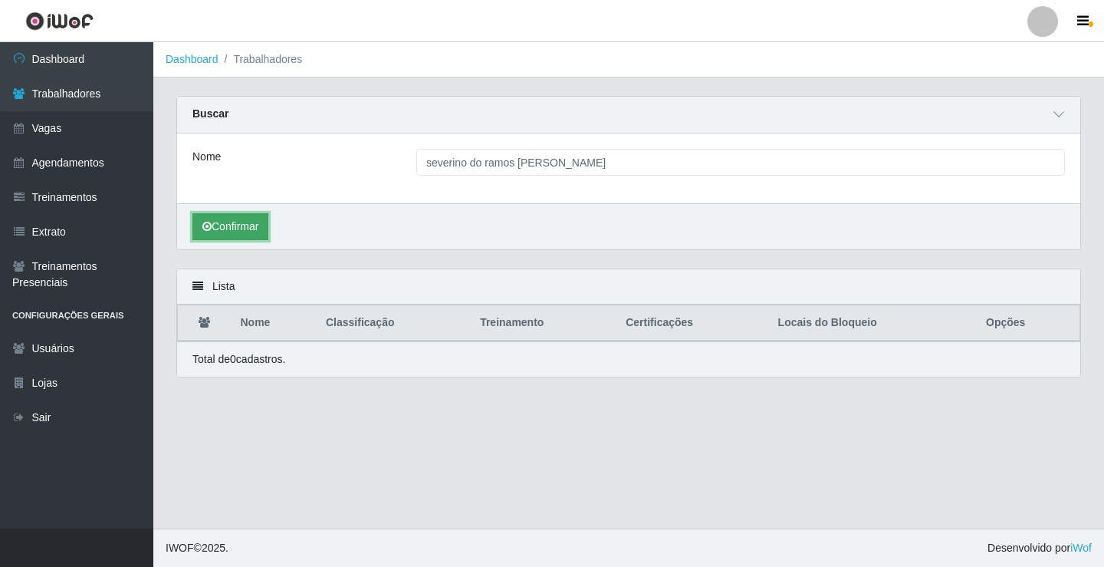
click at [255, 226] on button "Confirmar" at bounding box center [230, 226] width 76 height 27
click at [242, 230] on button "Confirmar" at bounding box center [230, 226] width 76 height 27
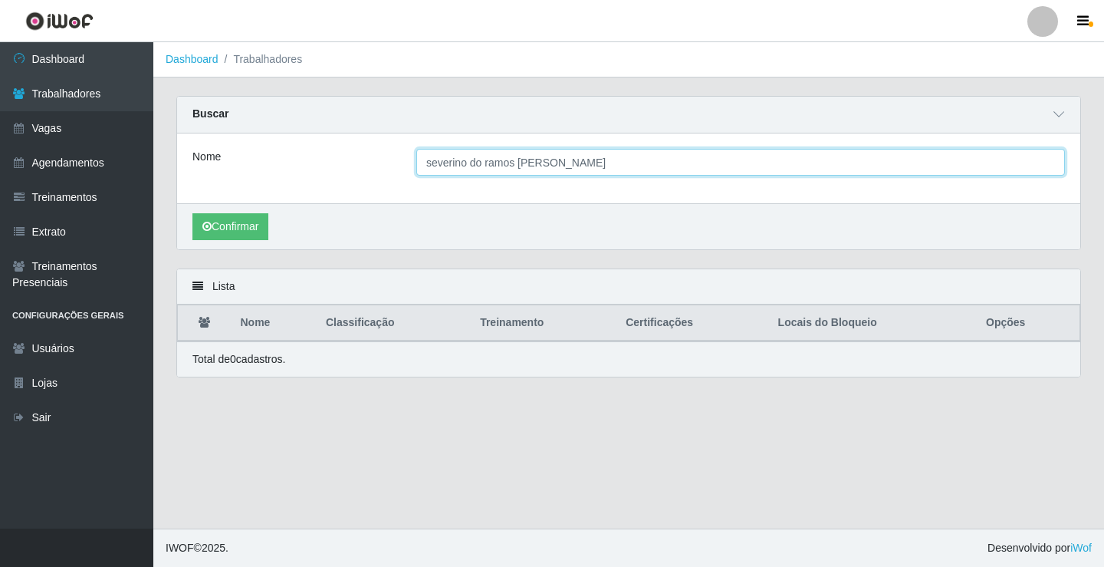
click at [464, 163] on input "[PERSON_NAME] do [PERSON_NAME]" at bounding box center [740, 162] width 649 height 27
drag, startPoint x: 599, startPoint y: 154, endPoint x: 595, endPoint y: 161, distance: 7.9
click at [595, 161] on input "SEVERINO do ramos araujo dias" at bounding box center [740, 162] width 649 height 27
type input "SEVERINO"
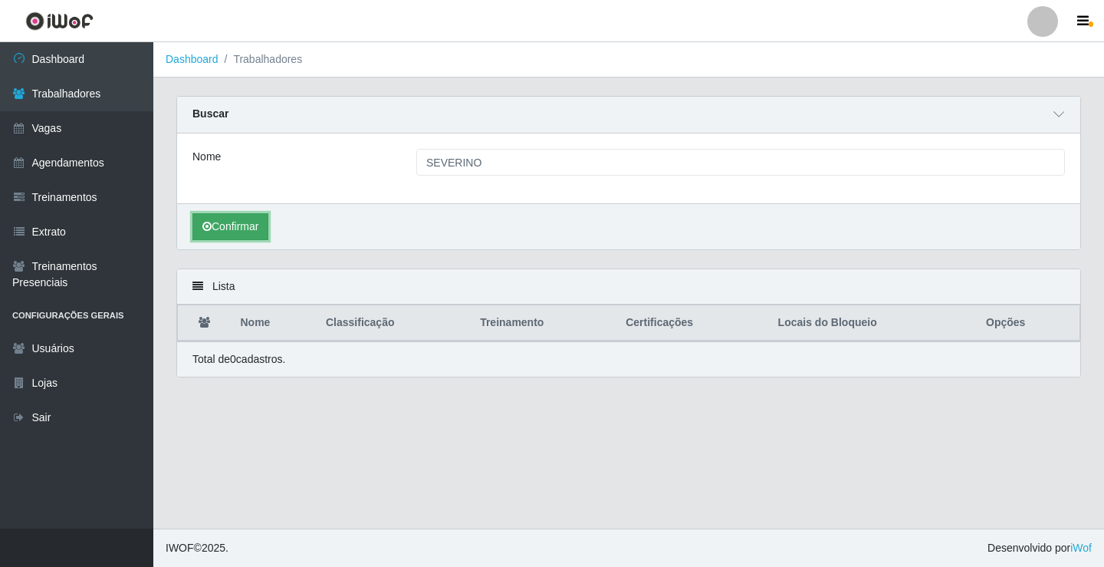
click at [225, 223] on button "Confirmar" at bounding box center [230, 226] width 76 height 27
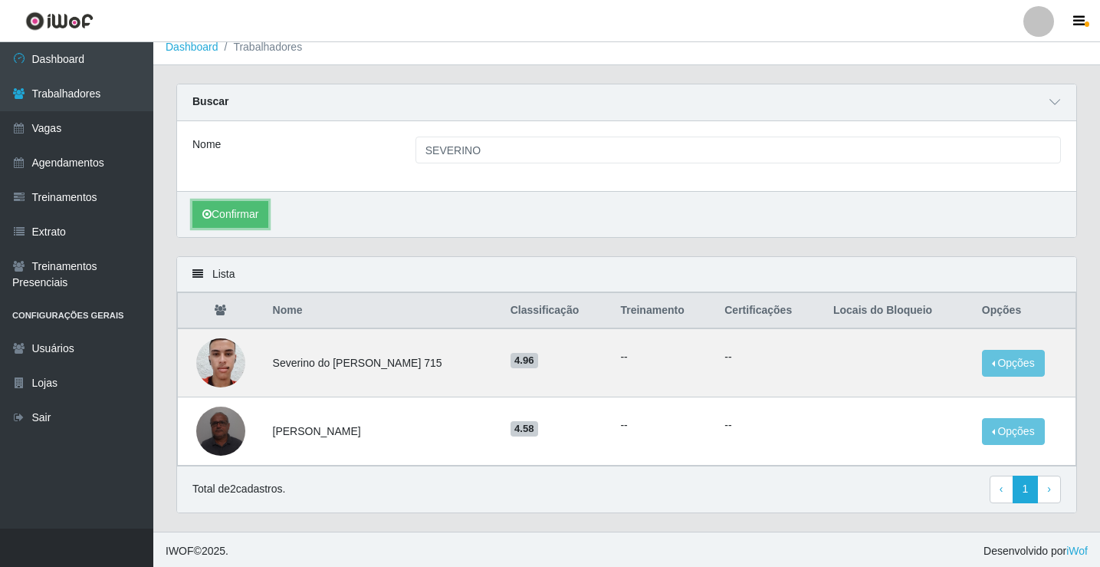
scroll to position [16, 0]
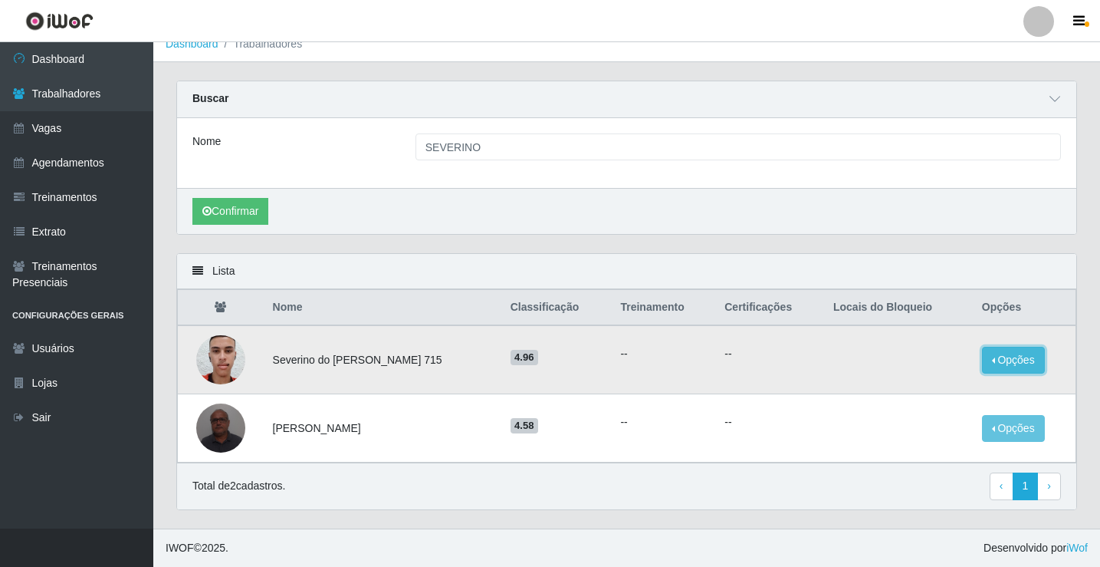
click at [990, 361] on button "Opções" at bounding box center [1013, 360] width 63 height 27
click at [900, 363] on button "Bloquear - Empresa" at bounding box center [917, 363] width 123 height 32
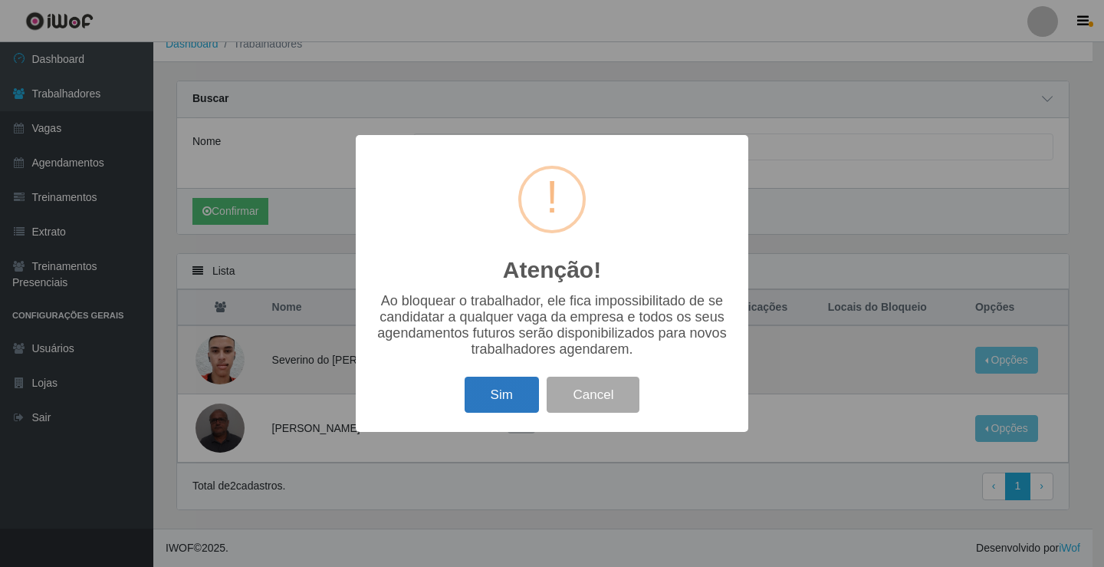
click at [499, 401] on button "Sim" at bounding box center [502, 394] width 74 height 36
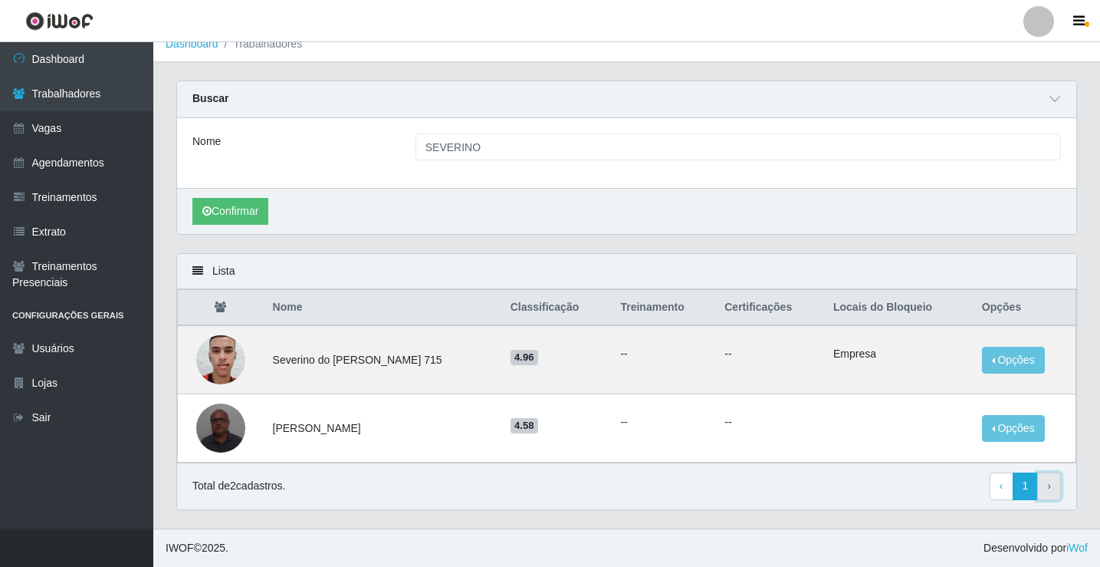
click at [1043, 485] on link "› Next" at bounding box center [1049, 486] width 24 height 28
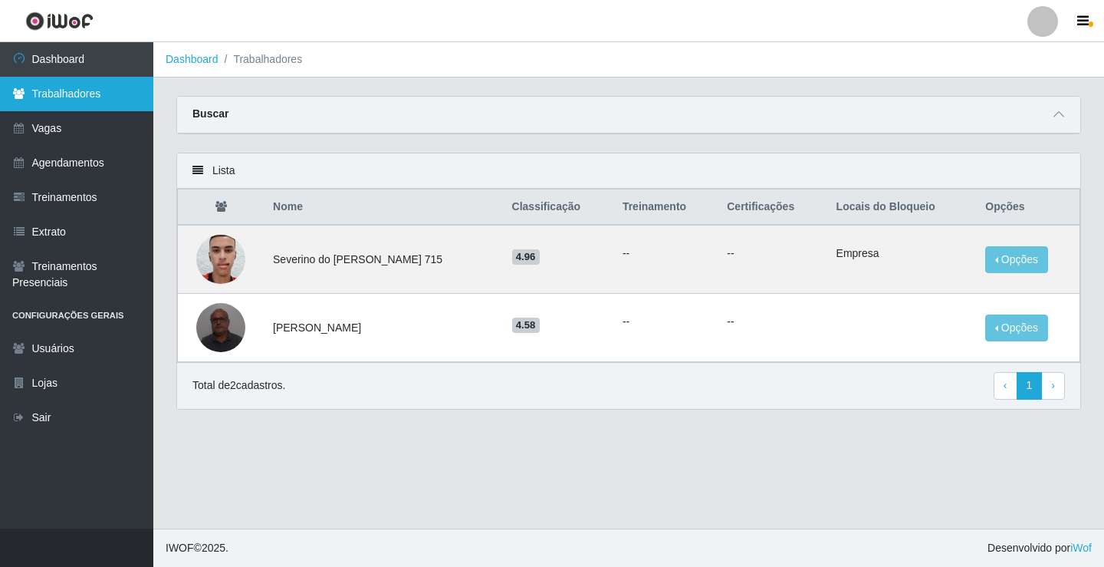
click at [70, 98] on link "Trabalhadores" at bounding box center [76, 94] width 153 height 35
click at [261, 62] on li "Trabalhadores" at bounding box center [261, 59] width 84 height 16
click at [196, 64] on link "Dashboard" at bounding box center [192, 59] width 53 height 12
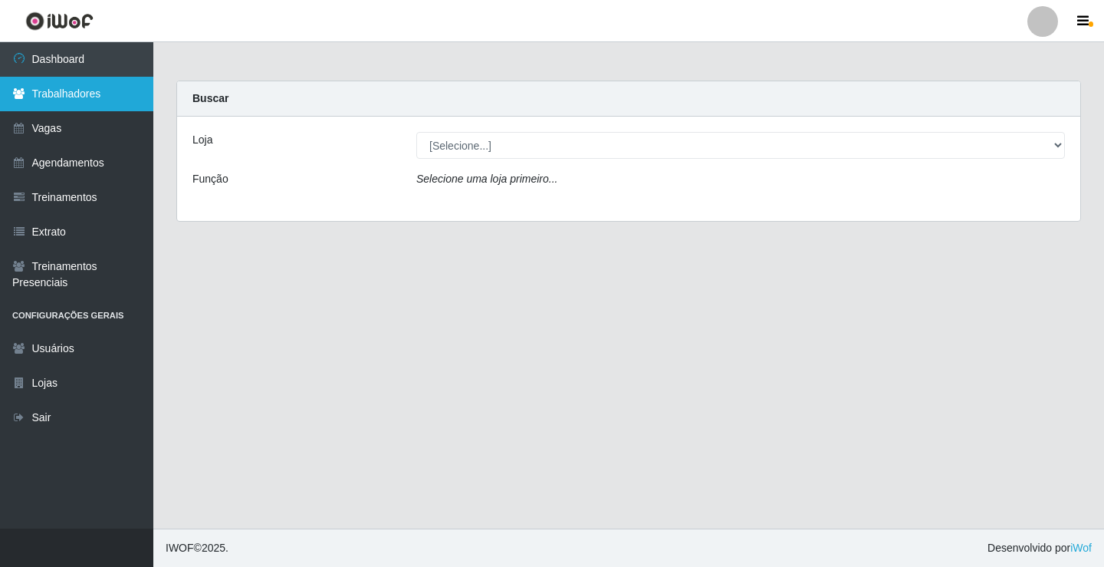
click at [88, 94] on link "Trabalhadores" at bounding box center [76, 94] width 153 height 35
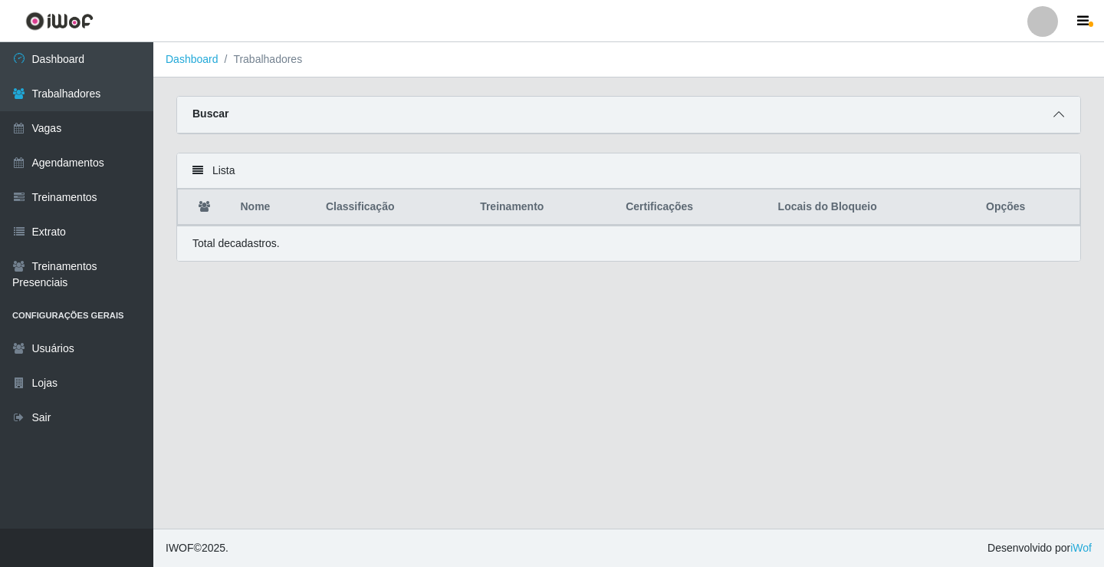
drag, startPoint x: 1063, startPoint y: 117, endPoint x: 1053, endPoint y: 115, distance: 9.3
click at [1062, 117] on icon at bounding box center [1058, 114] width 11 height 11
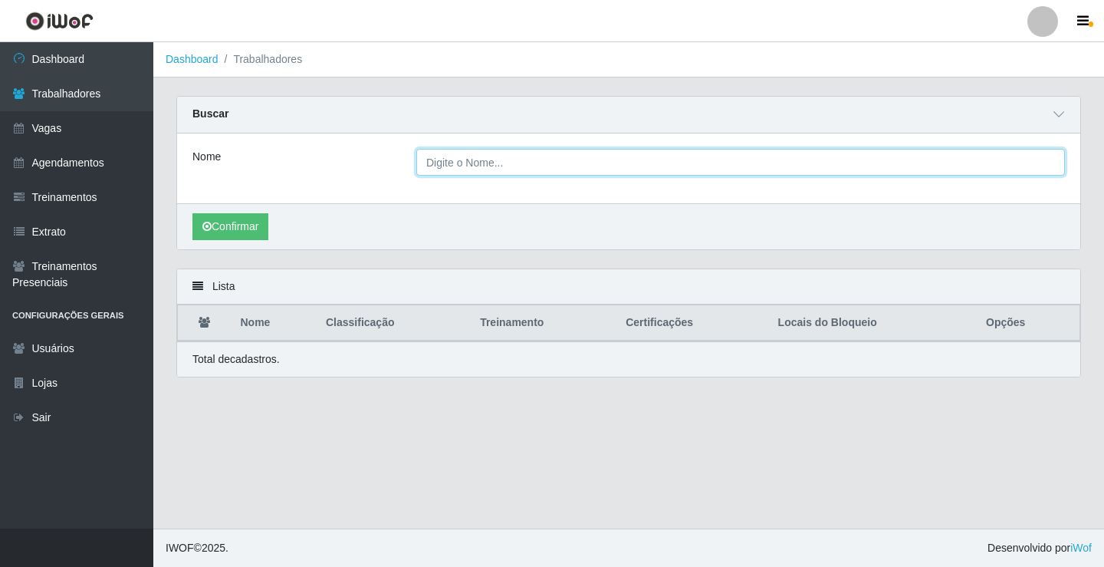
click at [465, 160] on input "Nome" at bounding box center [740, 162] width 649 height 27
type input "geceane"
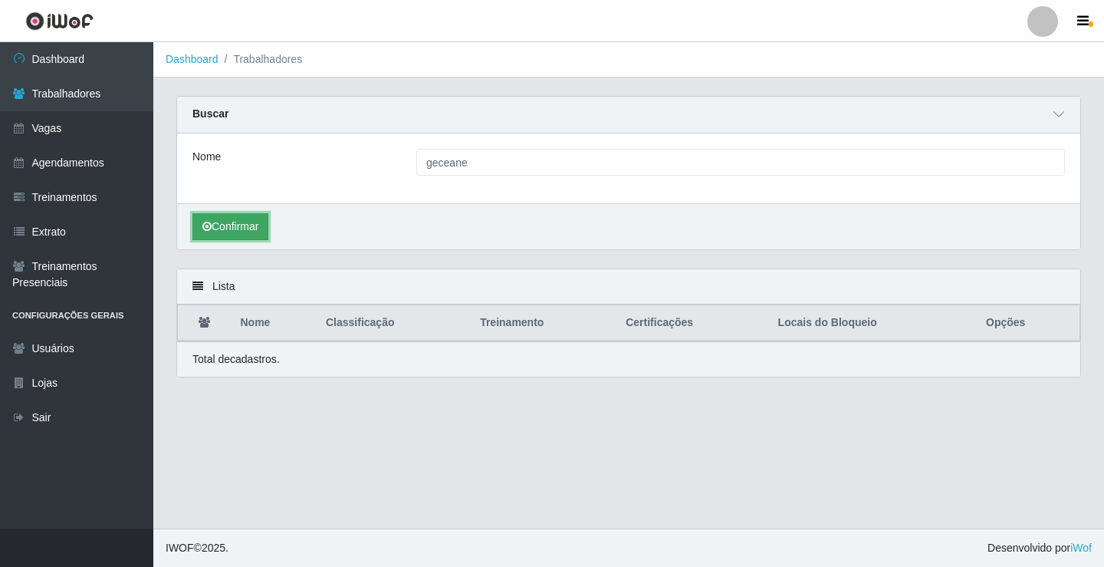
drag, startPoint x: 202, startPoint y: 217, endPoint x: 209, endPoint y: 223, distance: 9.8
click at [202, 218] on button "Confirmar" at bounding box center [230, 226] width 76 height 27
click at [225, 224] on button "Confirmar" at bounding box center [230, 226] width 76 height 27
click at [256, 222] on button "Confirmar" at bounding box center [230, 226] width 76 height 27
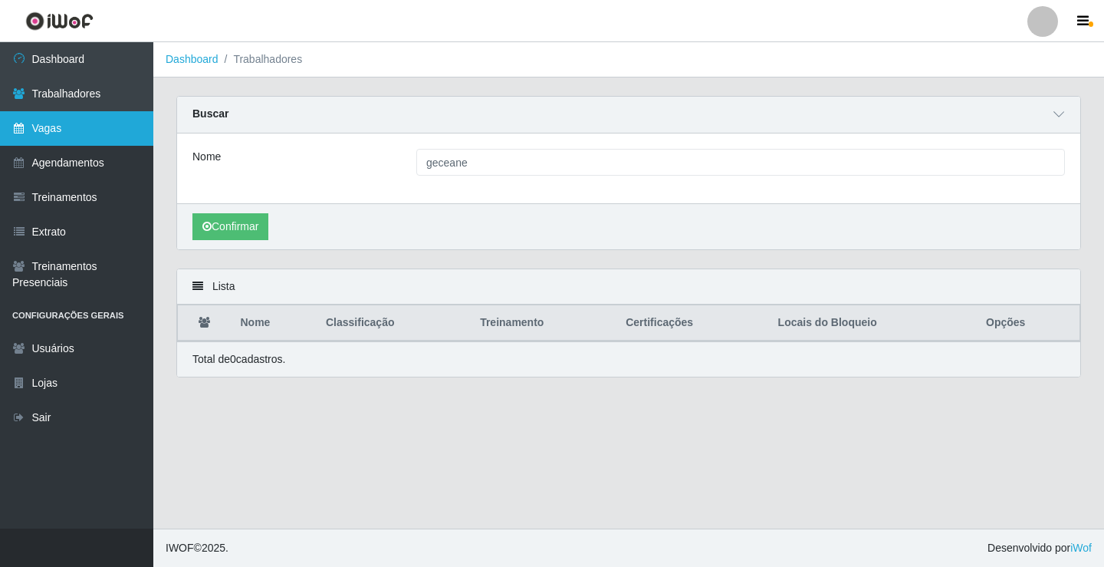
click at [84, 134] on link "Vagas" at bounding box center [76, 128] width 153 height 35
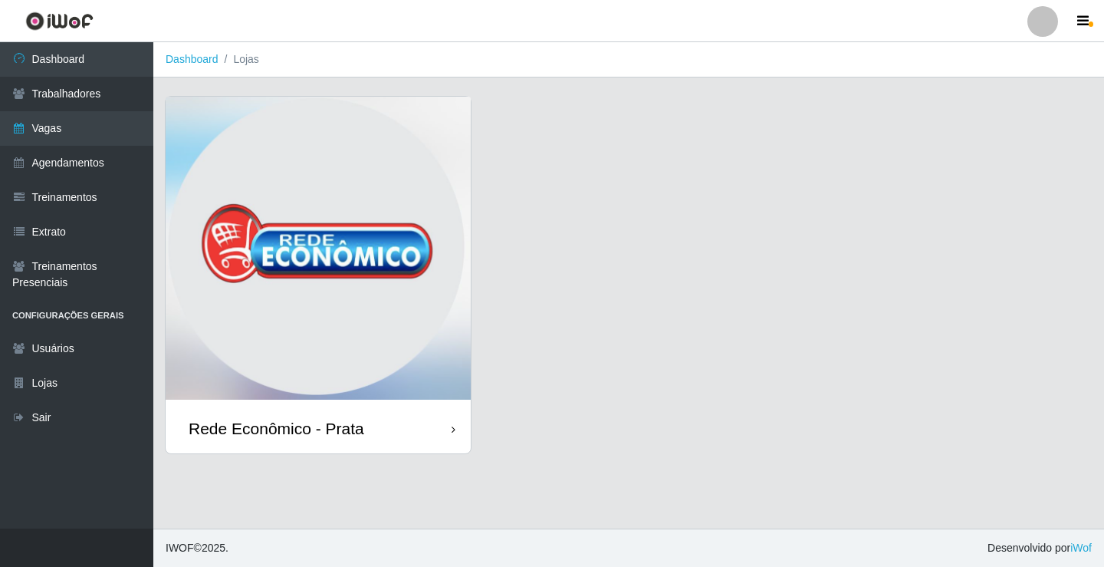
click at [344, 433] on div "Rede Econômico - Prata" at bounding box center [277, 428] width 176 height 19
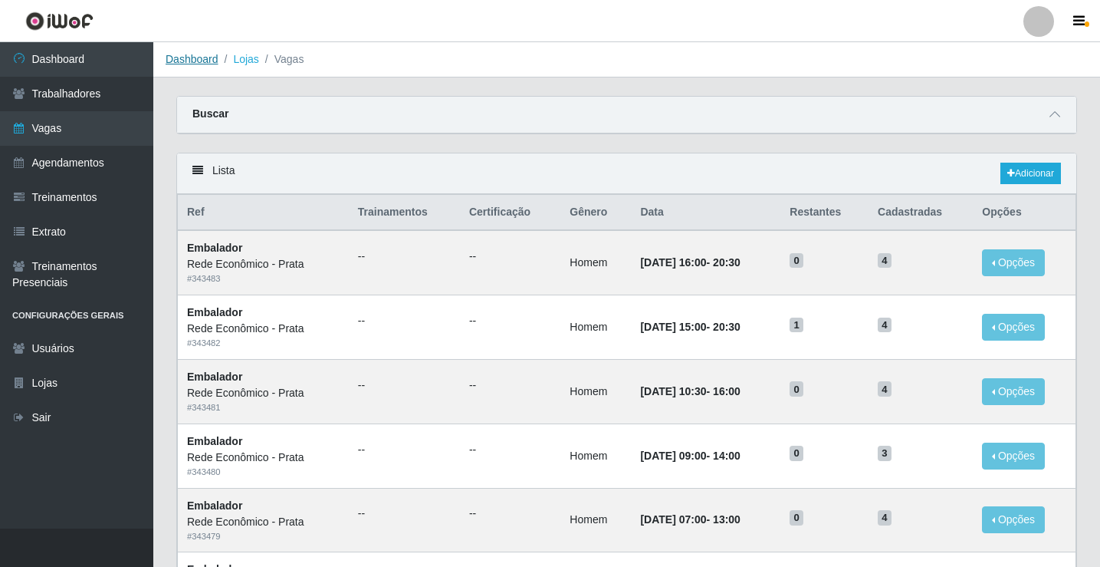
click at [191, 58] on link "Dashboard" at bounding box center [192, 59] width 53 height 12
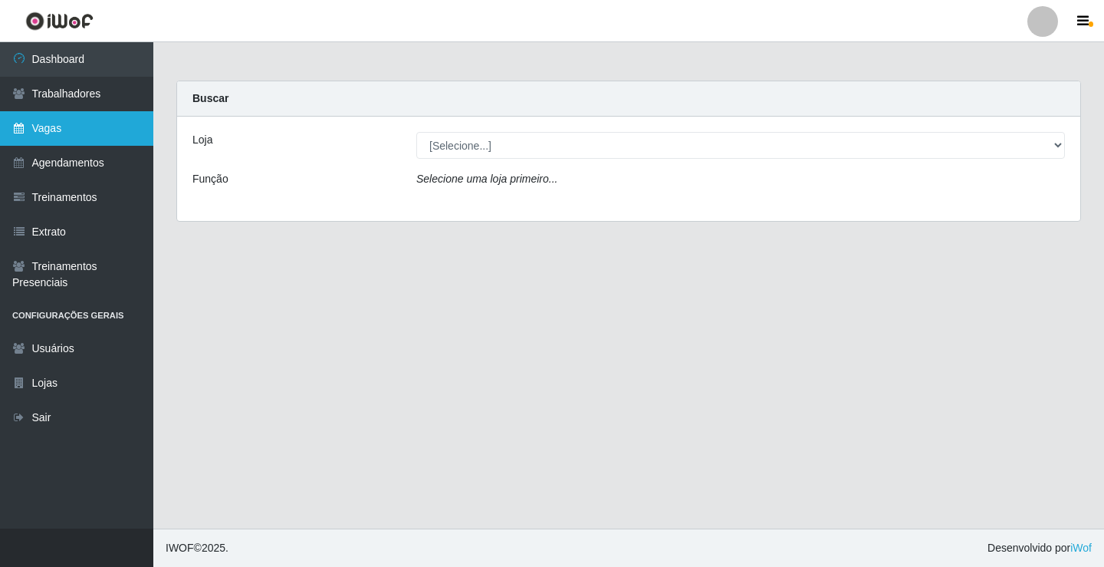
click at [87, 136] on link "Vagas" at bounding box center [76, 128] width 153 height 35
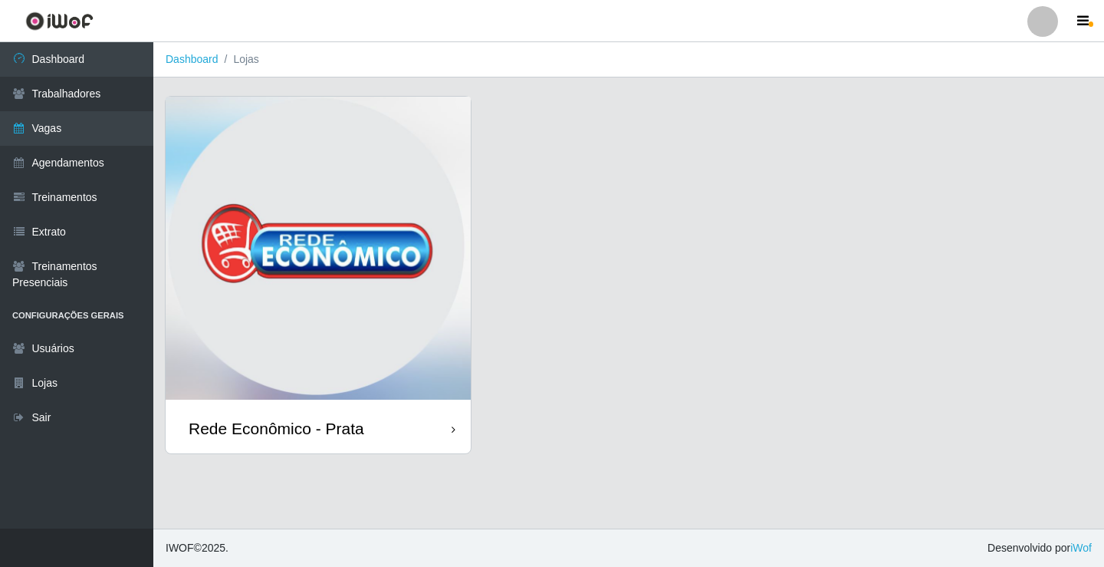
click at [398, 438] on div "Rede Econômico - Prata" at bounding box center [318, 428] width 305 height 50
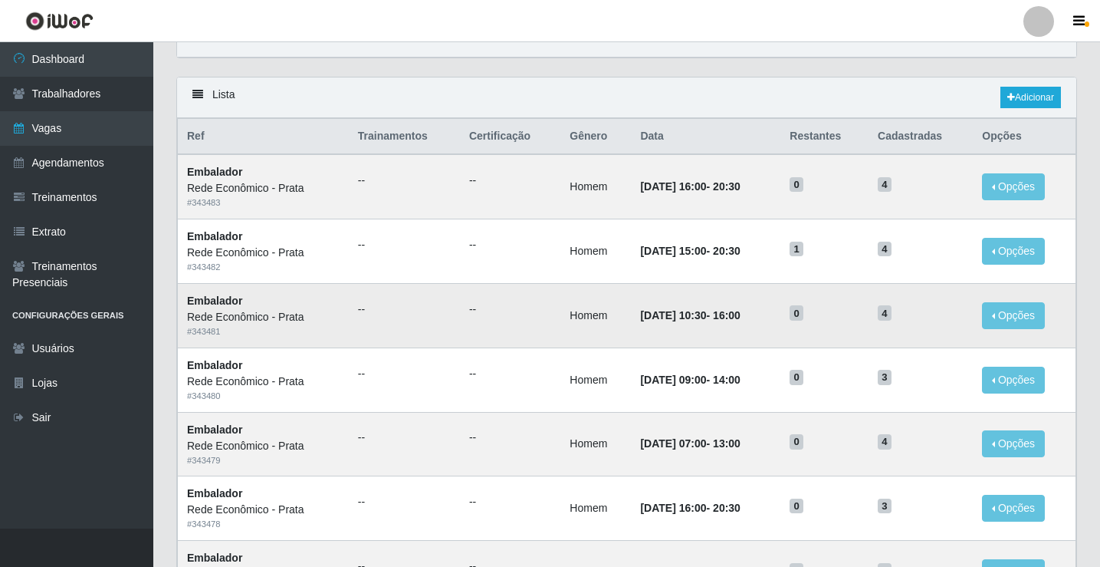
scroll to position [77, 0]
click at [995, 191] on button "Opções" at bounding box center [1013, 186] width 63 height 27
